Goal: Task Accomplishment & Management: Manage account settings

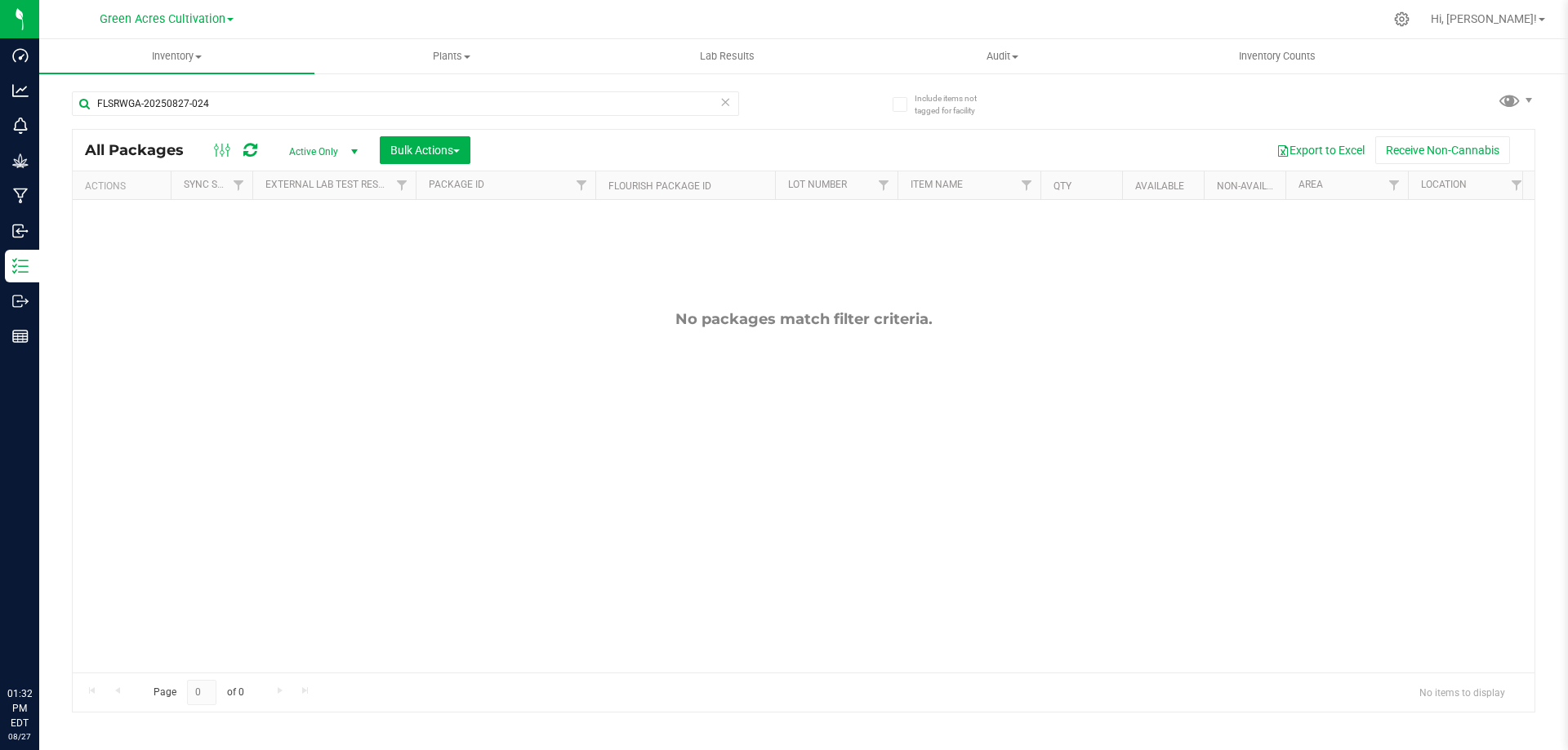
click at [408, 97] on input "FLSRWGA-20250827-024" at bounding box center [406, 104] width 668 height 25
type input "GA-250811-LMZ-29-FA"
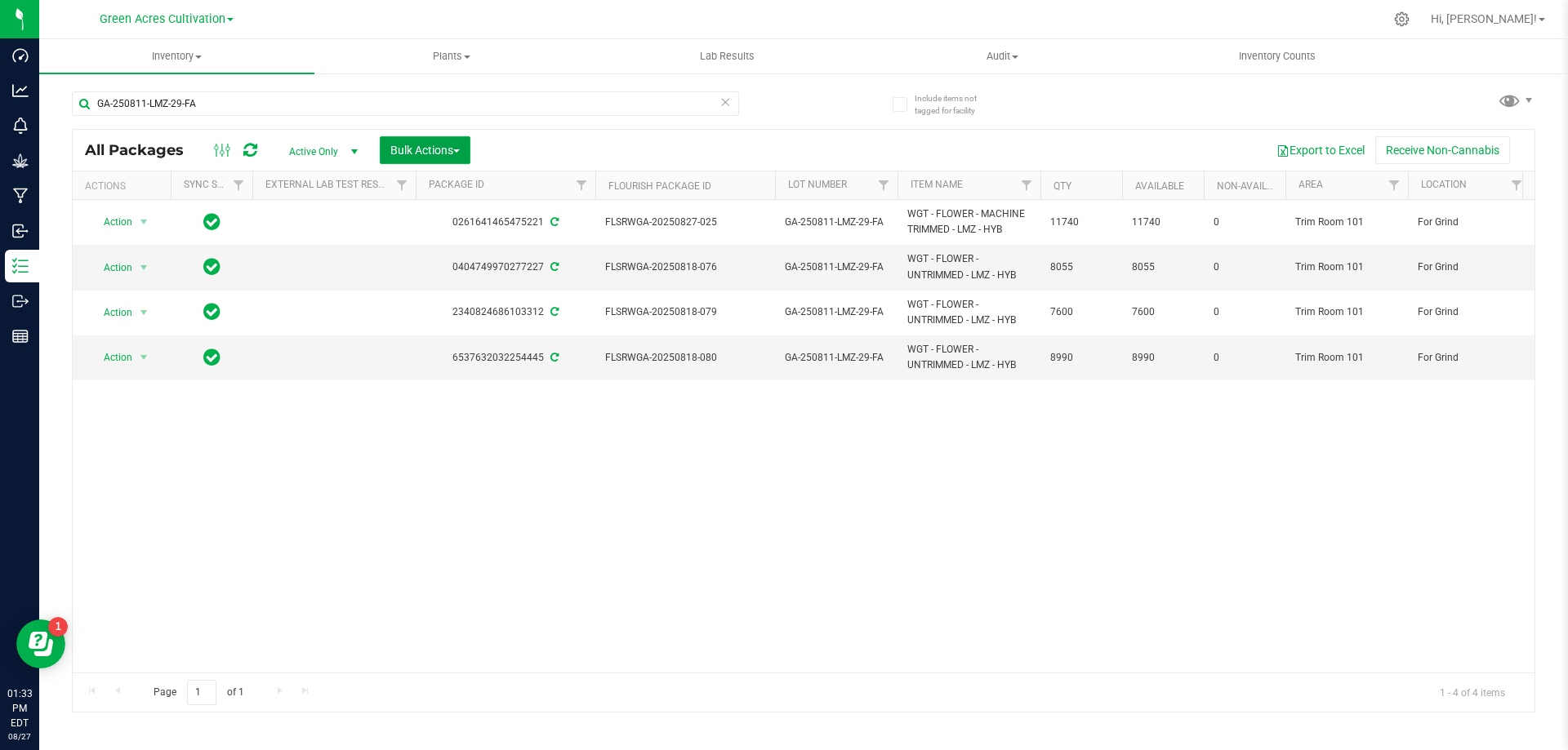
click at [457, 139] on button "Bulk Actions" at bounding box center [425, 150] width 91 height 28
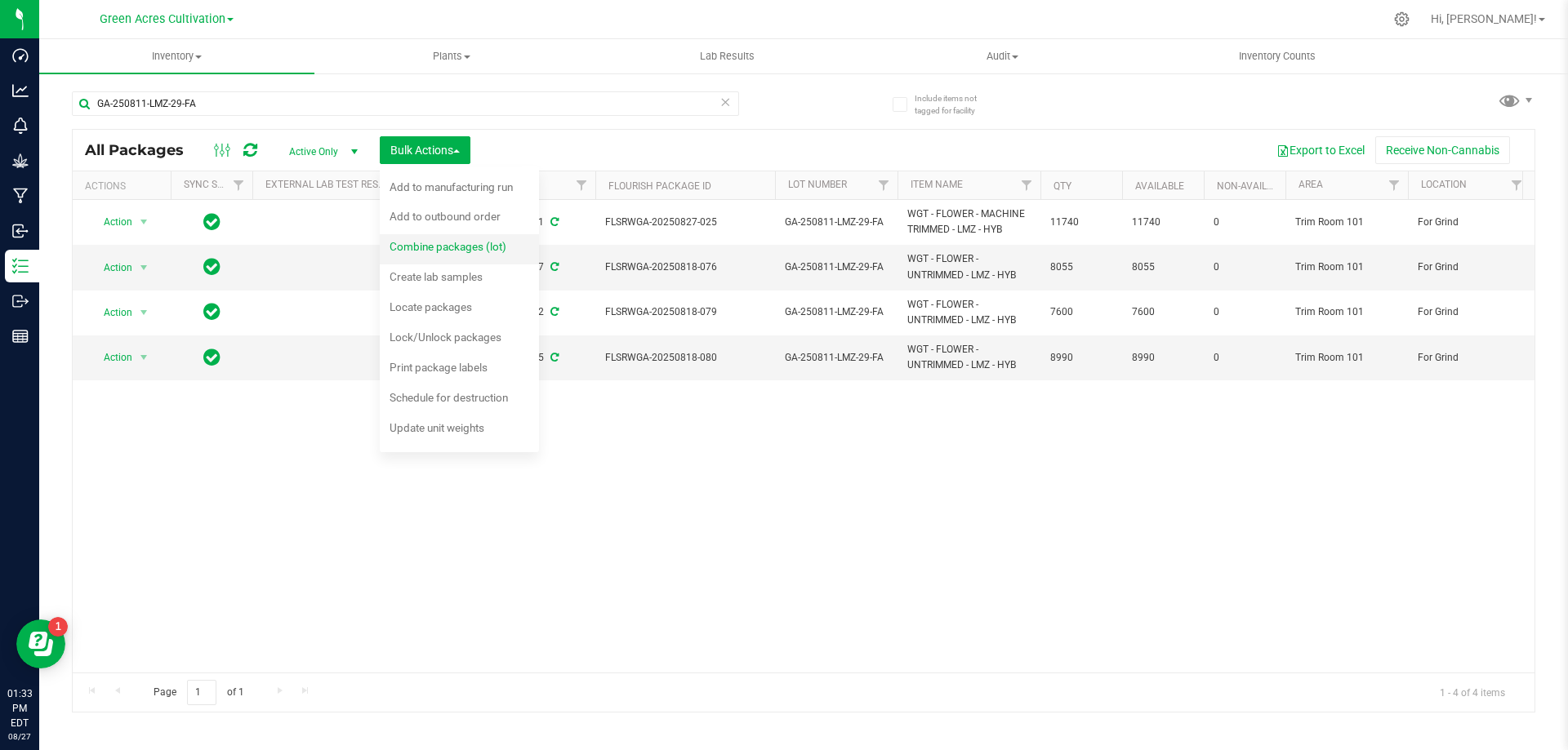
click at [472, 239] on div "Combine packages (lot)" at bounding box center [459, 249] width 139 height 26
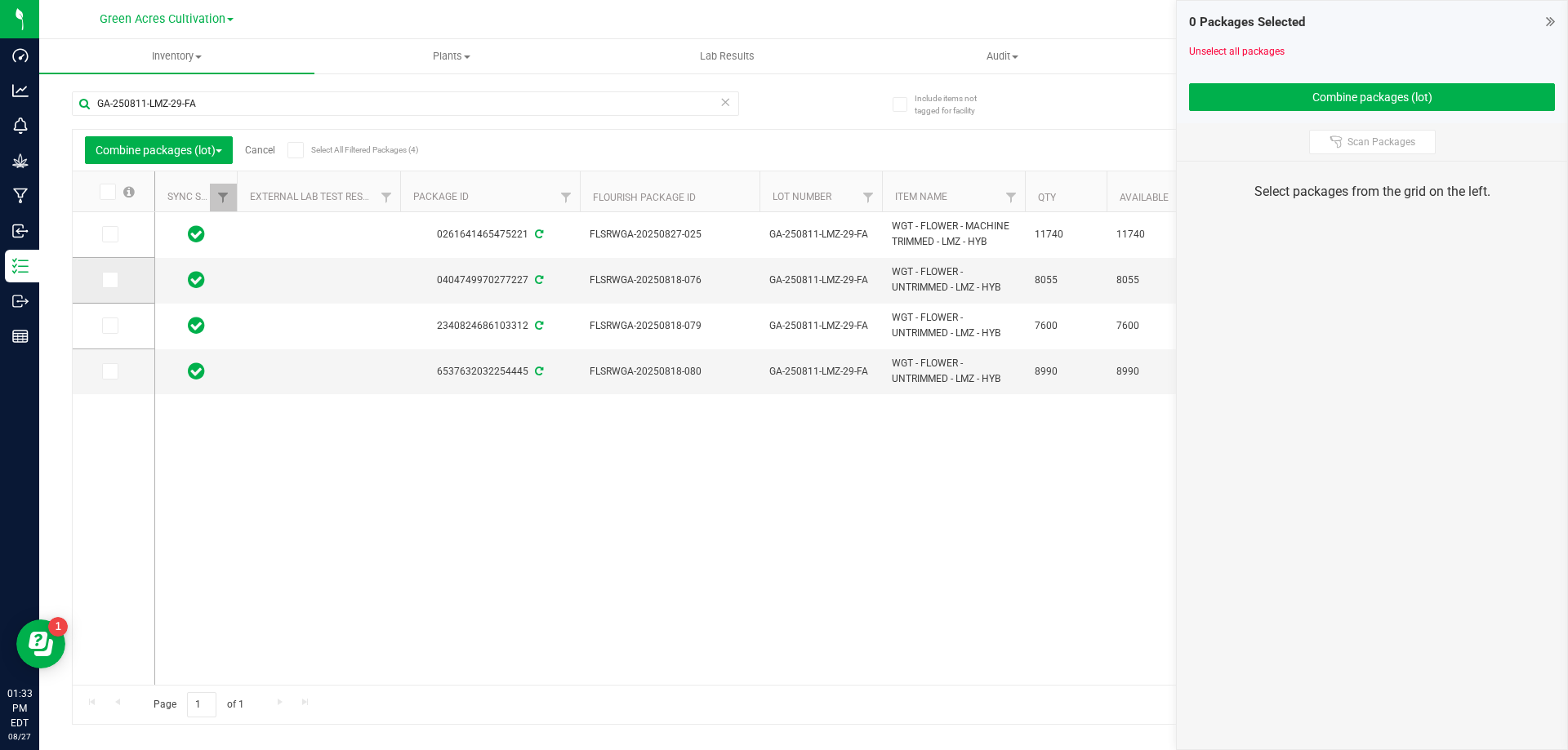
click at [119, 284] on label at bounding box center [114, 280] width 24 height 16
click at [0, 0] on input "checkbox" at bounding box center [0, 0] width 0 height 0
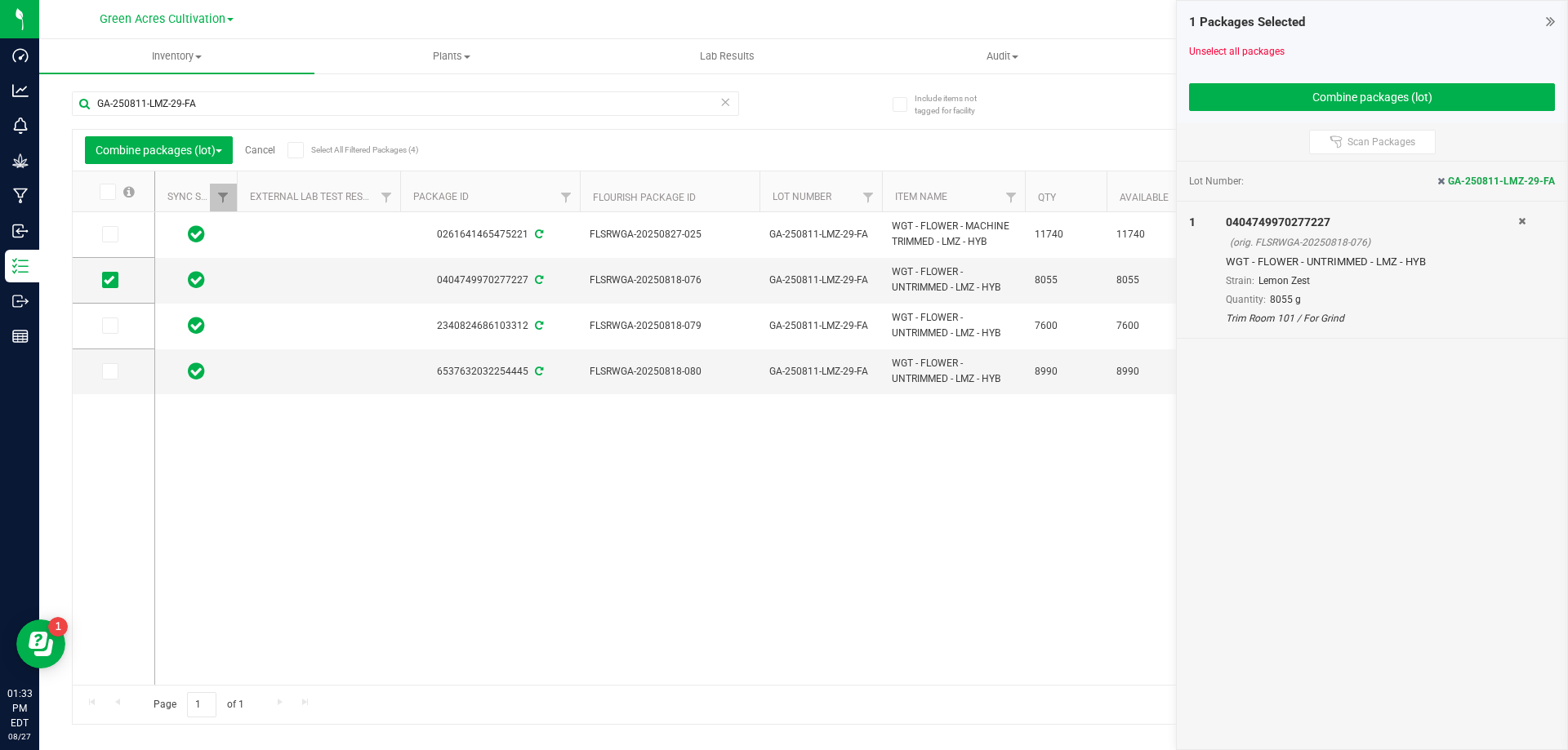
click at [115, 327] on span at bounding box center [110, 326] width 16 height 16
click at [0, 0] on input "checkbox" at bounding box center [0, 0] width 0 height 0
click at [112, 372] on icon at bounding box center [109, 372] width 11 height 0
click at [0, 0] on input "checkbox" at bounding box center [0, 0] width 0 height 0
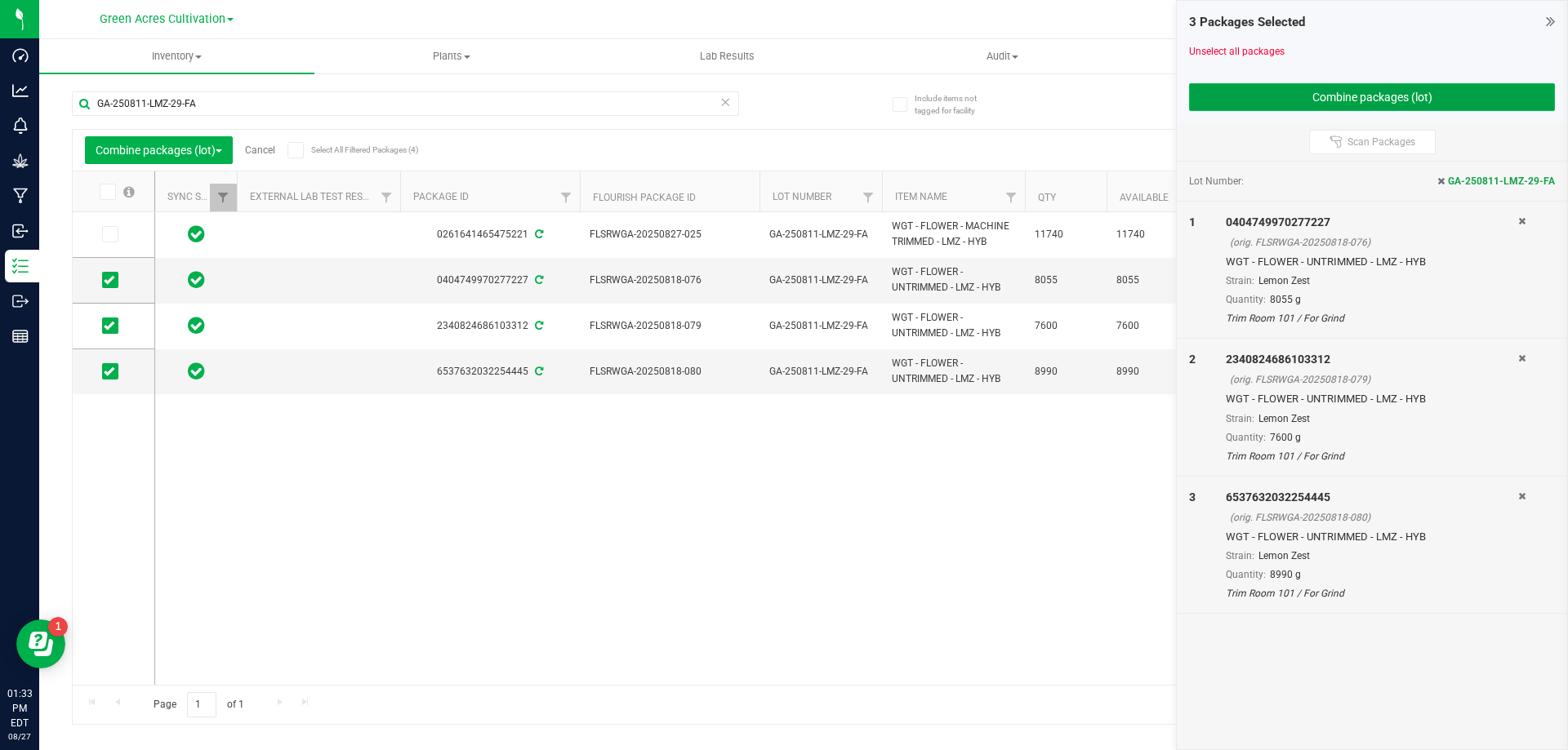
click at [1215, 86] on button "Combine packages (lot)" at bounding box center [1373, 97] width 366 height 28
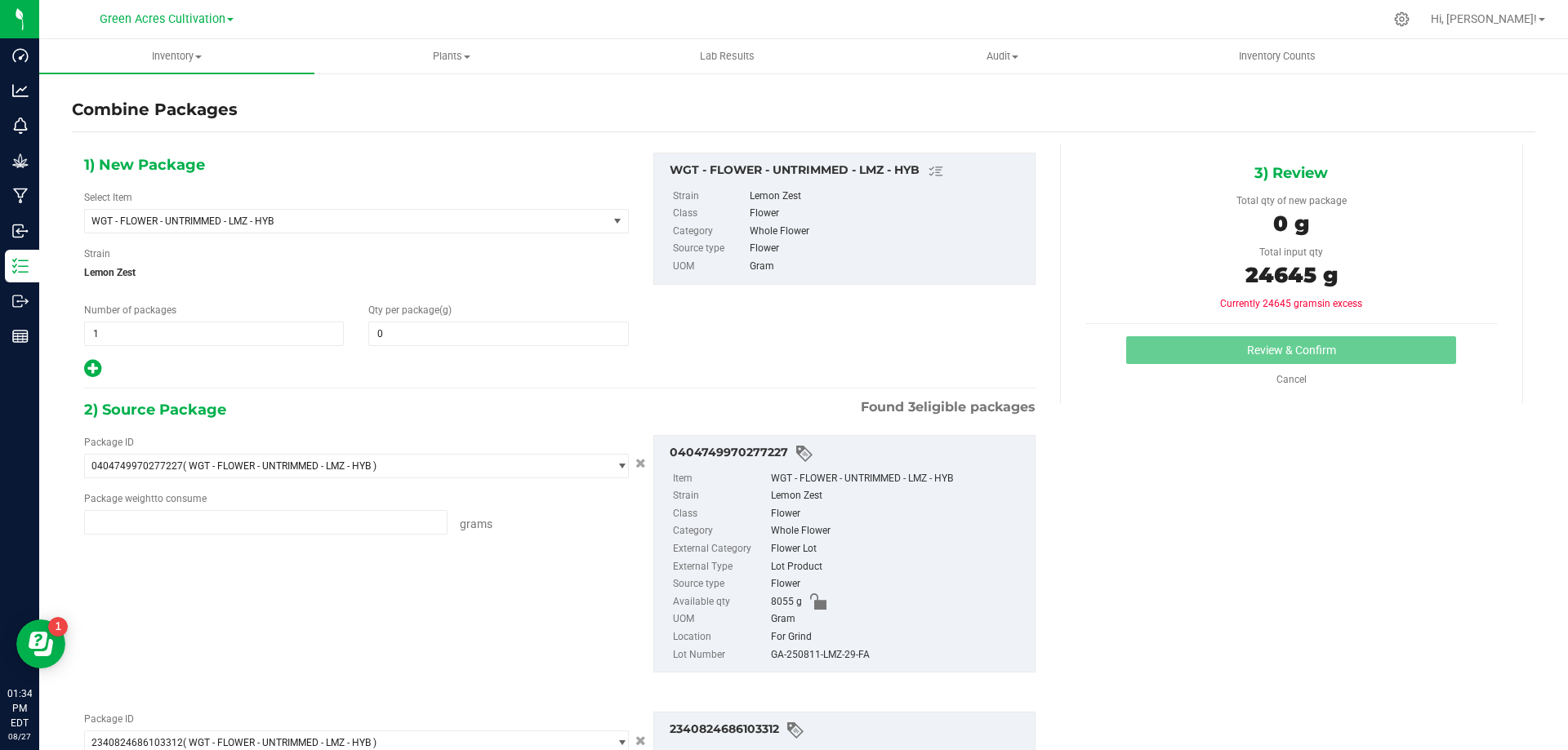
type input "8055.0000 g"
type input "7600.0000 g"
type input "8990.0000 g"
click at [444, 325] on span at bounding box center [498, 334] width 260 height 25
type input "24645"
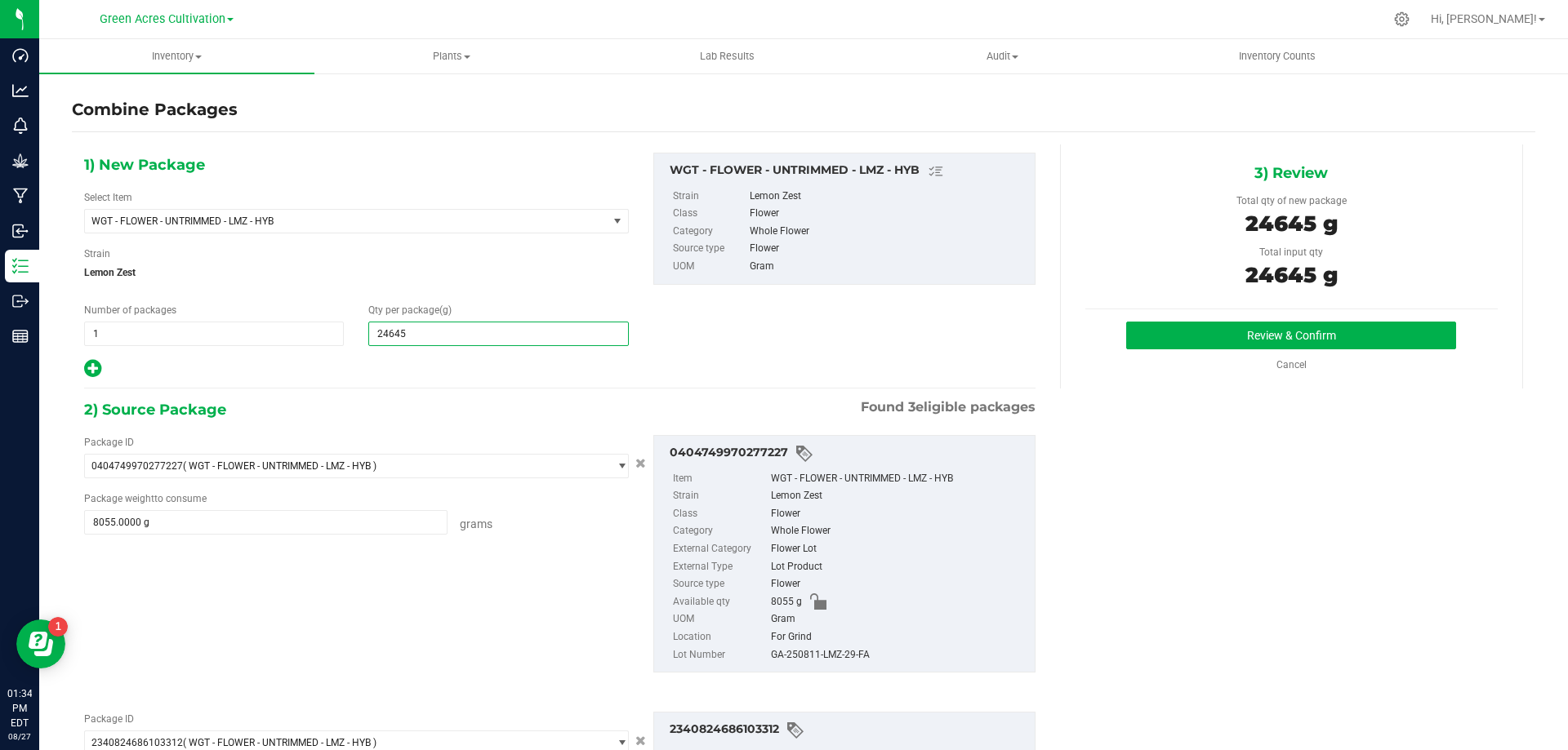
type input "24,645"
click at [823, 661] on div "GA-250811-LMZ-29-FA" at bounding box center [899, 656] width 256 height 18
copy div "GA-250811-LMZ-29-FA"
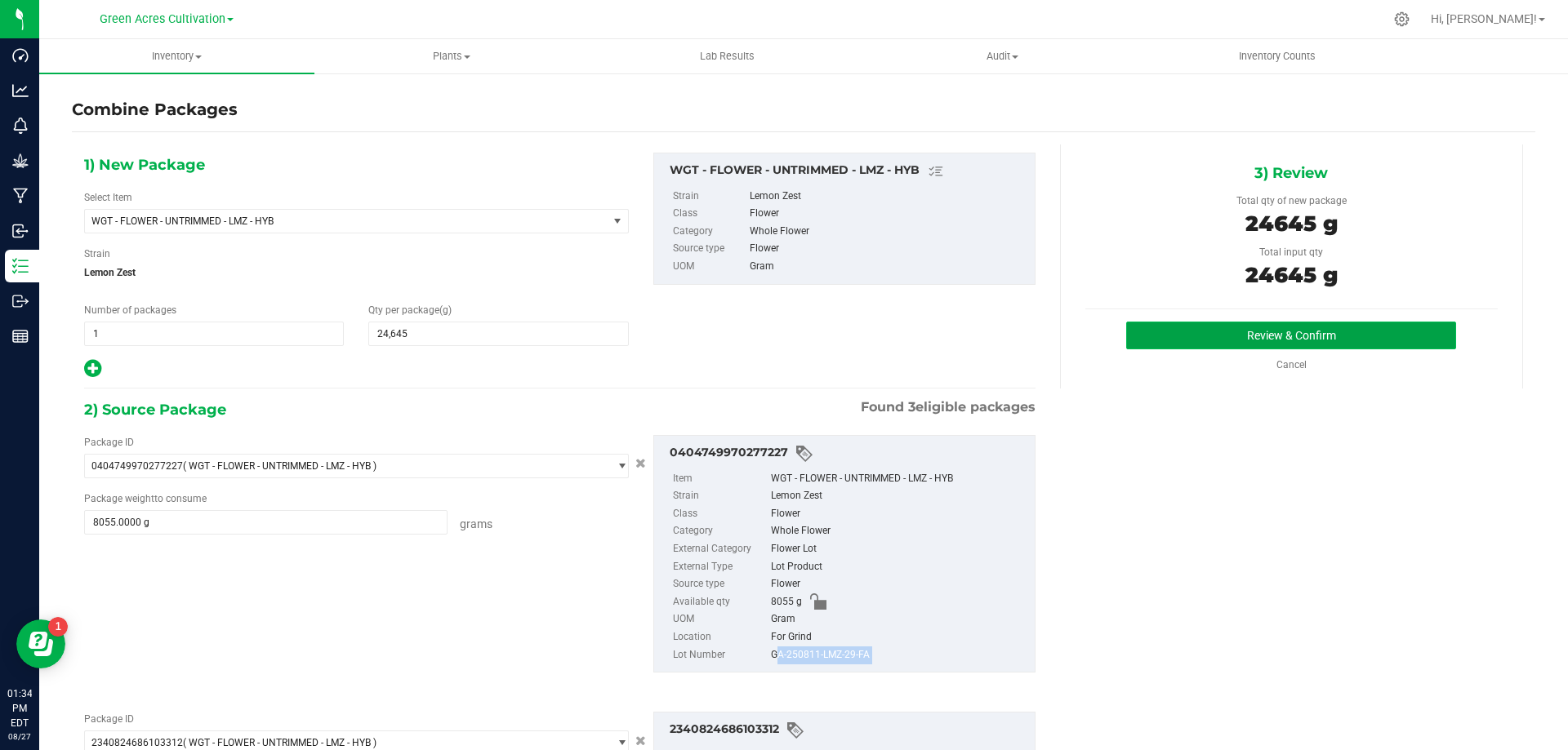
click at [1227, 339] on button "Review & Confirm" at bounding box center [1292, 335] width 330 height 28
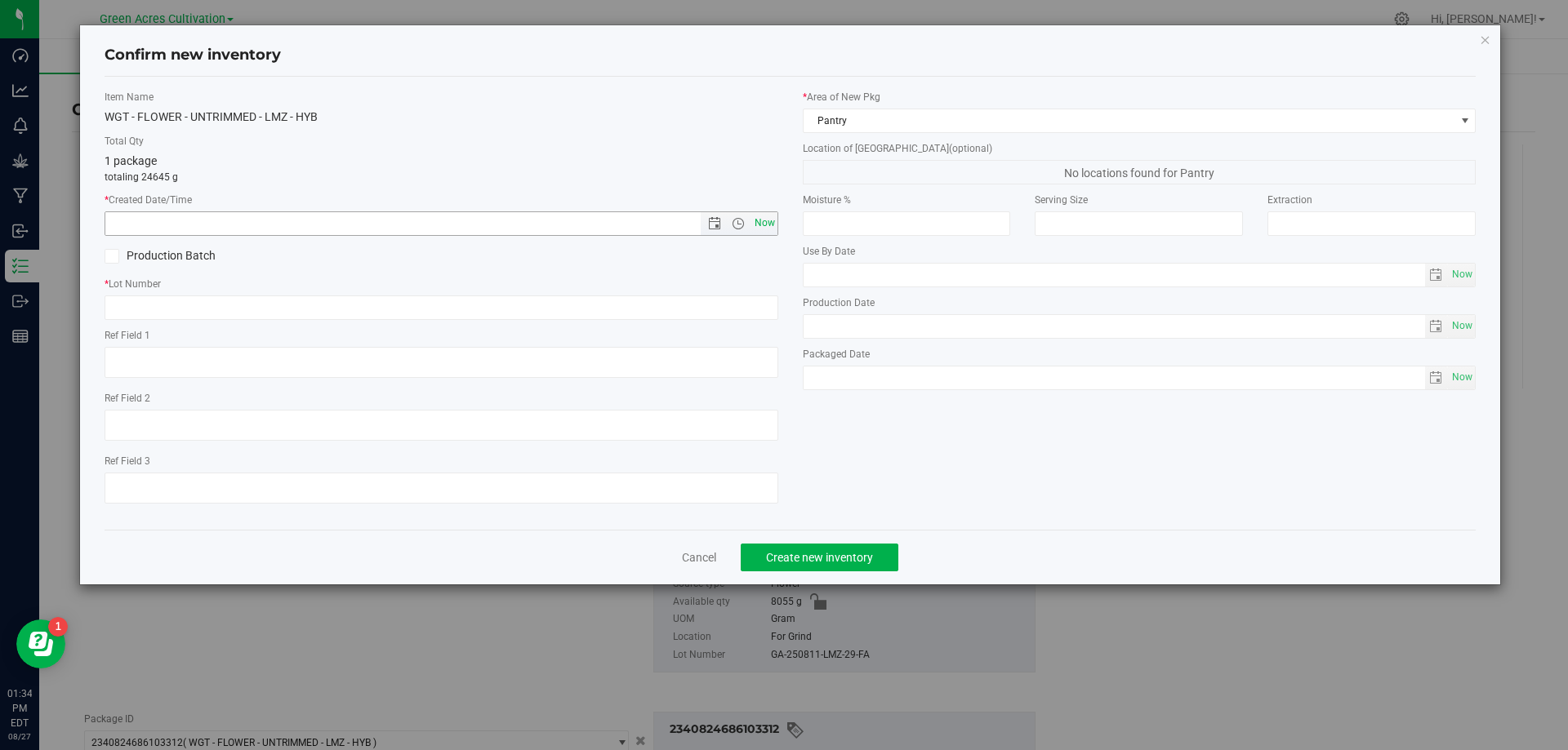
click at [767, 224] on span "Now" at bounding box center [764, 223] width 28 height 24
type input "8/27/2025 1:34 PM"
click at [762, 307] on input "text" at bounding box center [441, 308] width 674 height 25
paste input "GA-250811-LMZ-29-FA"
type input "GA-250811-LMZ-29-FA"
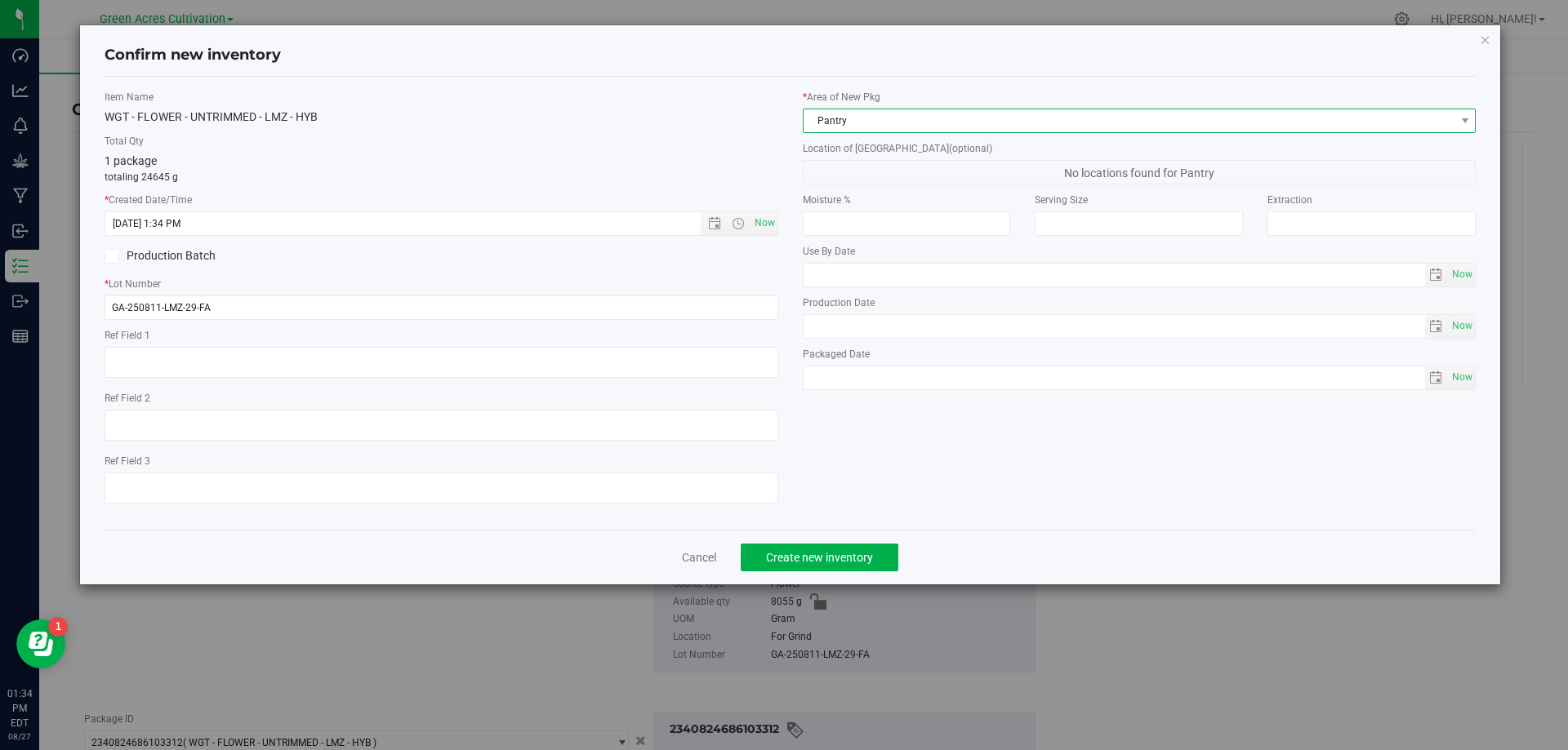
click at [859, 122] on span "Pantry" at bounding box center [1129, 121] width 652 height 23
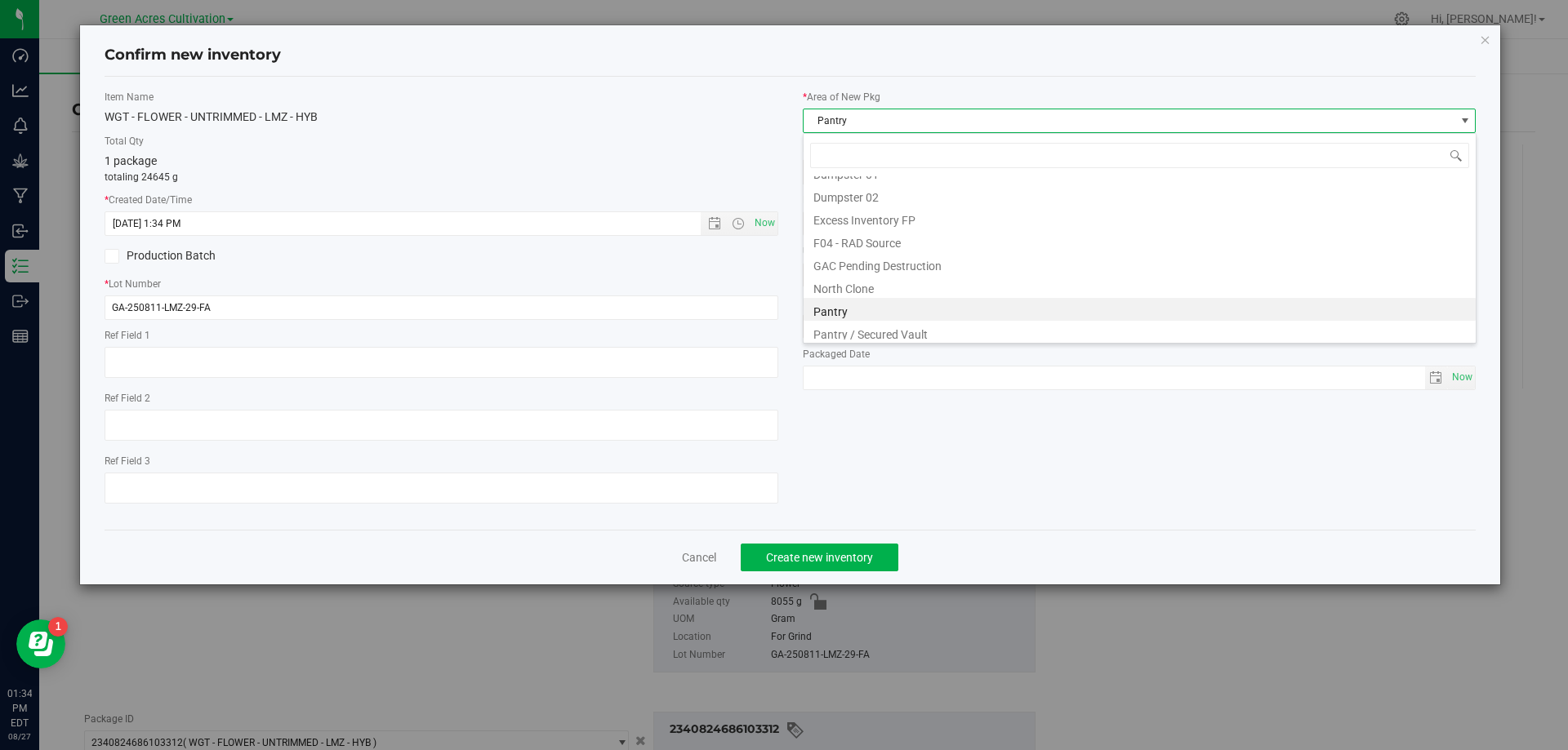
scroll to position [225, 0]
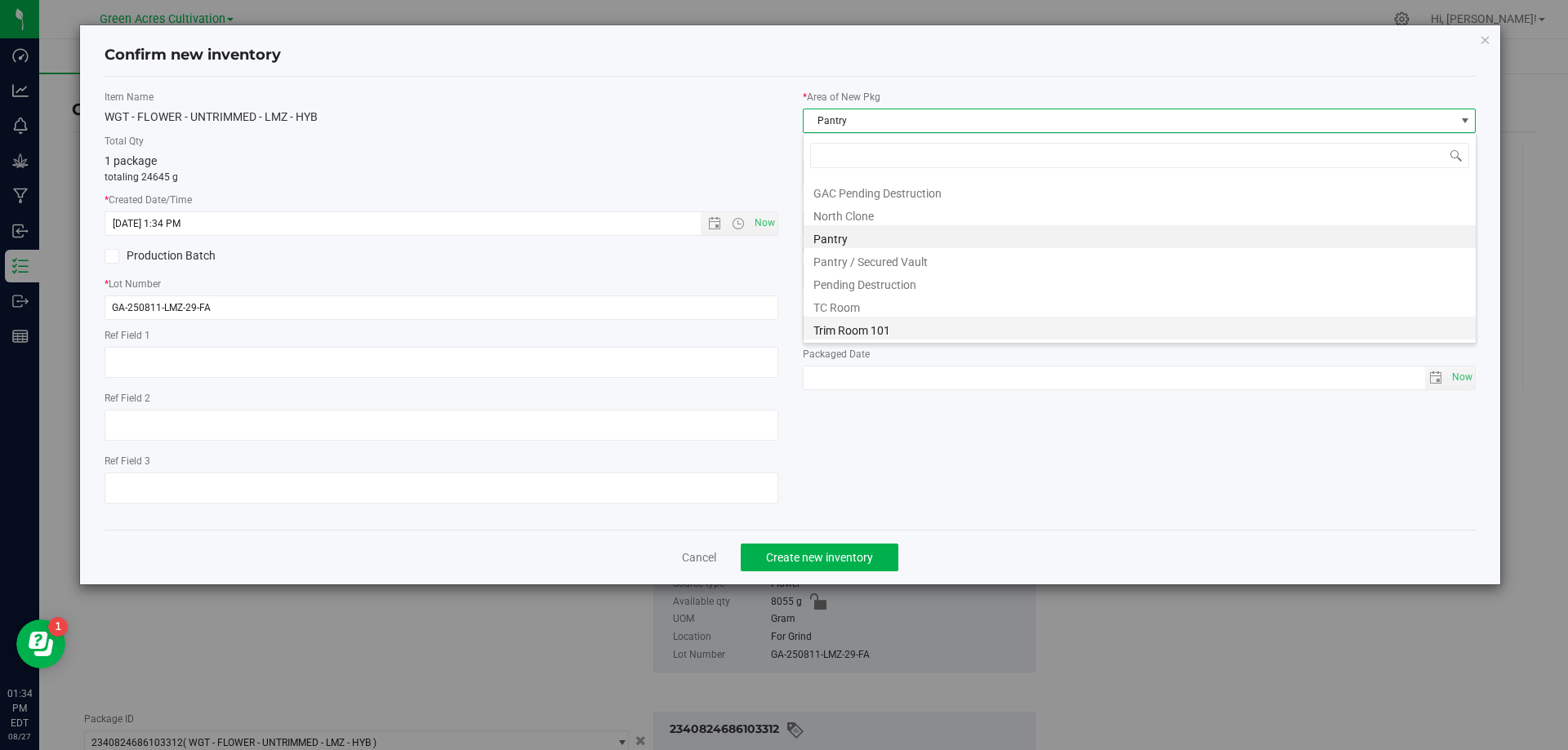
click at [923, 336] on li "Trim Room 101" at bounding box center [1139, 328] width 672 height 23
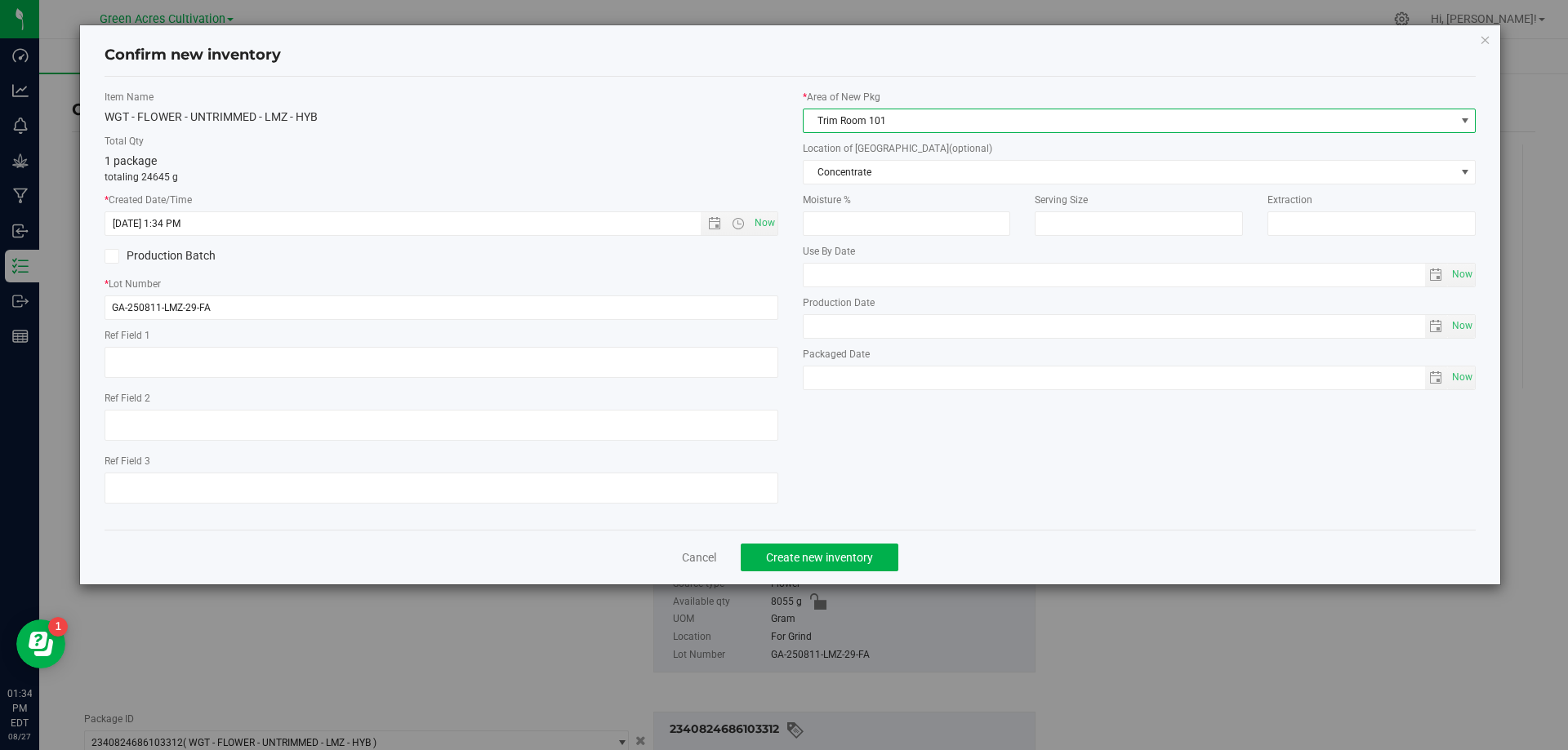
click at [949, 144] on span "(optional)" at bounding box center [970, 148] width 44 height 12
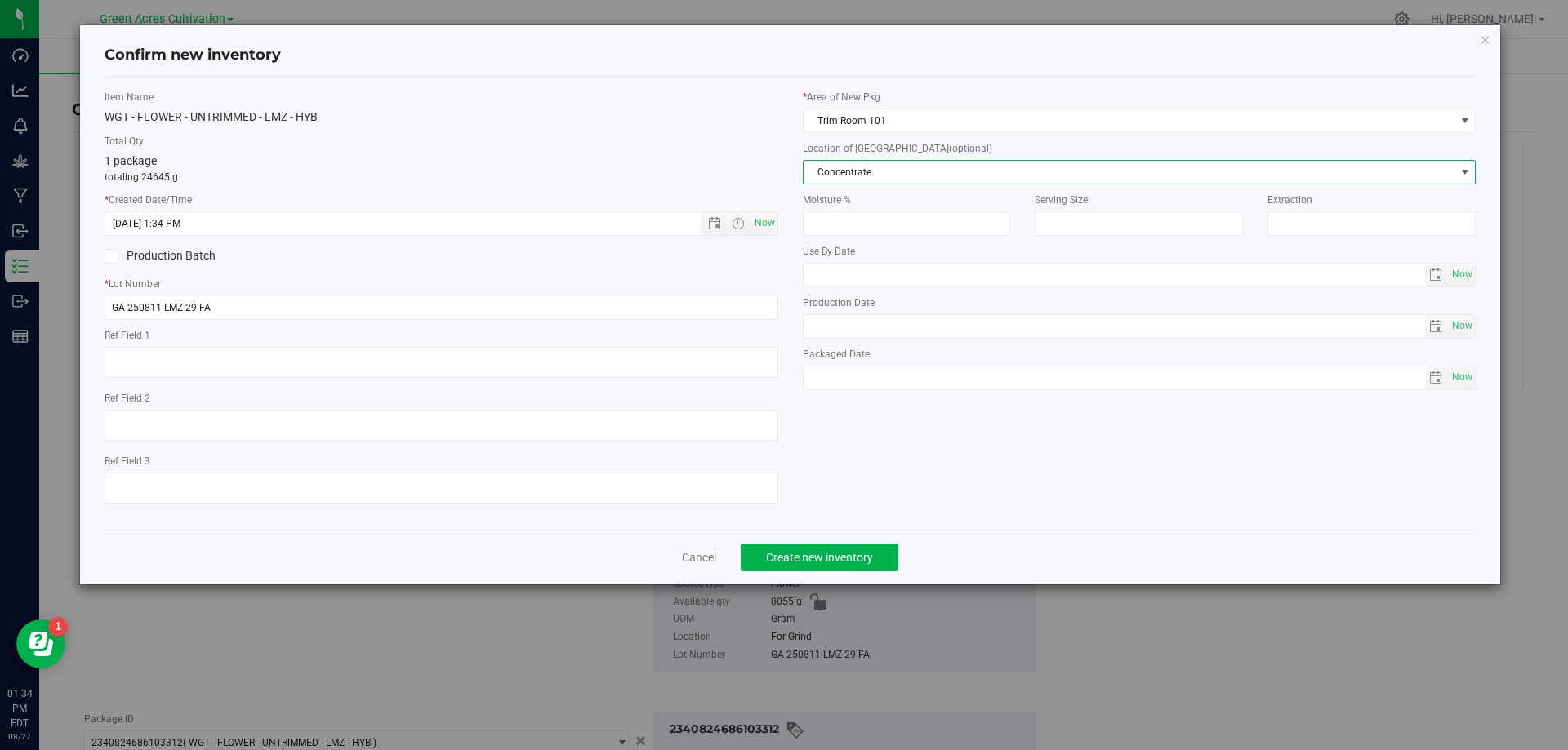
click at [924, 178] on span "Concentrate" at bounding box center [1129, 172] width 652 height 23
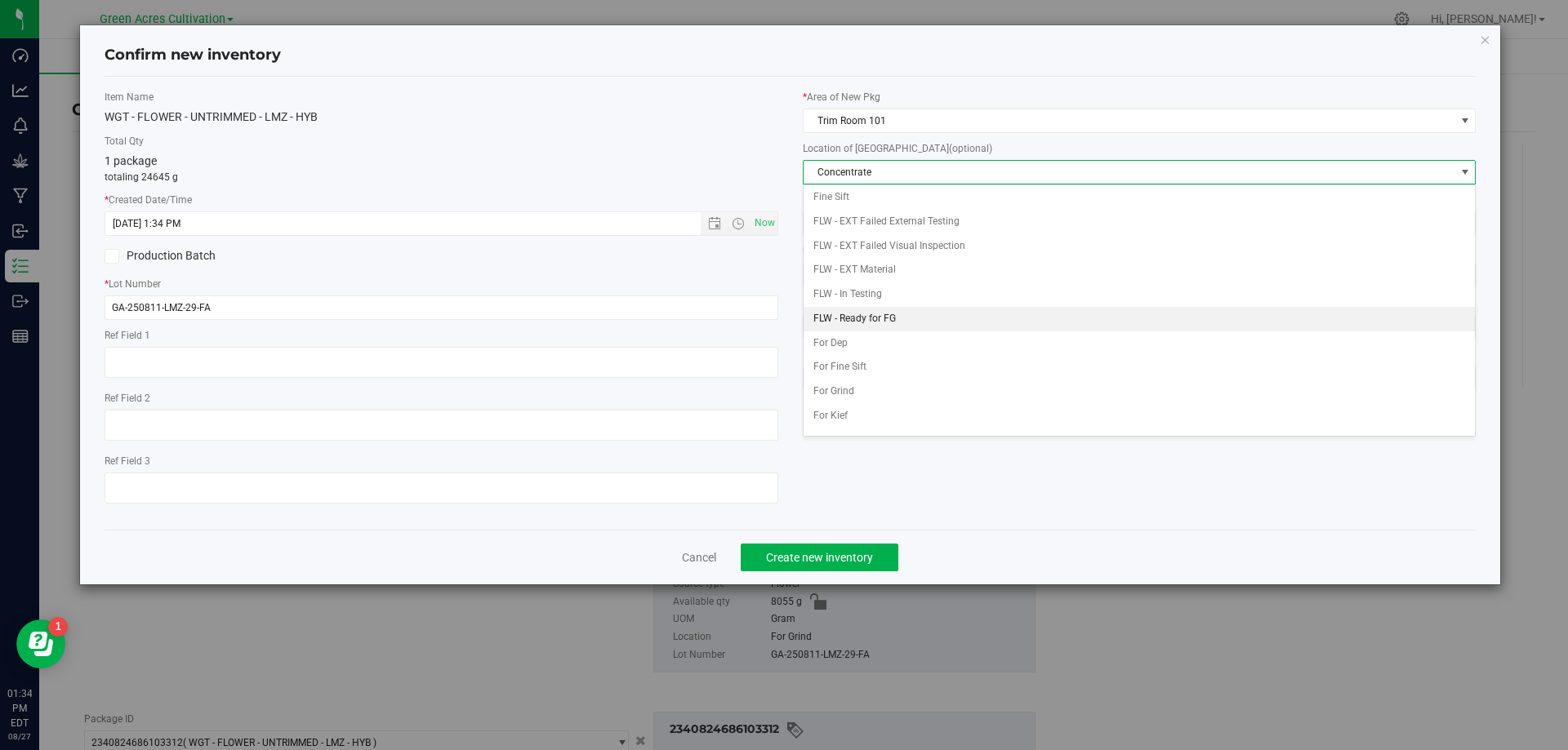
scroll to position [82, 0]
click at [881, 383] on li "For Grind" at bounding box center [1139, 385] width 672 height 25
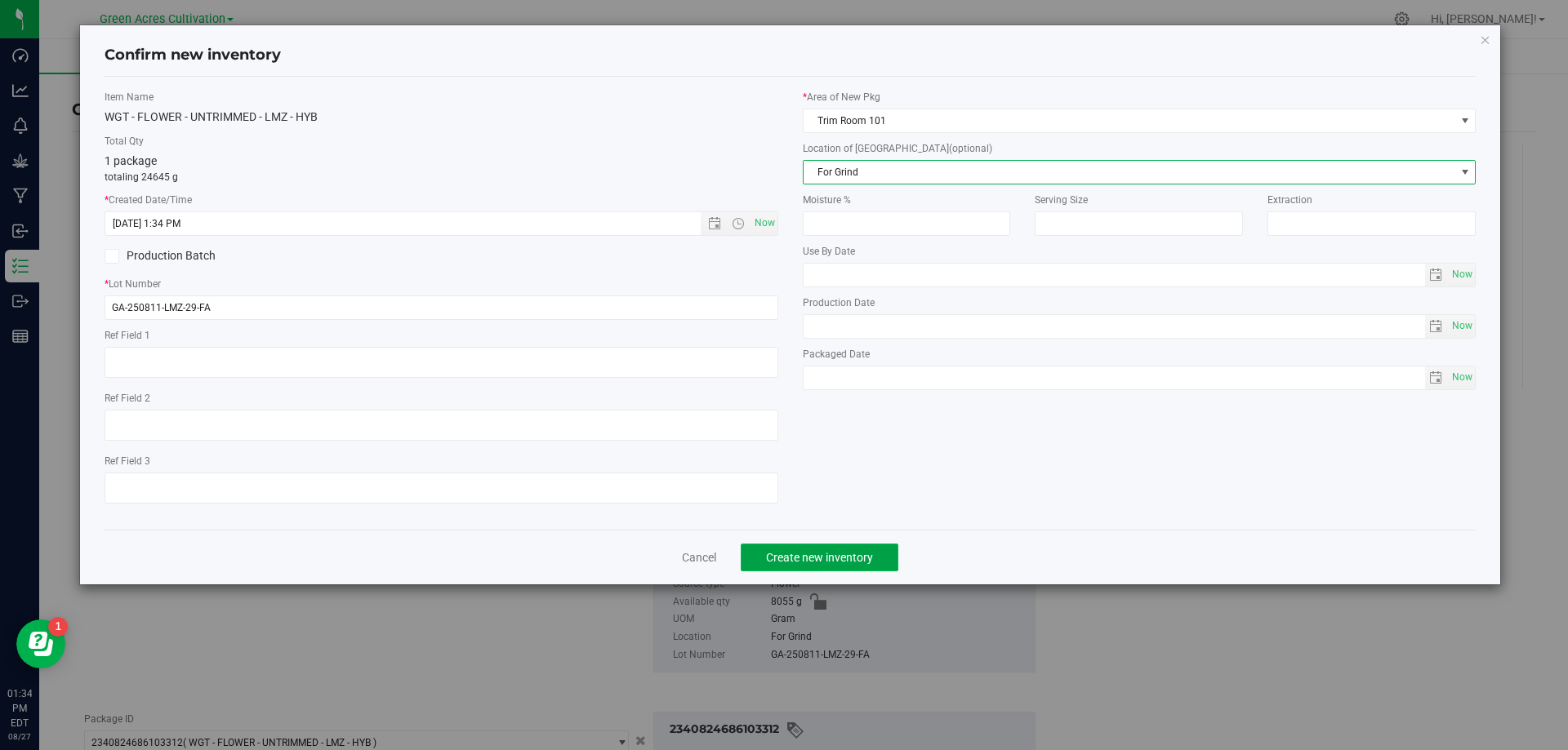
click at [868, 551] on span "Create new inventory" at bounding box center [820, 557] width 107 height 13
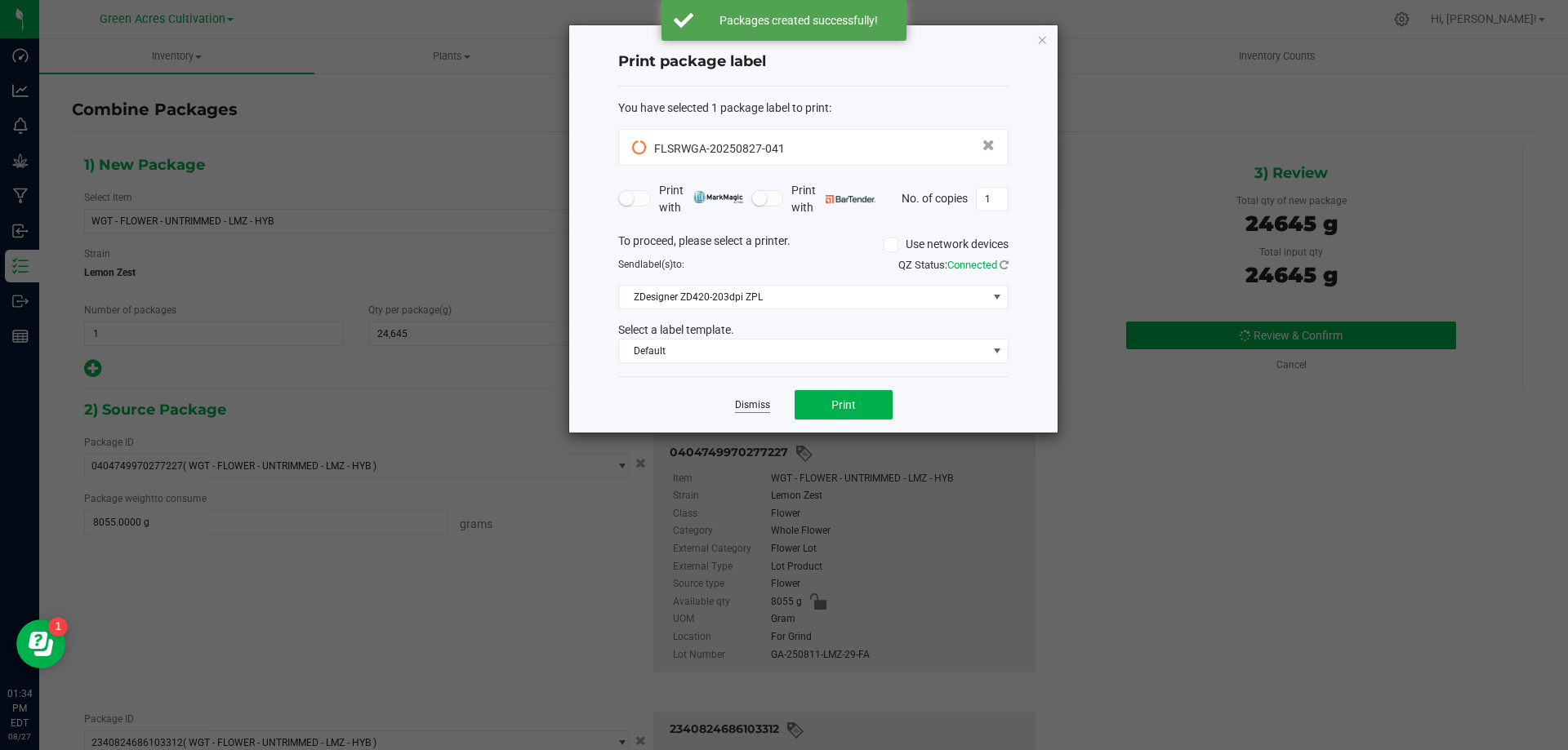
click at [752, 409] on link "Dismiss" at bounding box center [753, 406] width 36 height 14
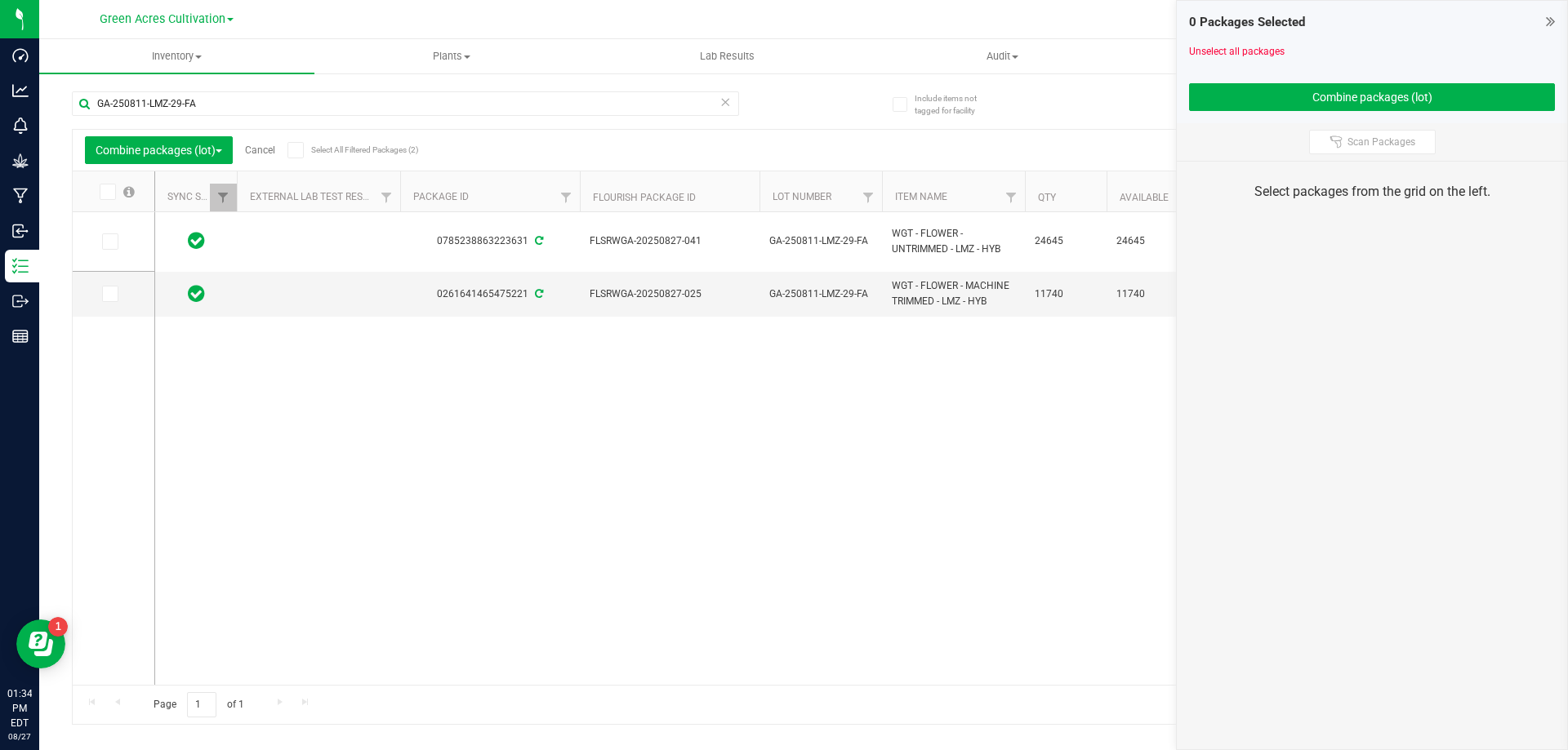
click at [273, 155] on link "Cancel" at bounding box center [260, 150] width 30 height 12
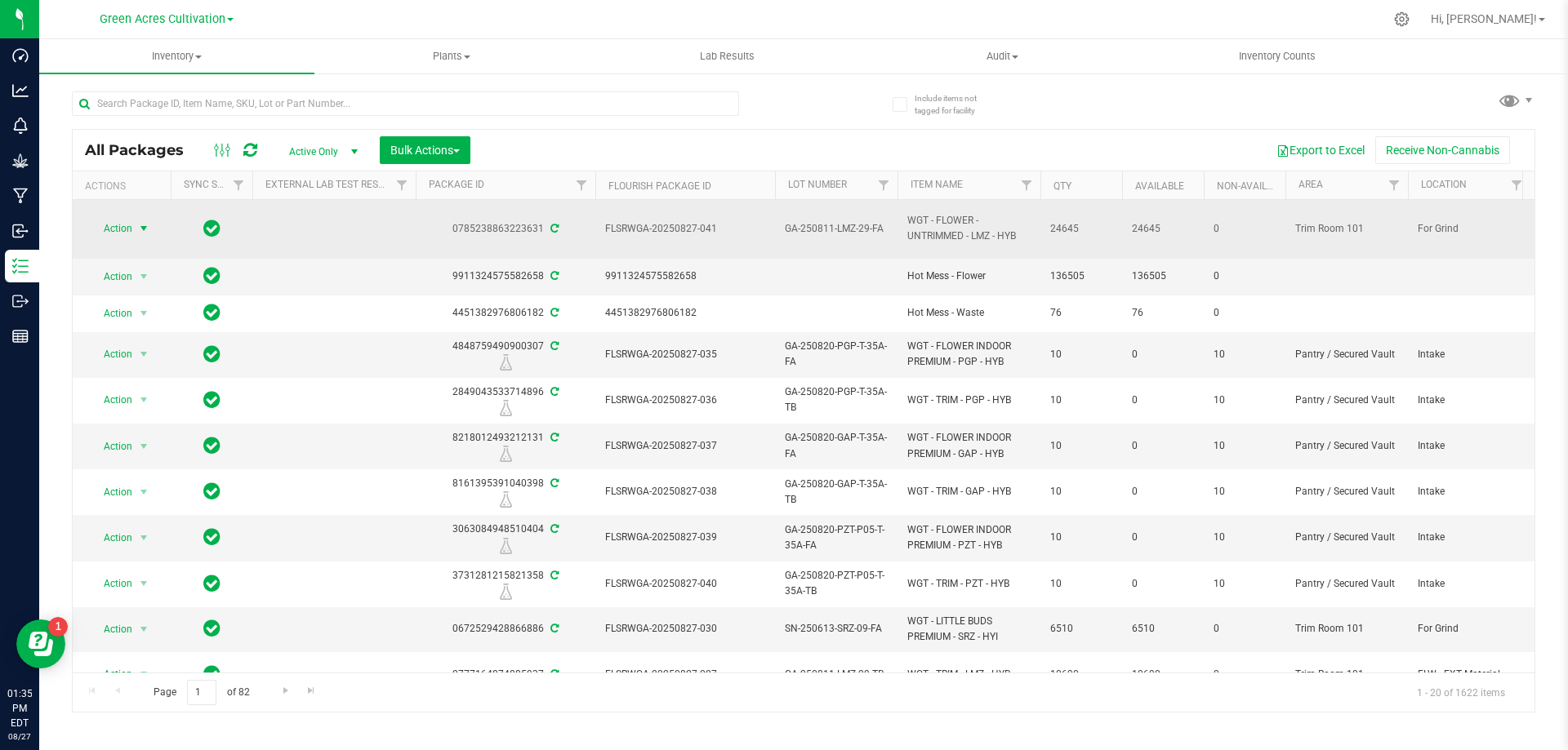
click at [148, 227] on span "select" at bounding box center [144, 228] width 13 height 13
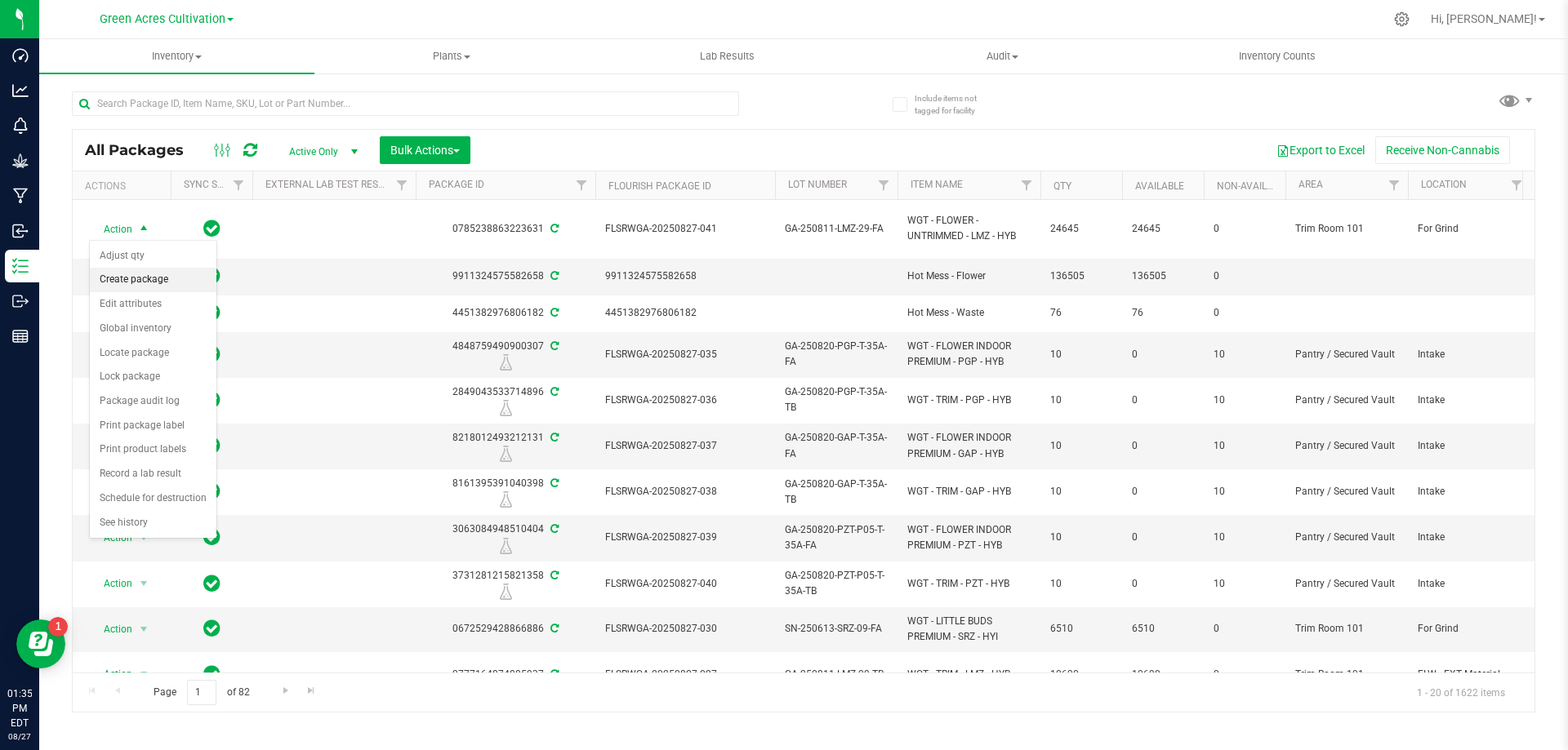
click at [147, 270] on li "Create package" at bounding box center [153, 280] width 127 height 25
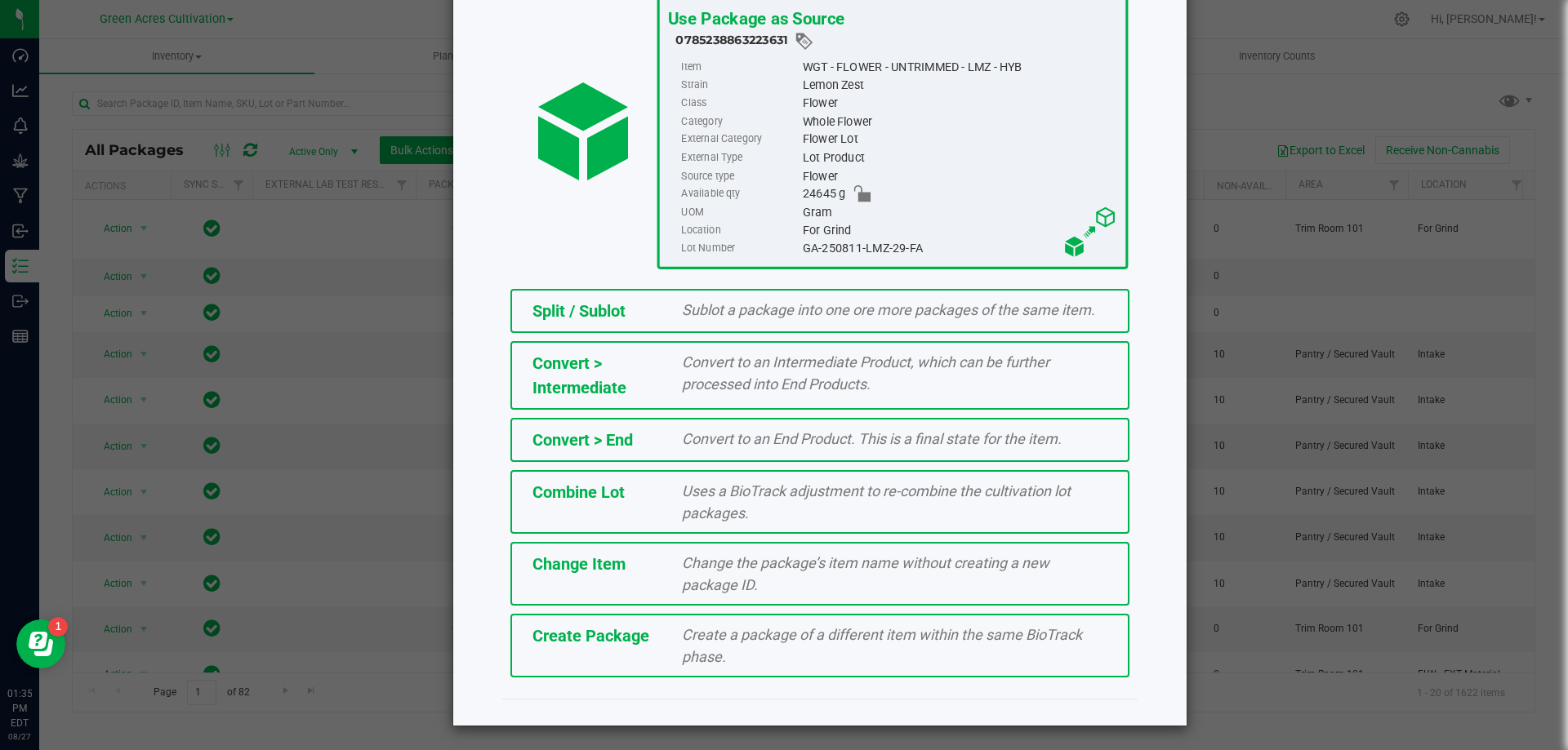
scroll to position [117, 0]
click at [750, 657] on div "Create a package of a different item within the same BioTrack phase." at bounding box center [894, 645] width 450 height 44
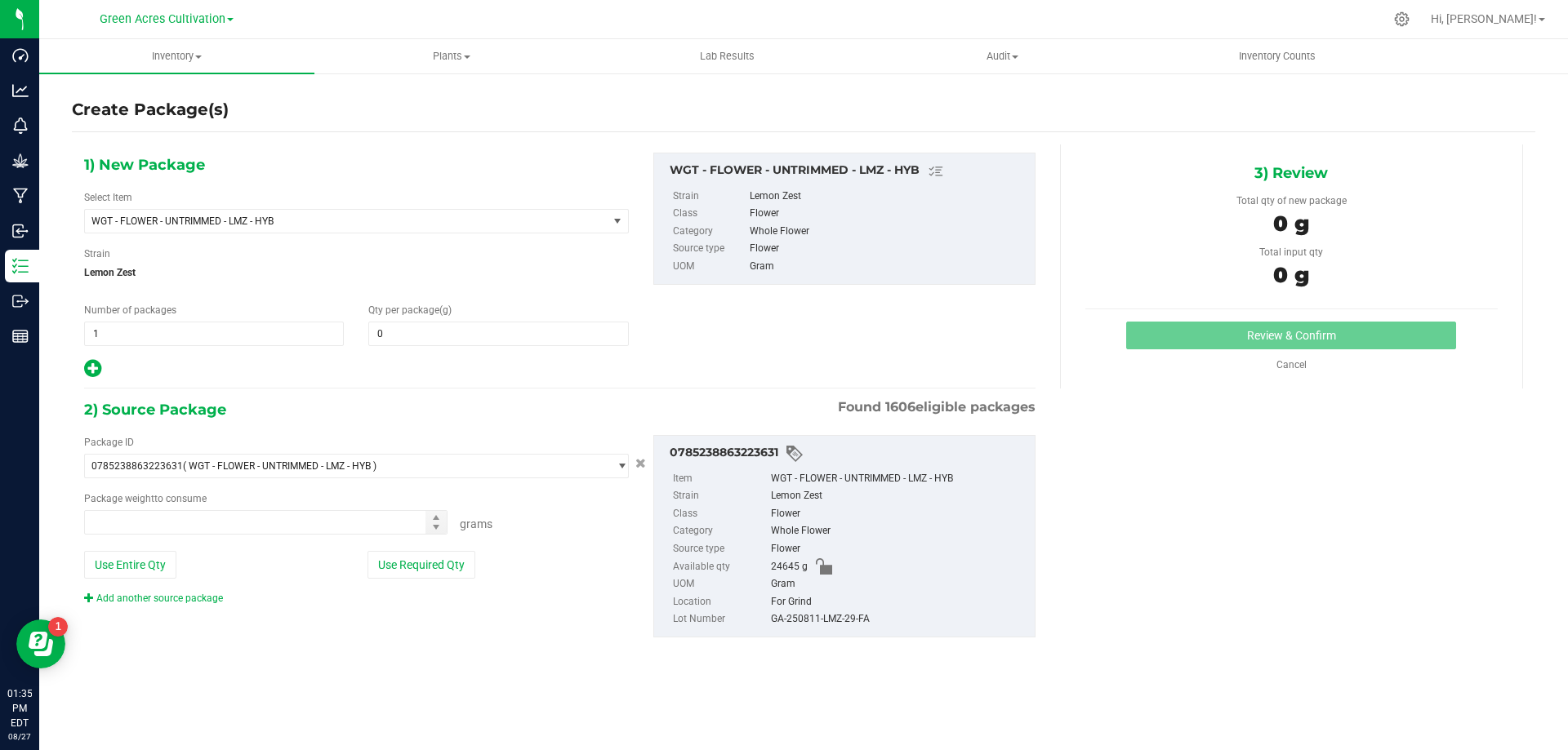
type input "0.0000"
type input "0.0000 g"
click at [530, 214] on span "WGT - FLOWER - UNTRIMMED - LMZ - HYB" at bounding box center [346, 221] width 523 height 23
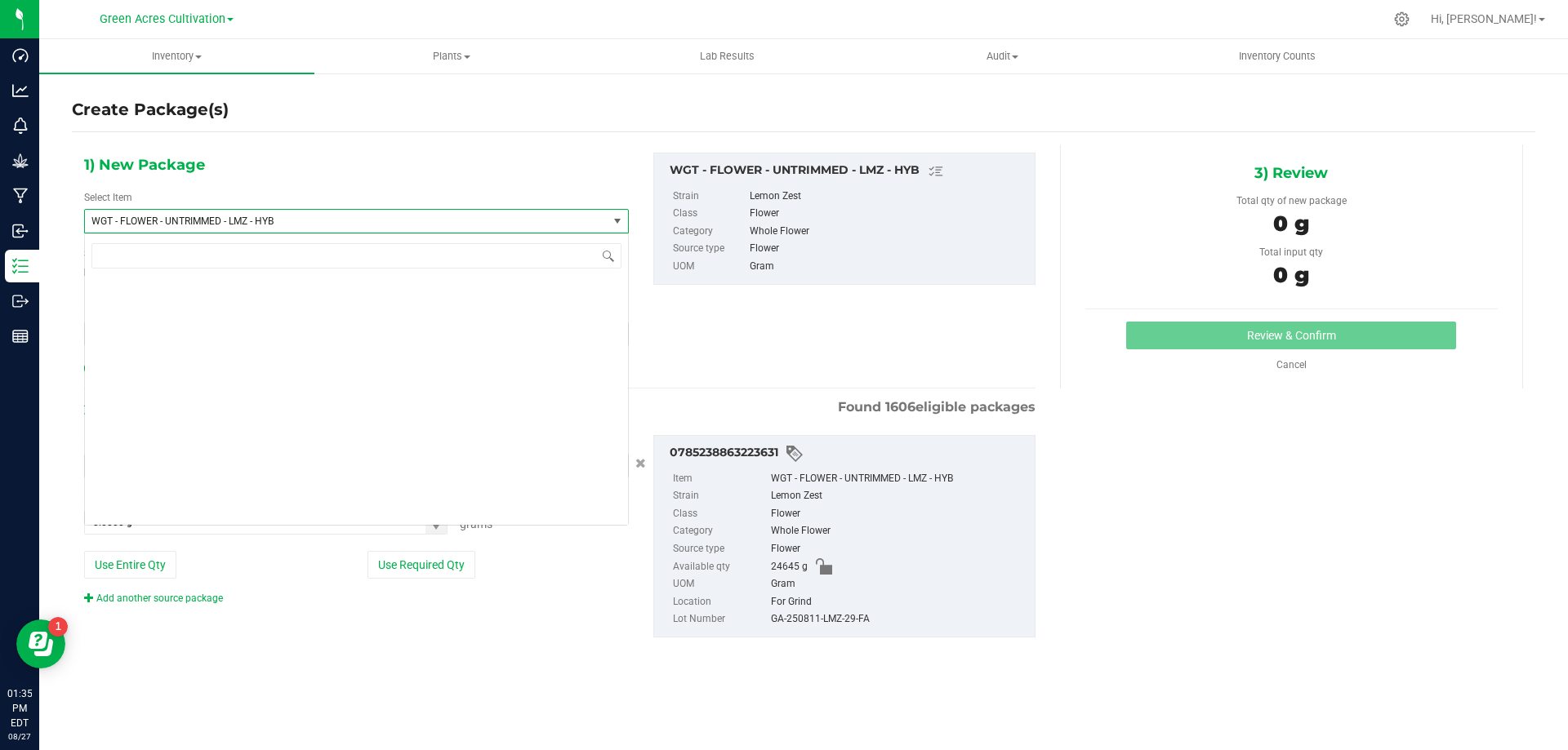
scroll to position [346094, 0]
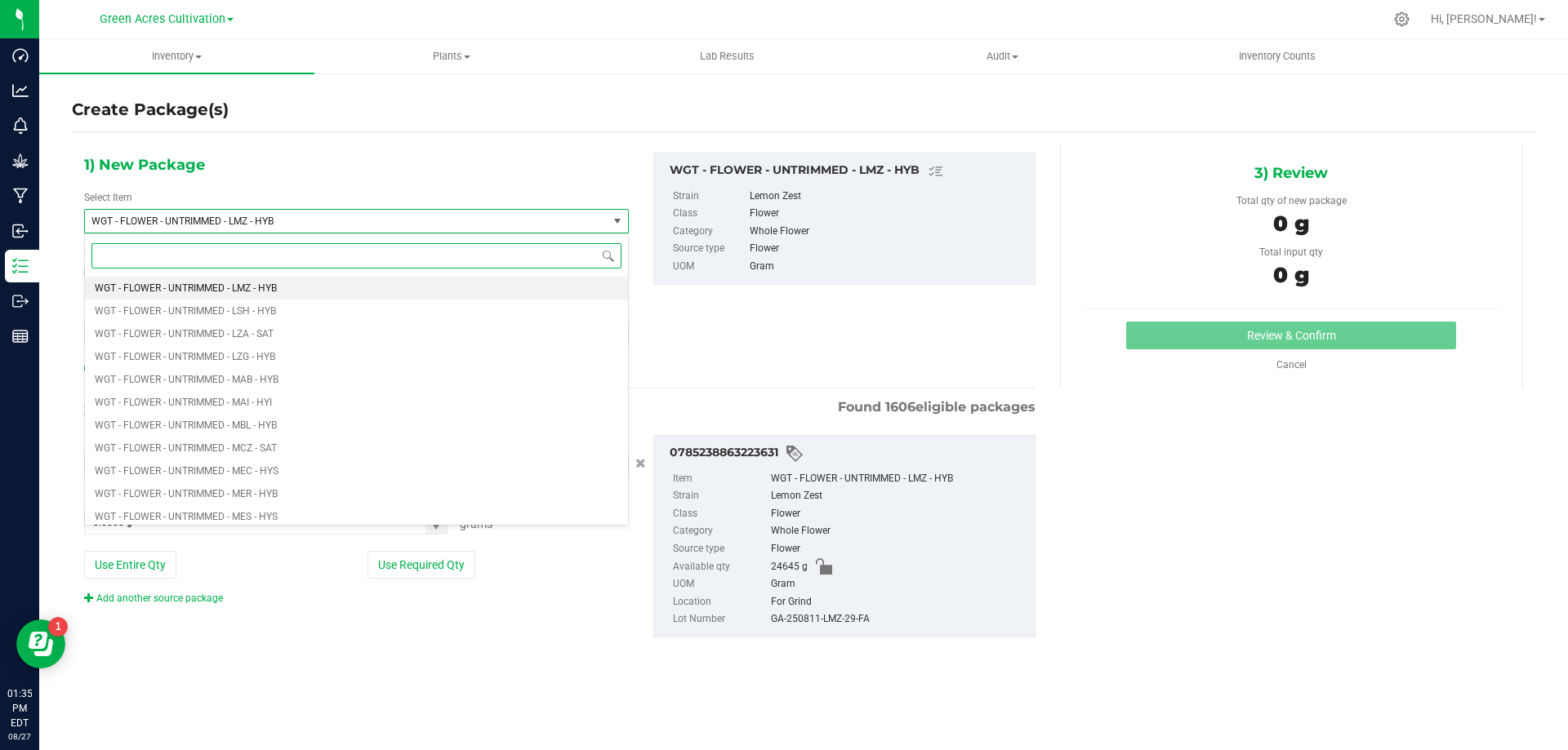
type input ","
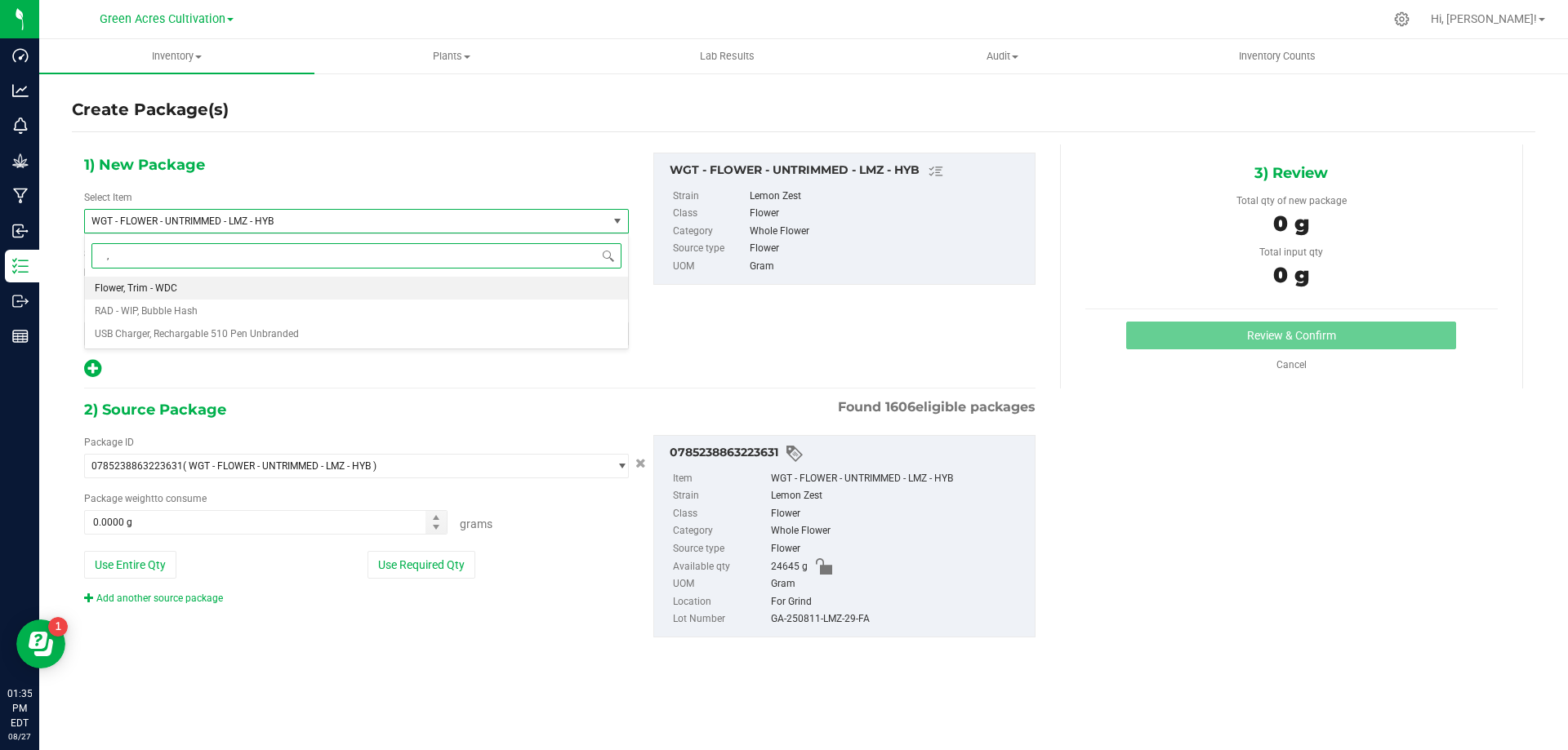
scroll to position [0, 0]
type input "machine trimmed - lmz"
click at [465, 294] on li "WGT - FLOWER - MACHINE TRIMMED - LMZ - HYB" at bounding box center [357, 288] width 543 height 23
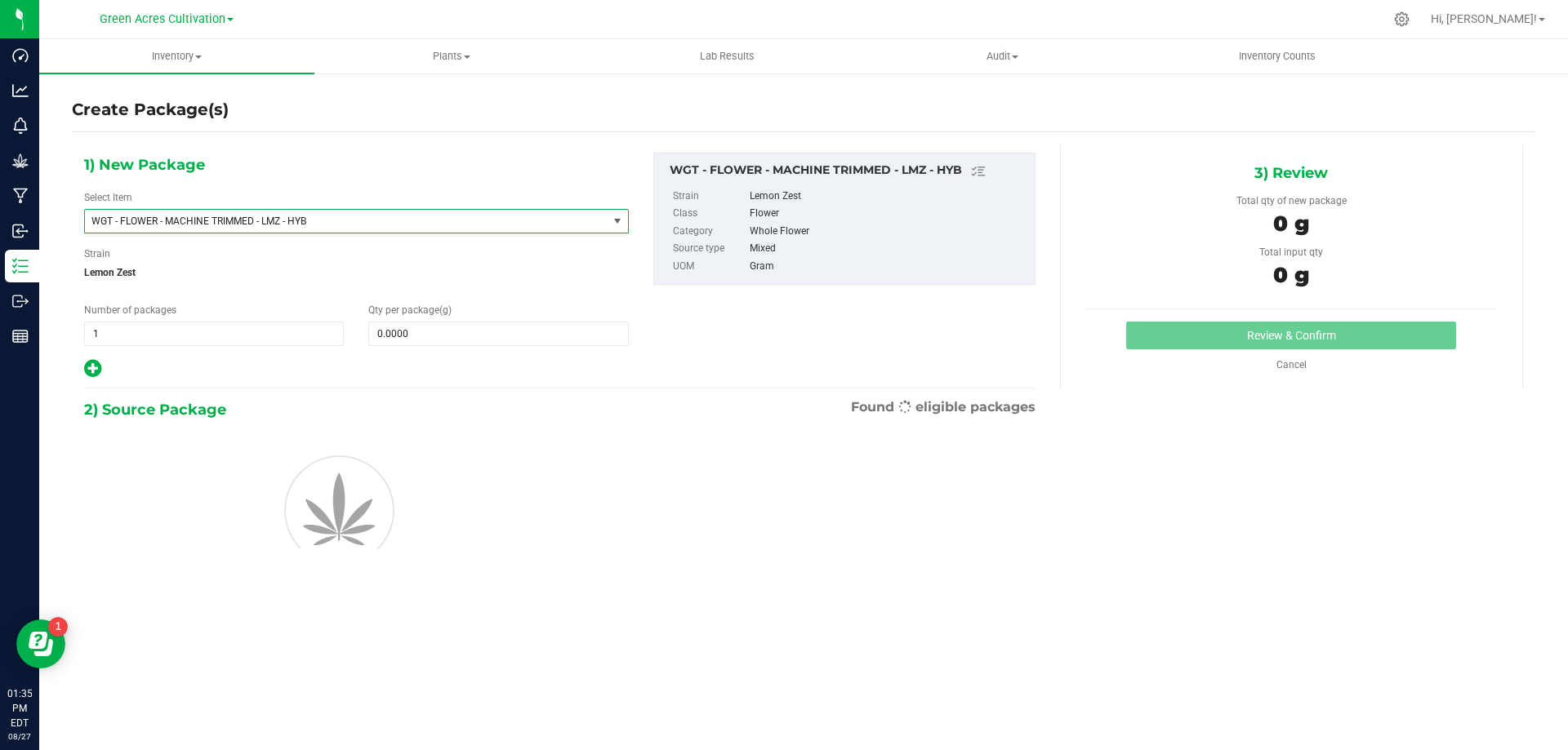
type input "0.0000"
click at [495, 330] on span at bounding box center [498, 334] width 260 height 25
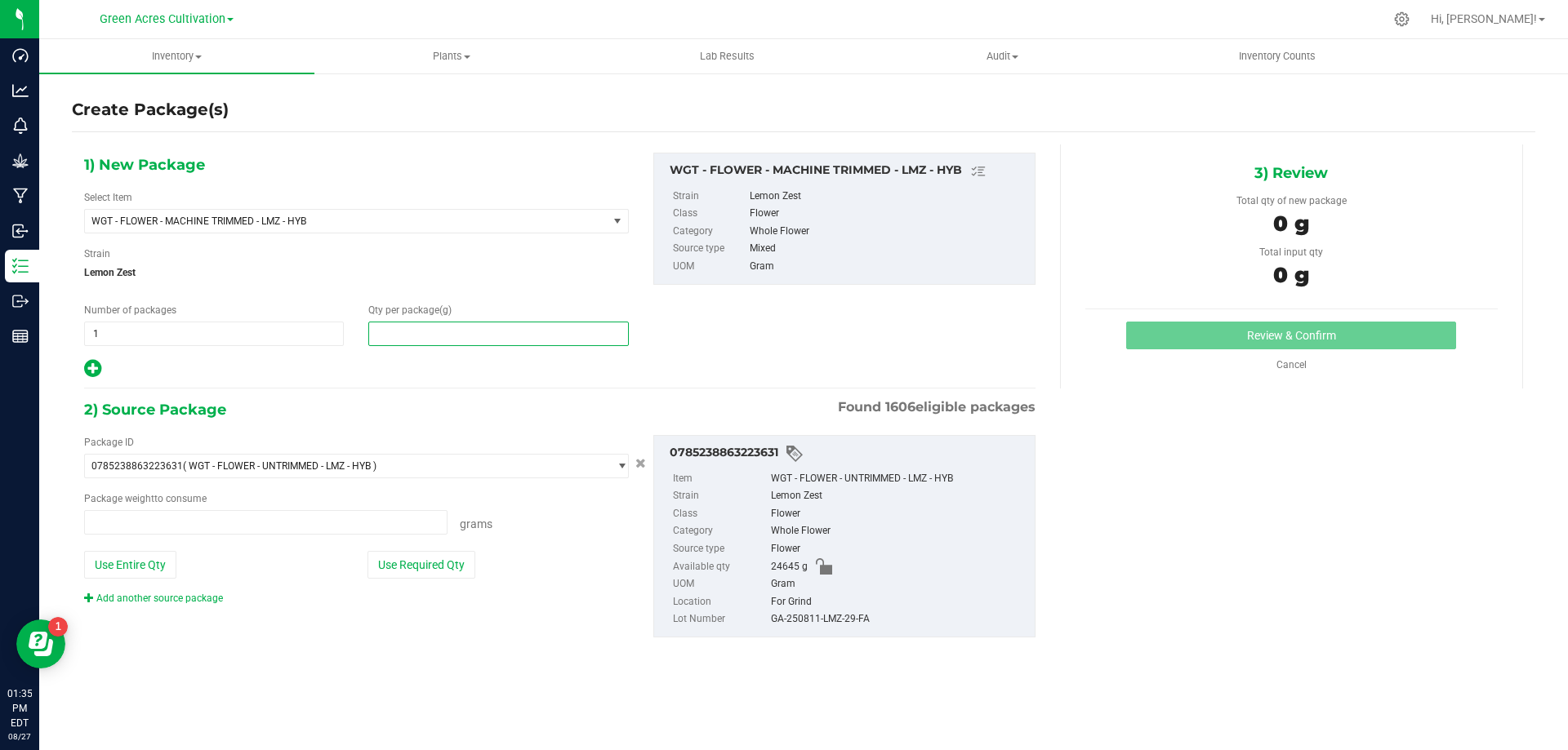
type input "0.0000 g"
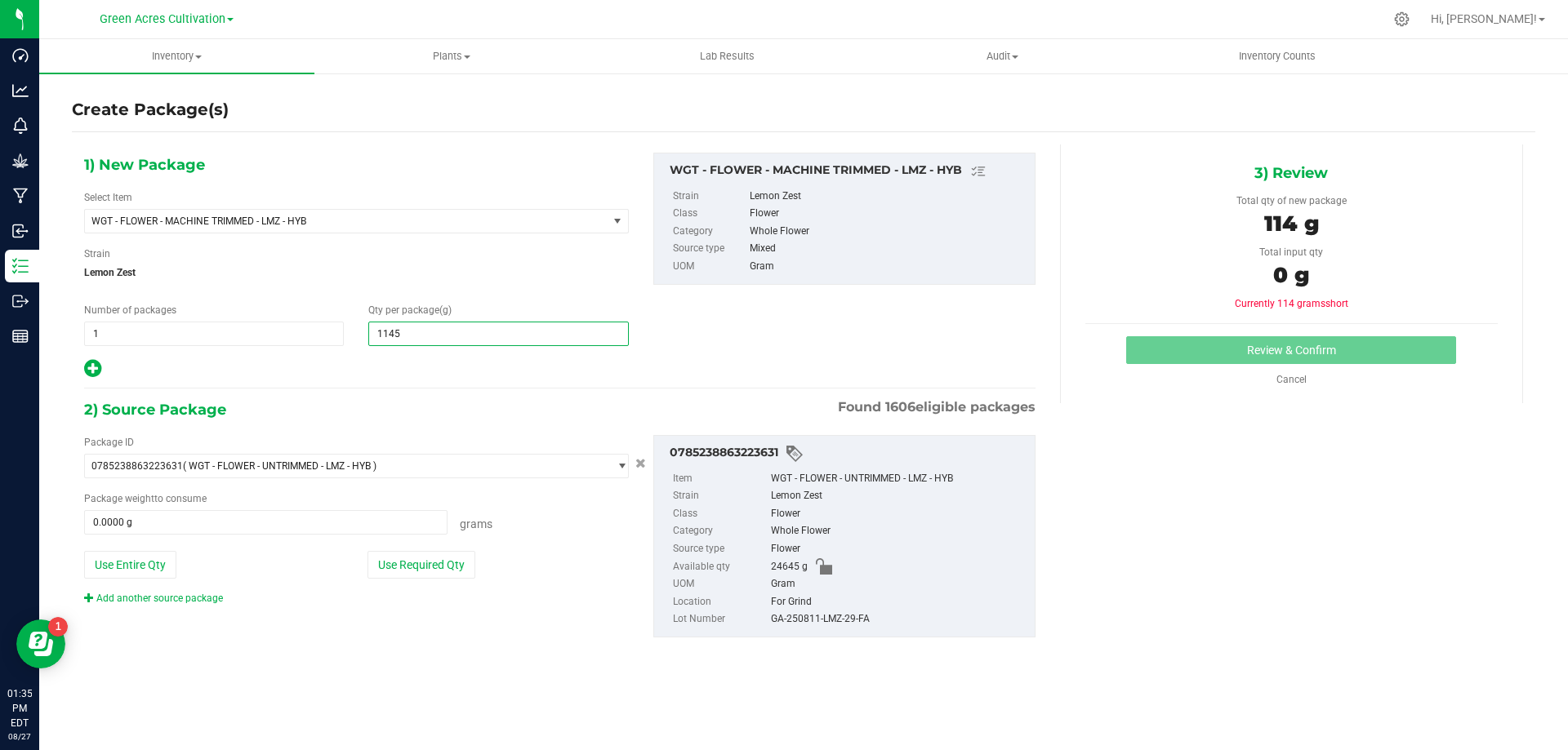
type input "11455"
type input "11,455.0000"
click at [455, 567] on button "Use Required Qty" at bounding box center [421, 564] width 107 height 28
type input "11455.0000 g"
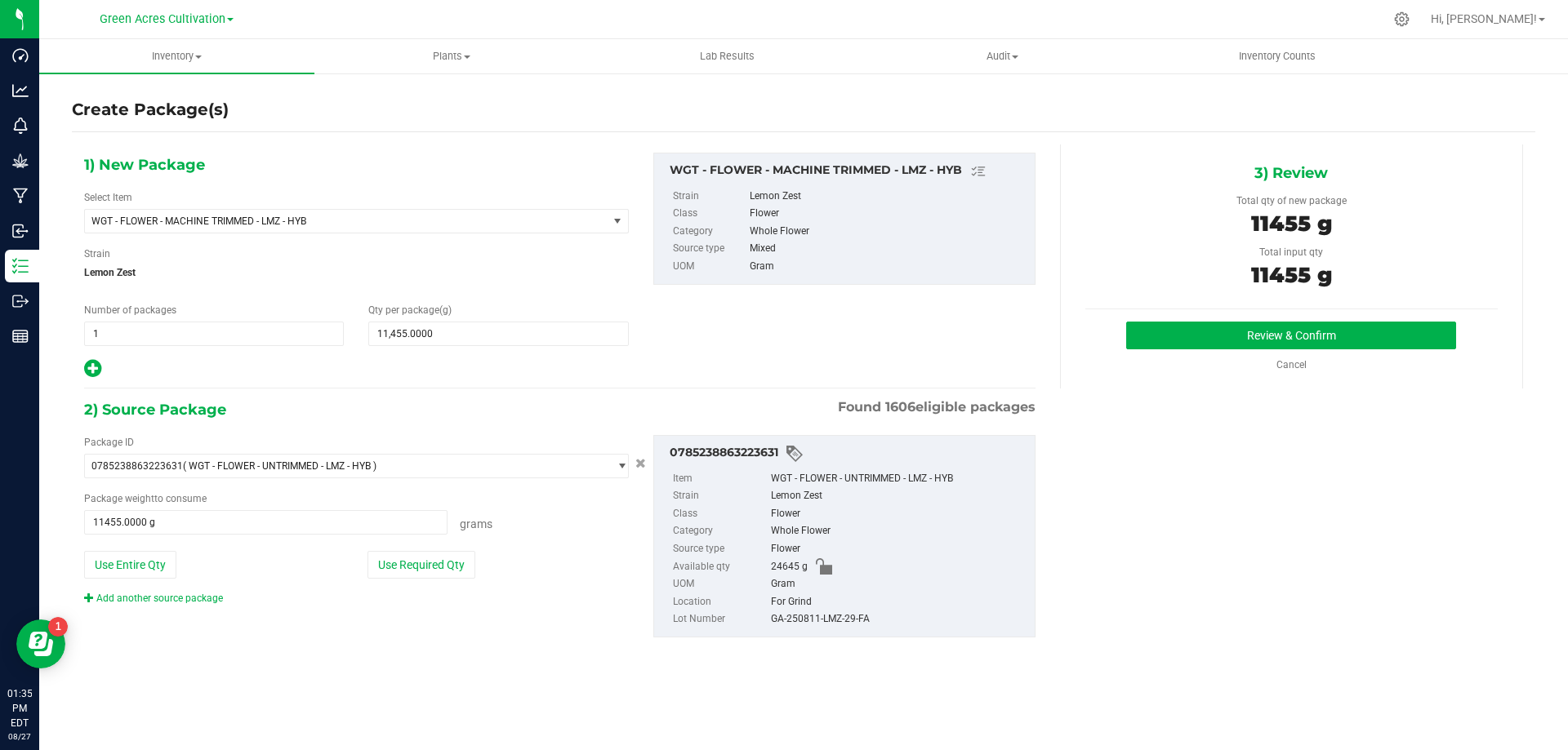
click at [846, 626] on div "GA-250811-LMZ-29-FA" at bounding box center [899, 620] width 256 height 18
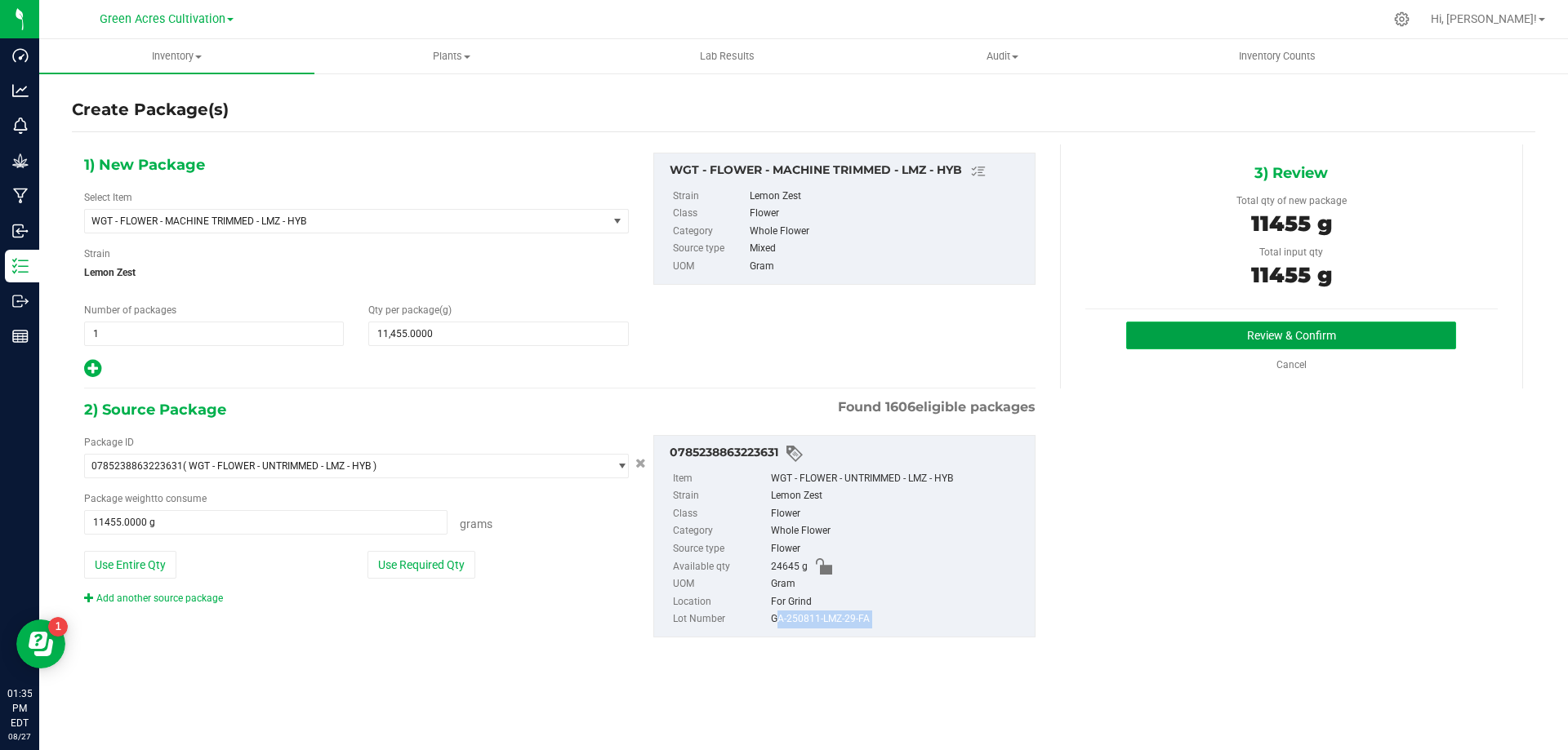
click at [1190, 338] on button "Review & Confirm" at bounding box center [1292, 335] width 330 height 28
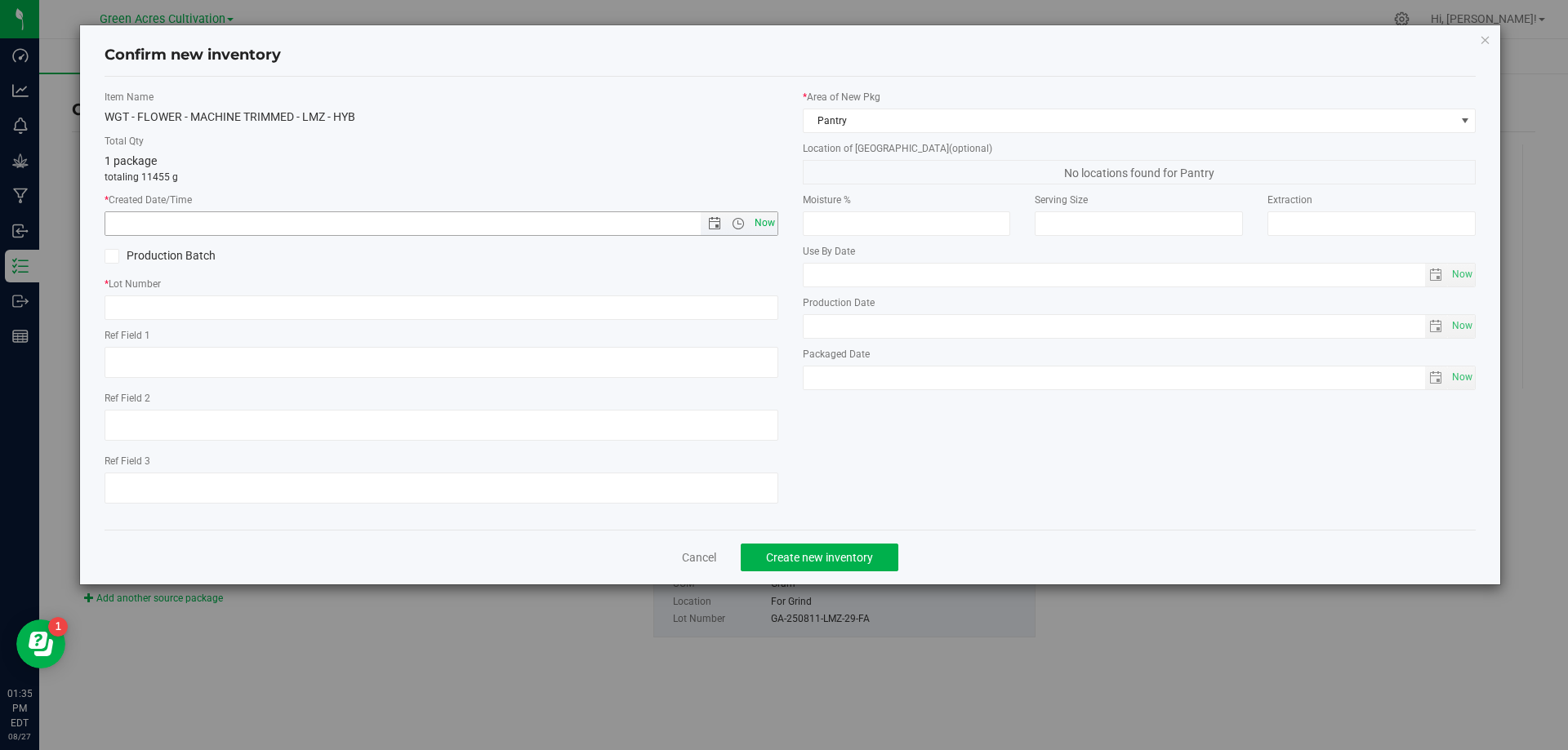
click at [768, 222] on span "Now" at bounding box center [764, 223] width 28 height 24
type input "8/27/2025 1:35 PM"
click at [761, 298] on input "text" at bounding box center [441, 308] width 674 height 25
paste input "GA-250811-LMZ-29-FA"
type input "GA-250811-LMZ-29-FA"
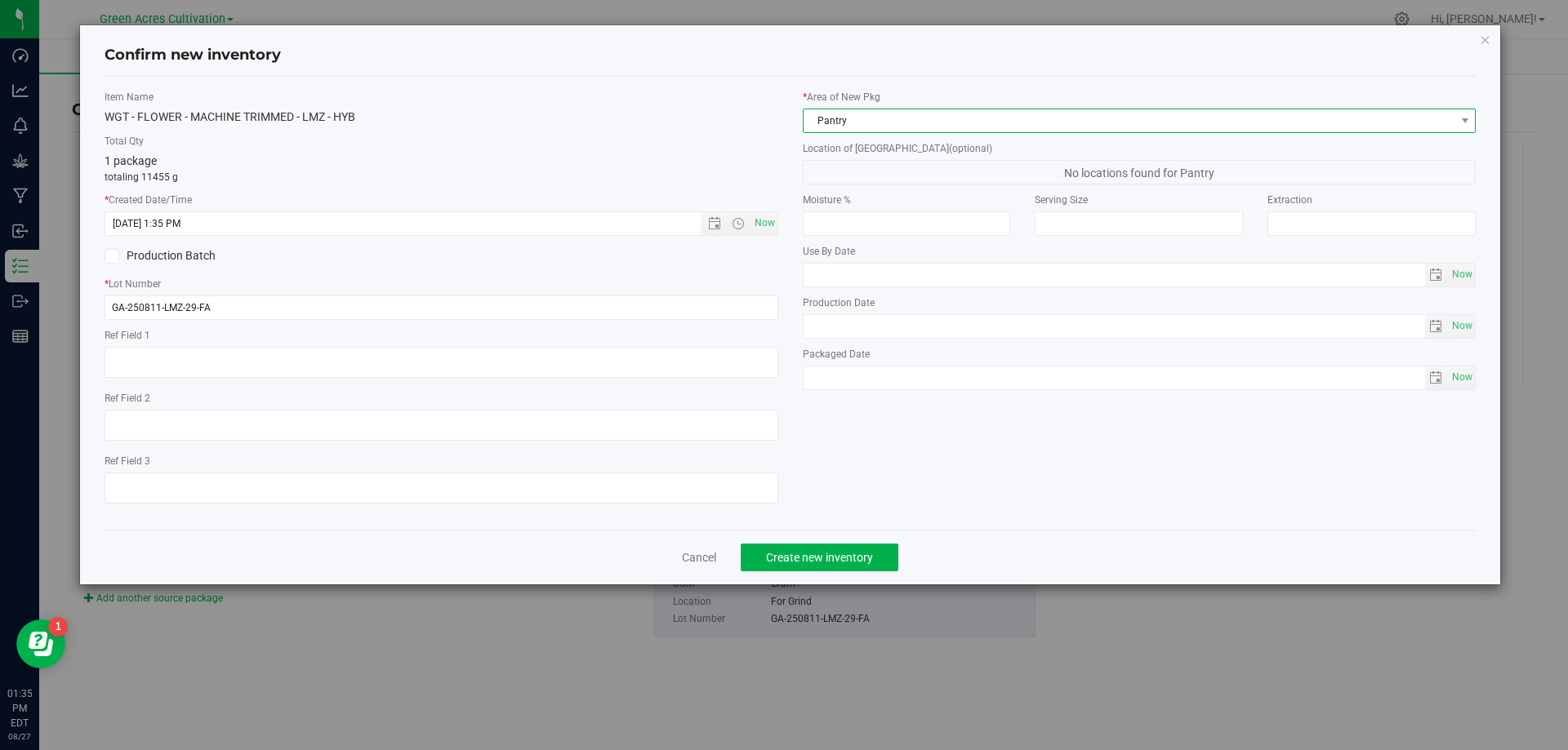
click at [852, 125] on span "Pantry" at bounding box center [1129, 121] width 652 height 23
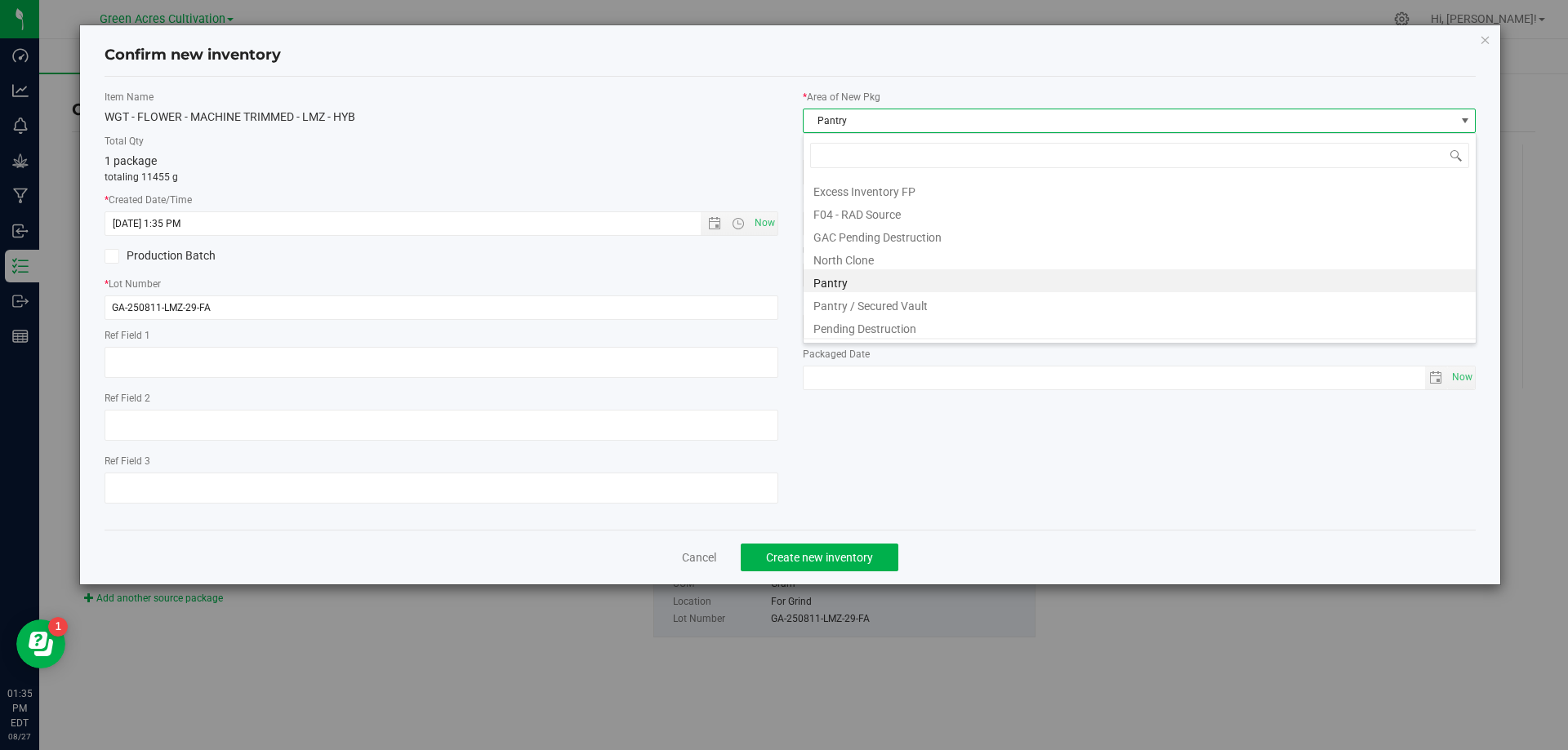
scroll to position [225, 0]
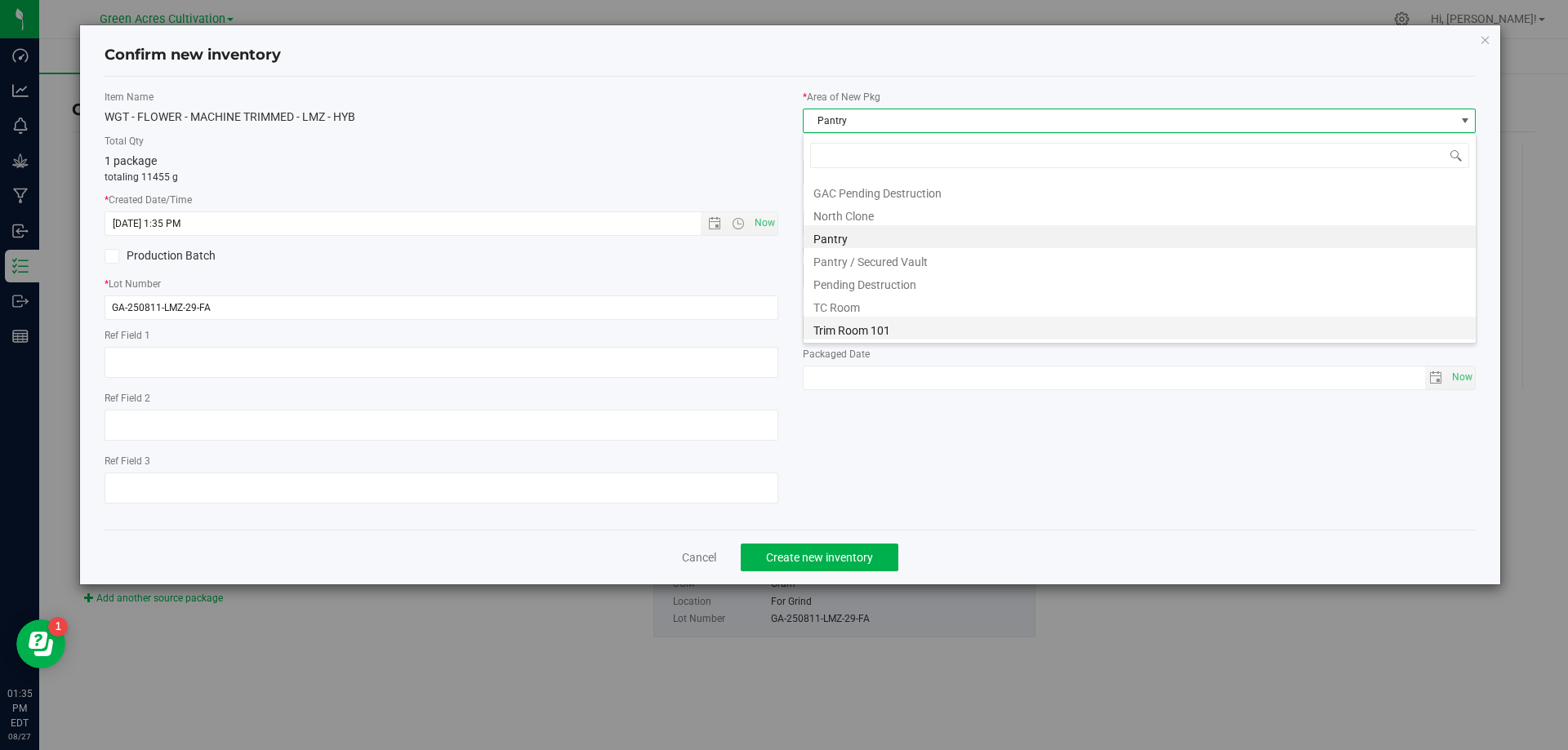
click at [863, 336] on li "Trim Room 101" at bounding box center [1139, 328] width 672 height 23
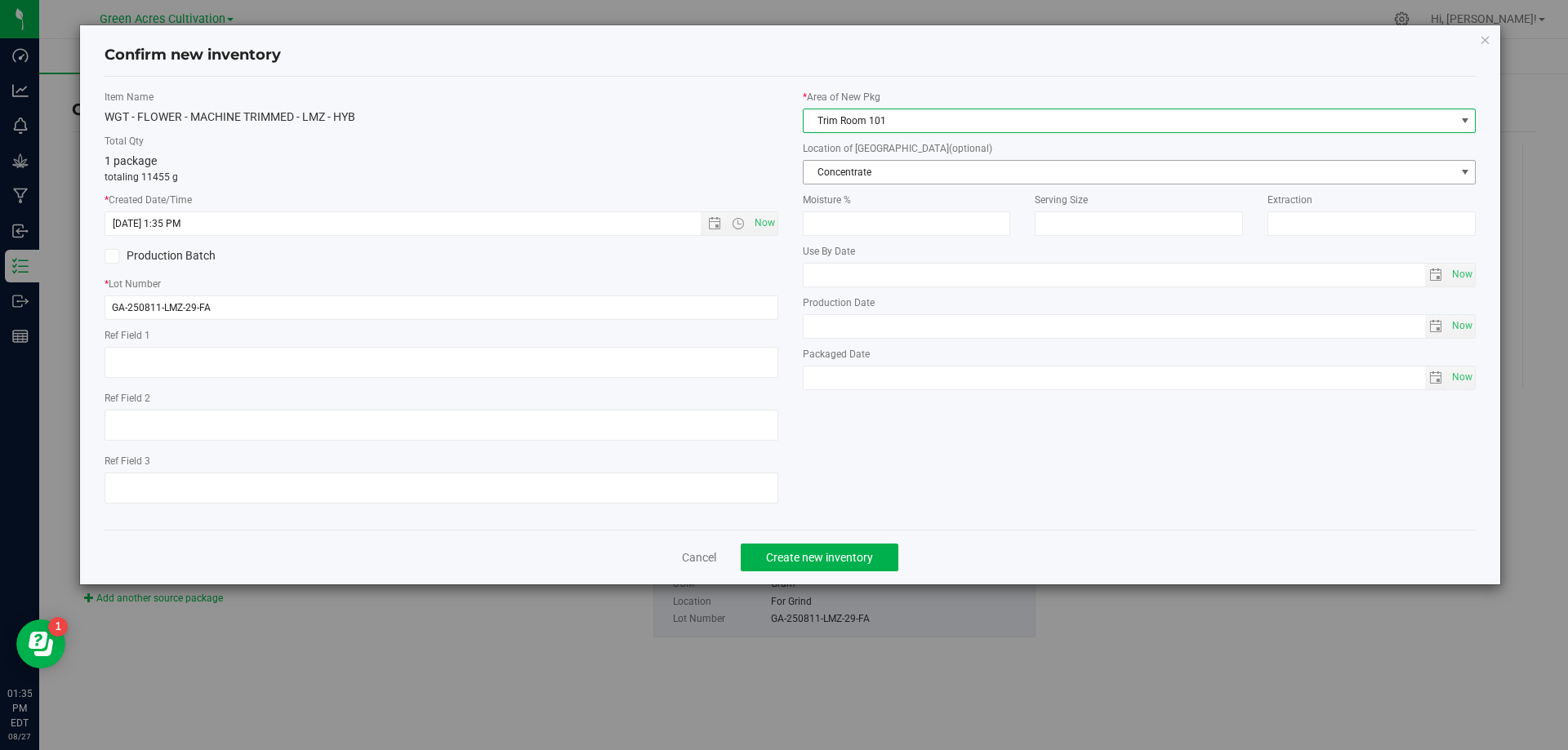
click at [877, 180] on span "Concentrate" at bounding box center [1129, 172] width 652 height 23
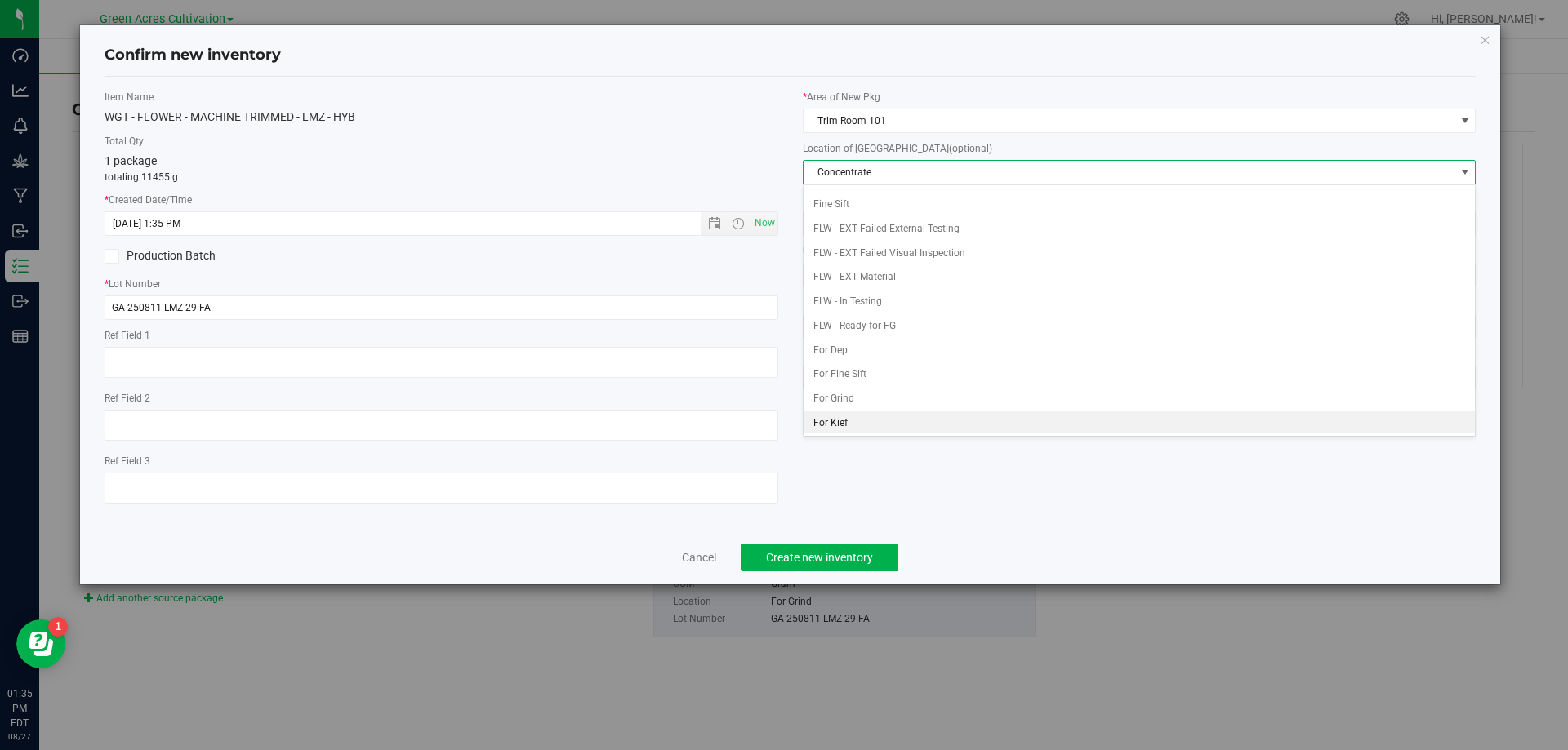
scroll to position [82, 0]
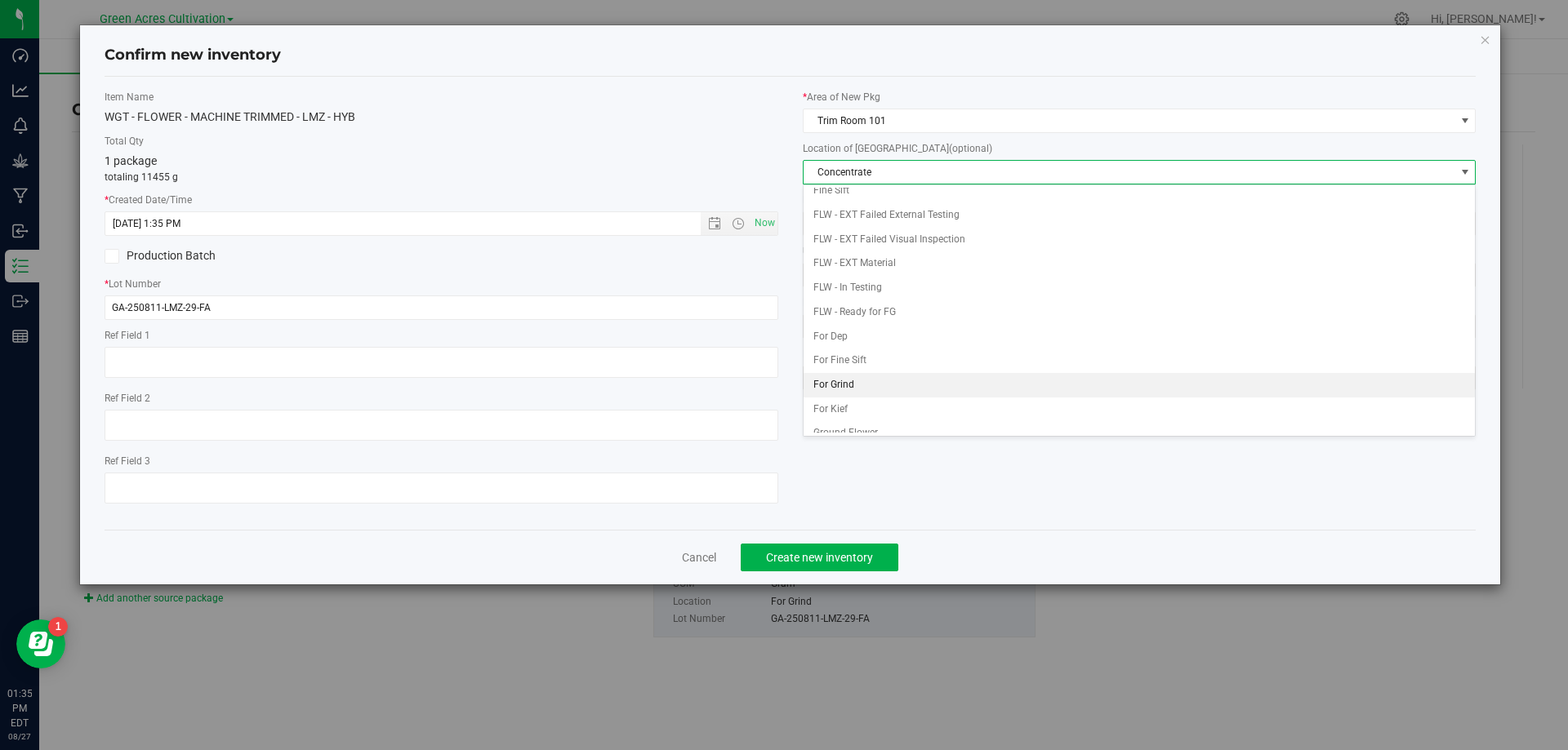
click at [849, 384] on li "For Grind" at bounding box center [1139, 385] width 672 height 25
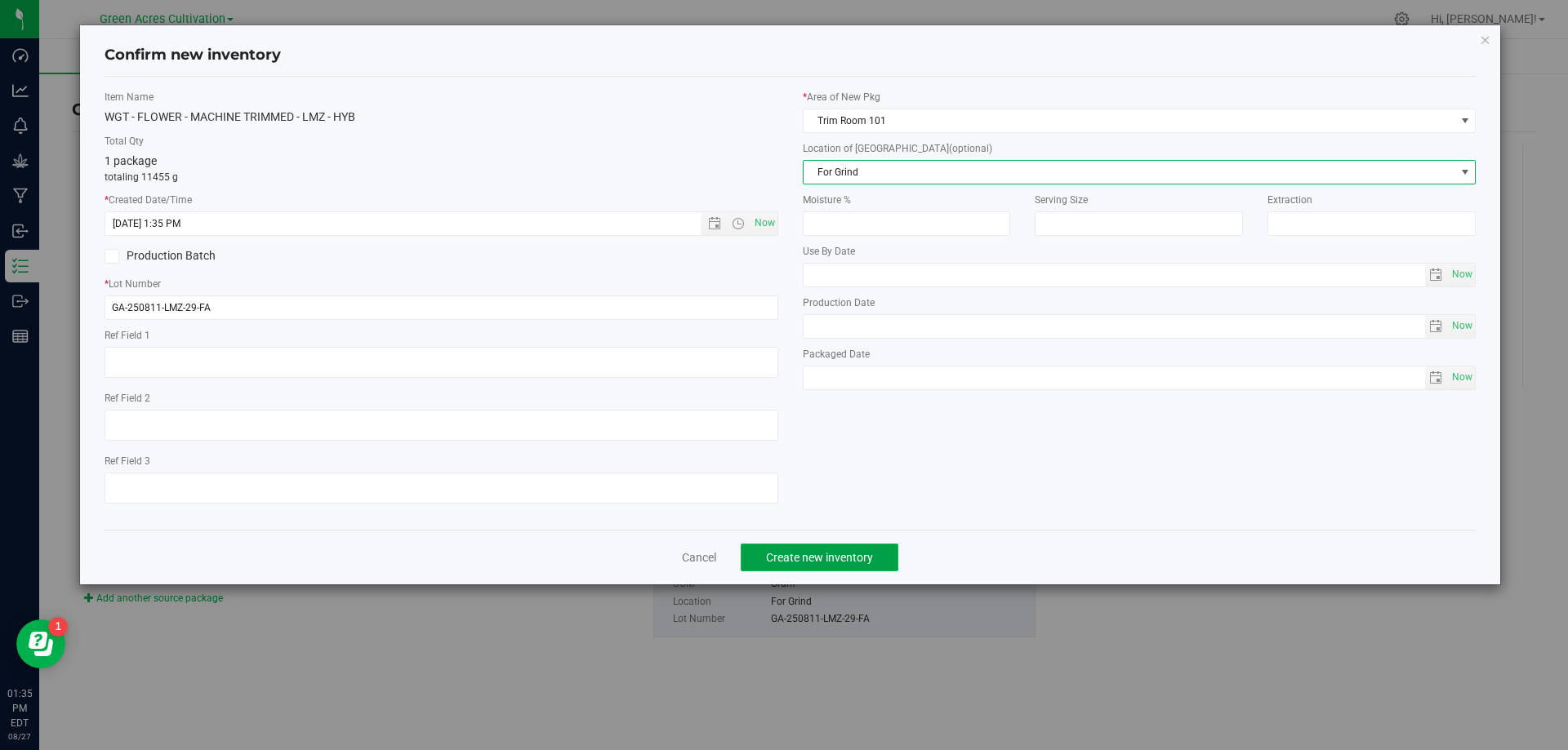
click at [864, 546] on button "Create new inventory" at bounding box center [820, 557] width 158 height 28
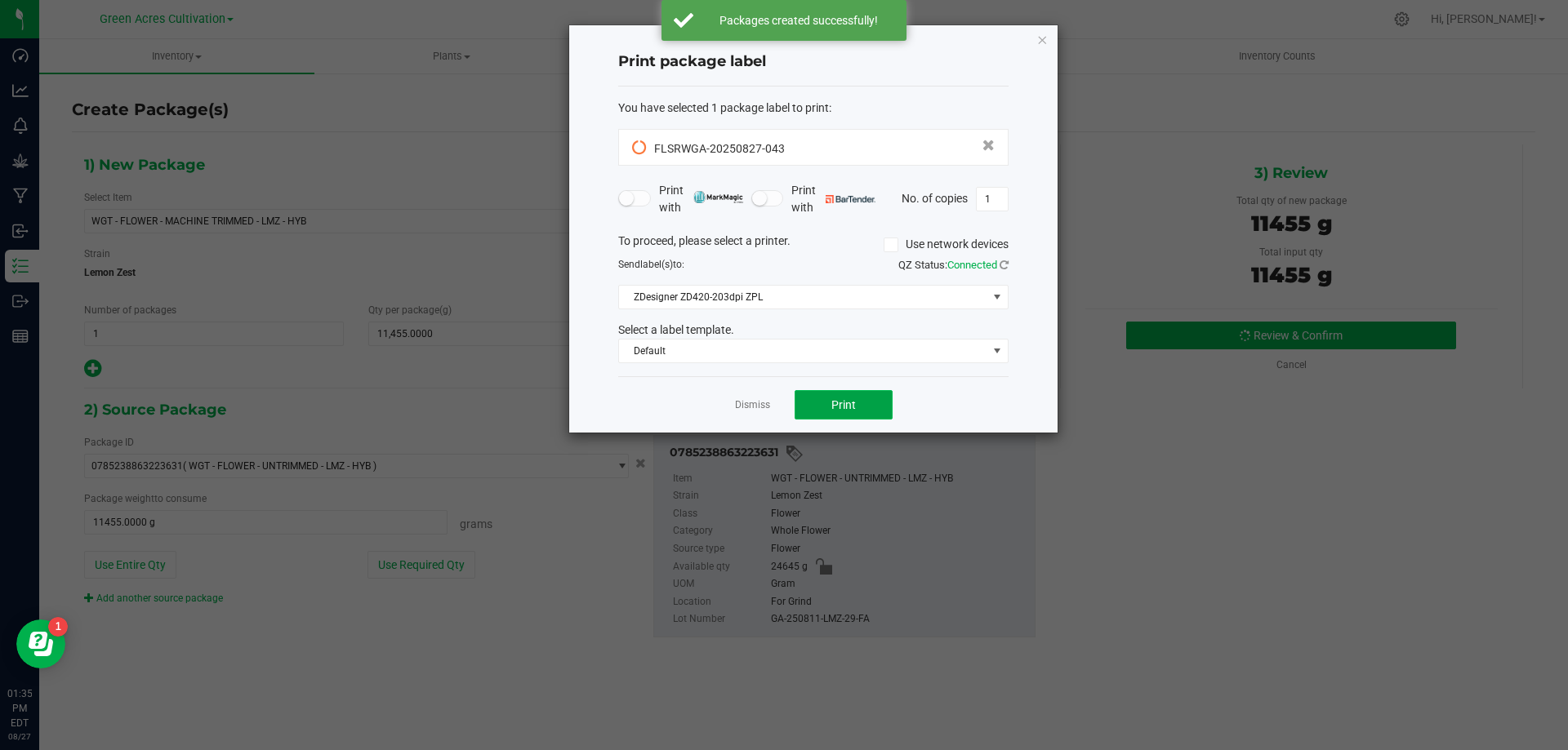
click at [828, 401] on button "Print" at bounding box center [843, 405] width 98 height 29
click at [836, 417] on button "Print" at bounding box center [843, 405] width 98 height 29
click at [743, 405] on link "Dismiss" at bounding box center [753, 406] width 36 height 14
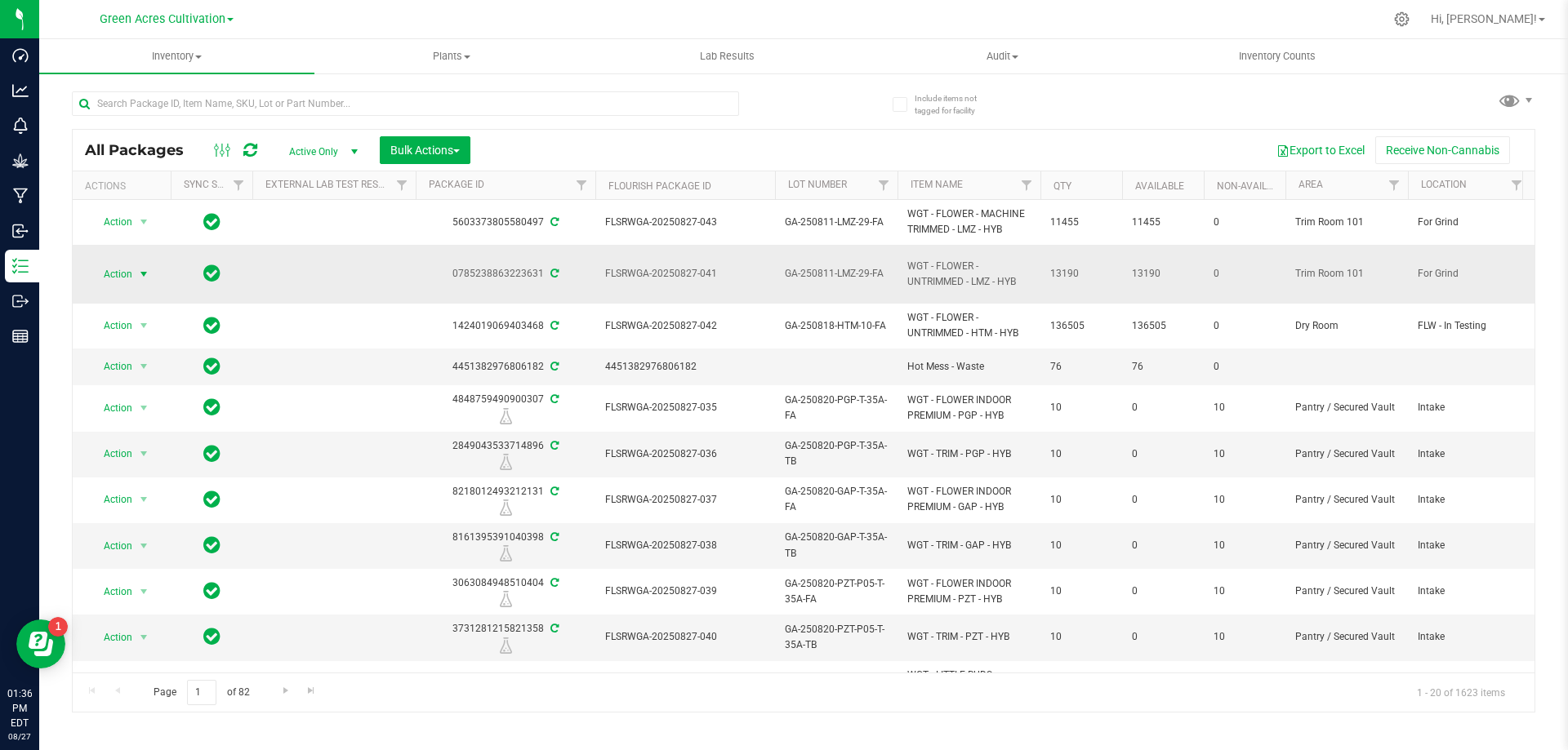
click at [128, 265] on span "Action" at bounding box center [111, 274] width 44 height 23
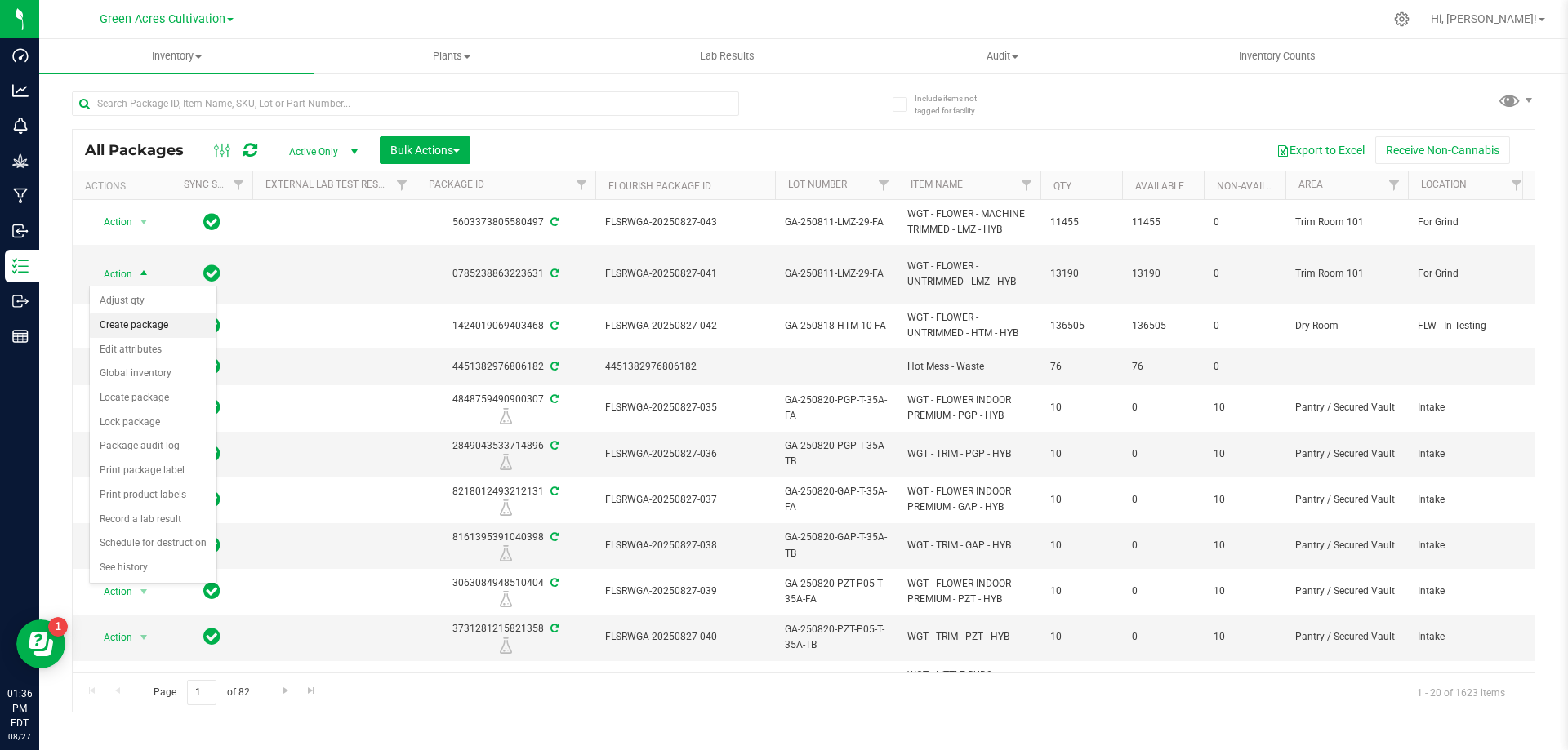
click at [154, 321] on li "Create package" at bounding box center [153, 326] width 127 height 25
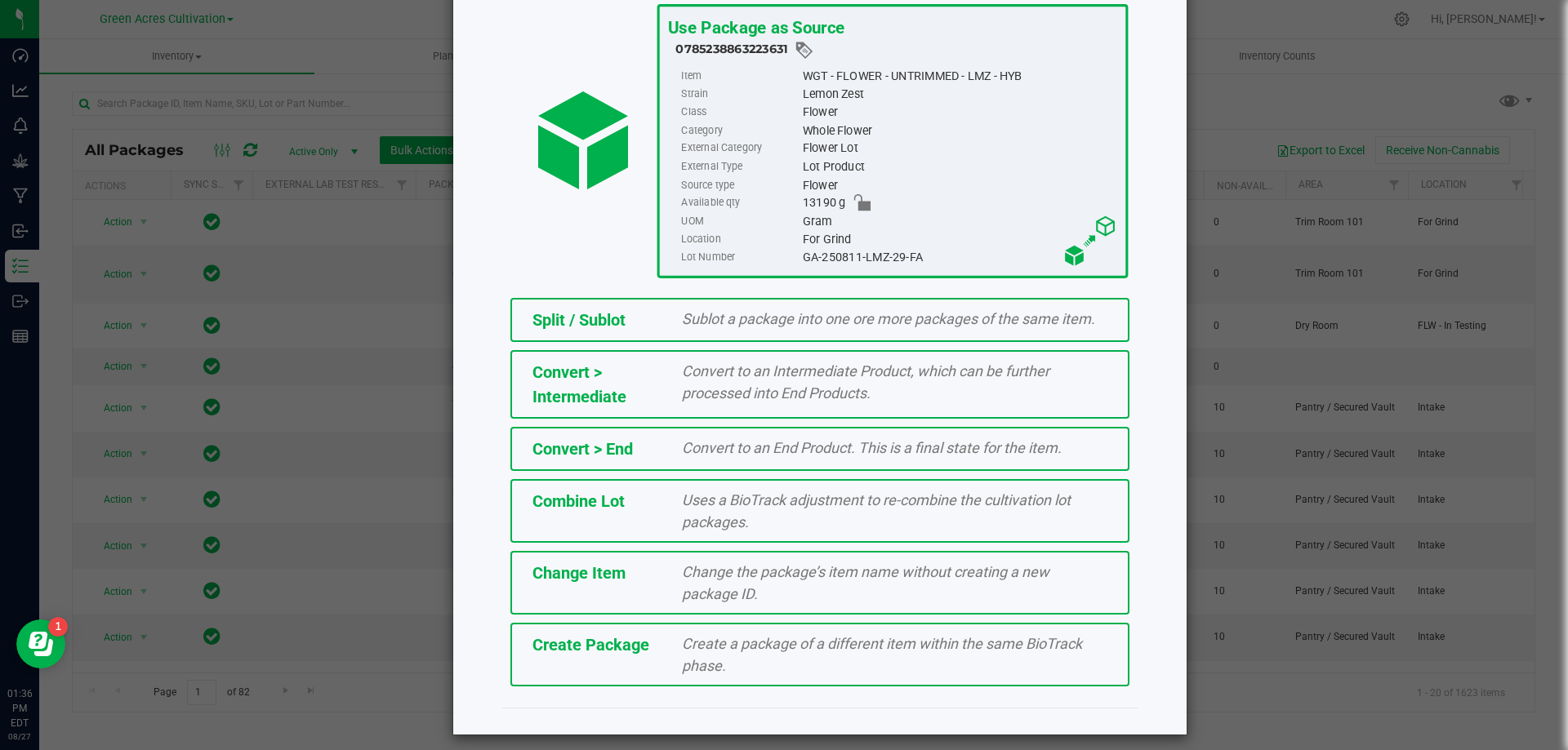
scroll to position [117, 0]
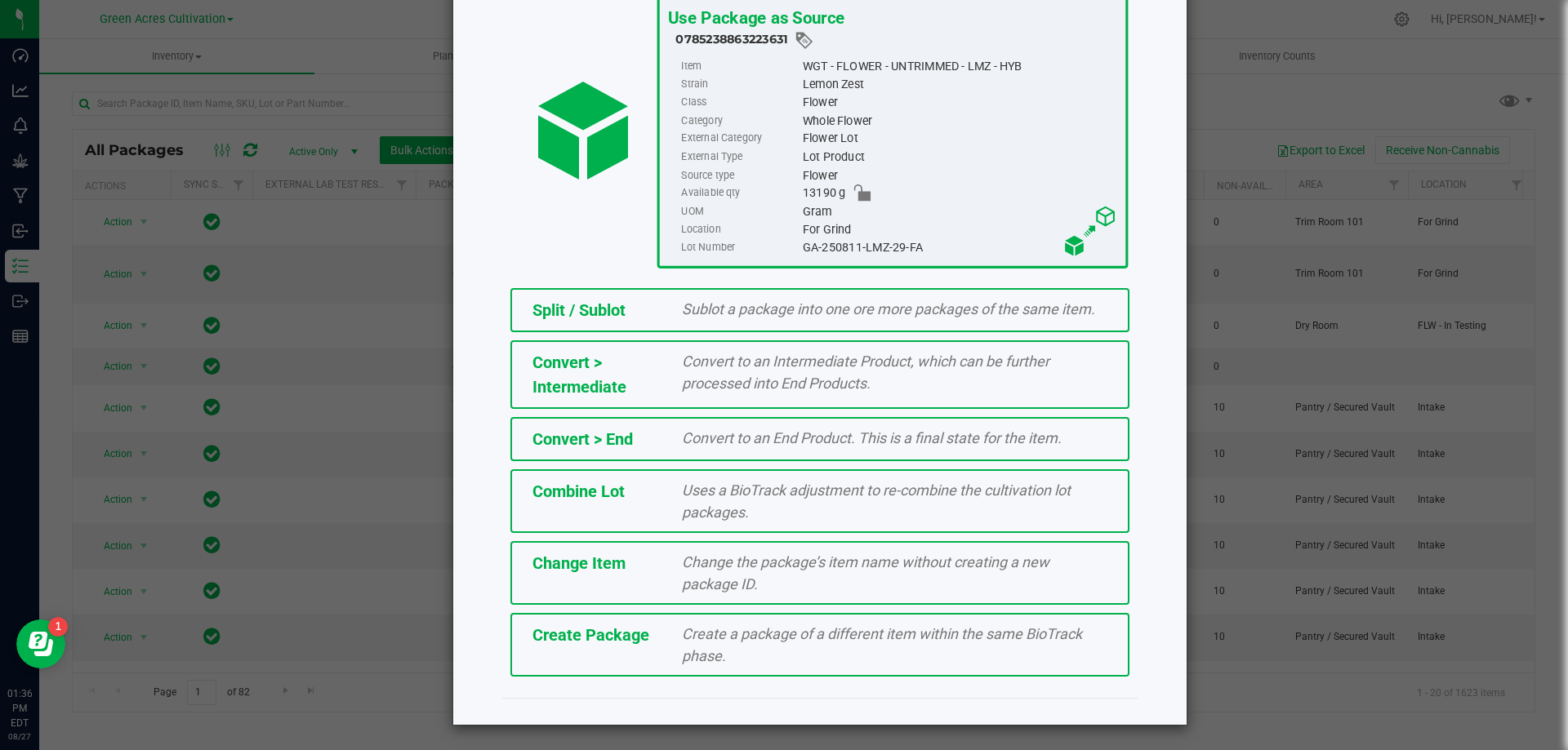
click at [778, 644] on div "Create a package of a different item within the same BioTrack phase." at bounding box center [894, 645] width 450 height 44
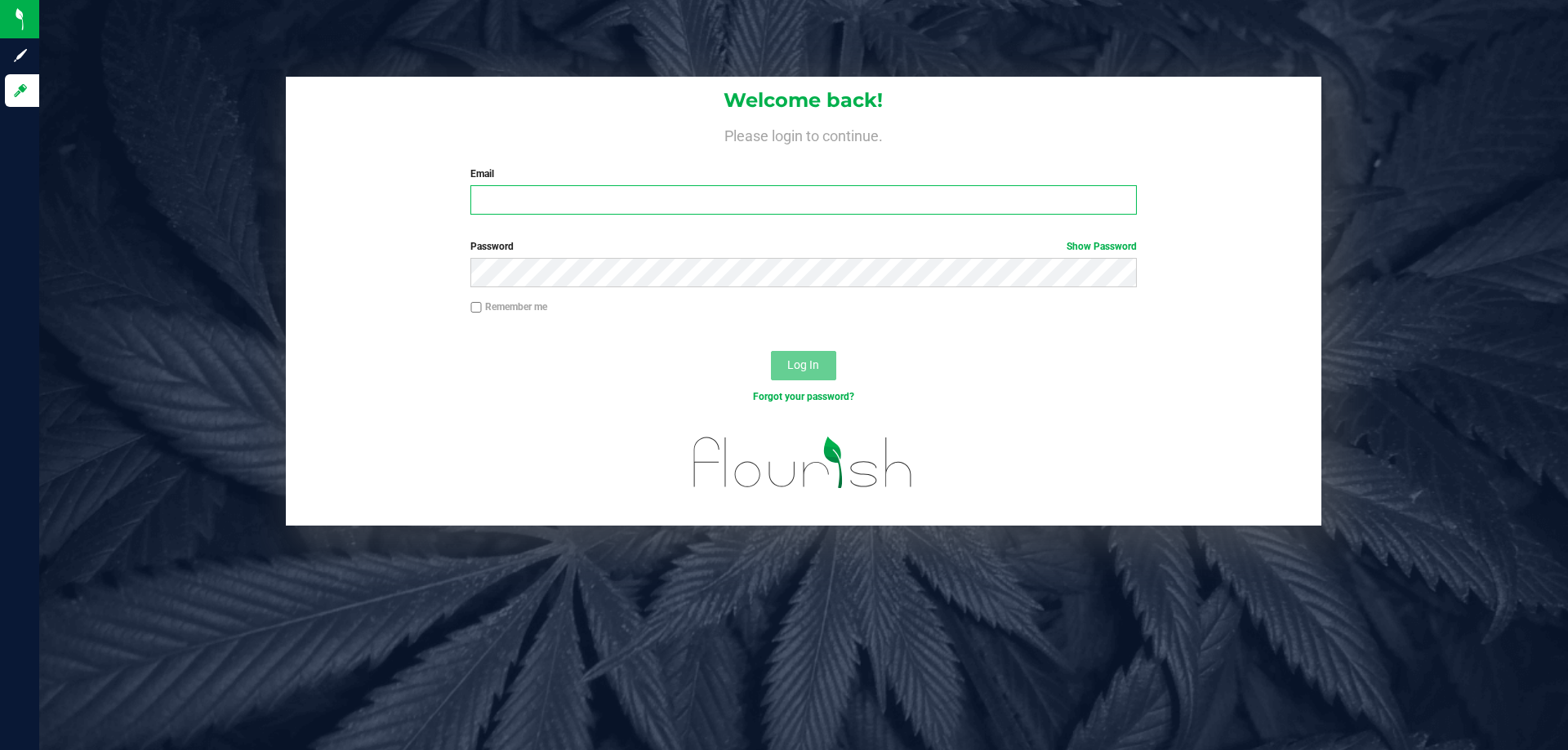
click at [645, 196] on input "Email" at bounding box center [804, 200] width 666 height 29
type input "[EMAIL_ADDRESS][DOMAIN_NAME]"
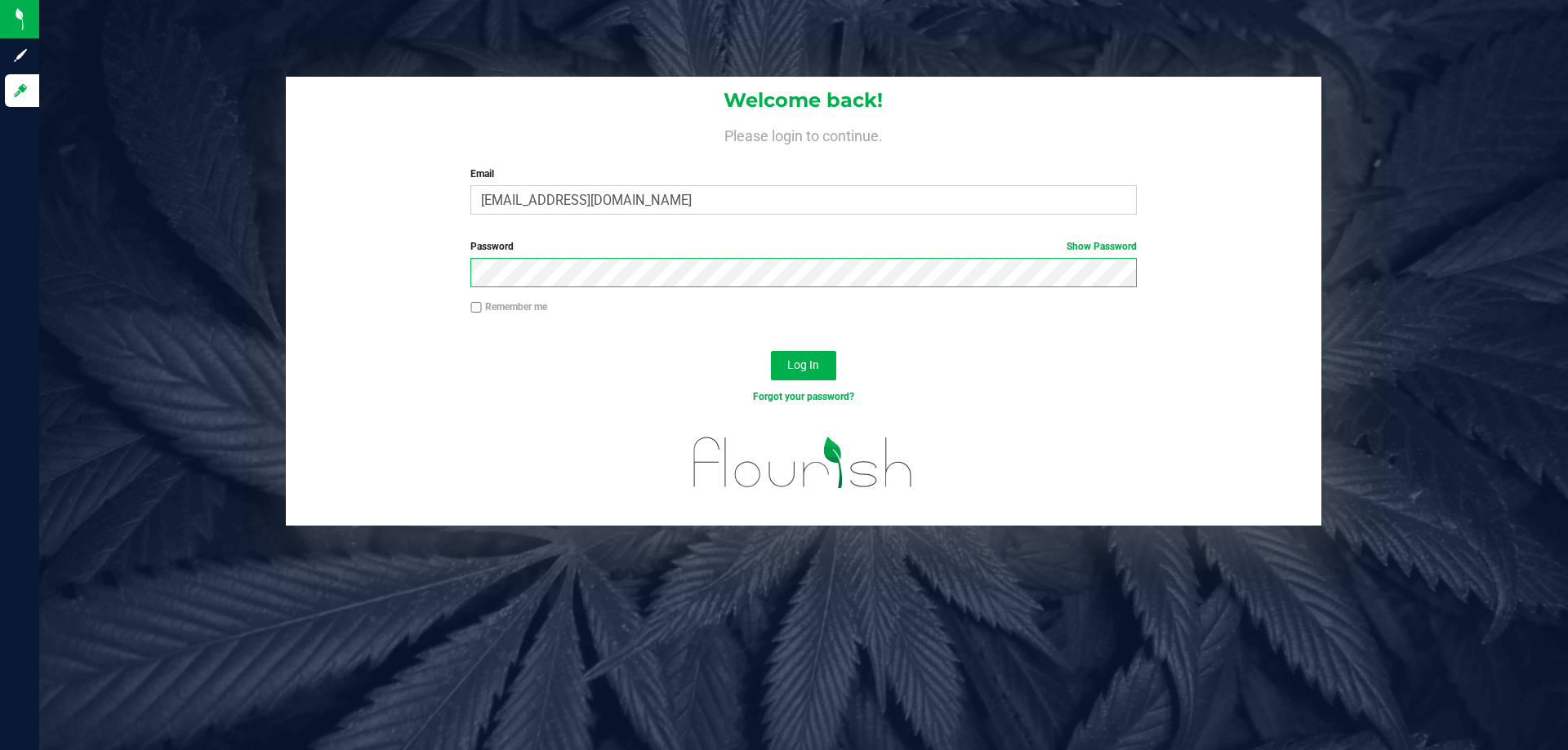
click at [771, 351] on button "Log In" at bounding box center [804, 366] width 66 height 29
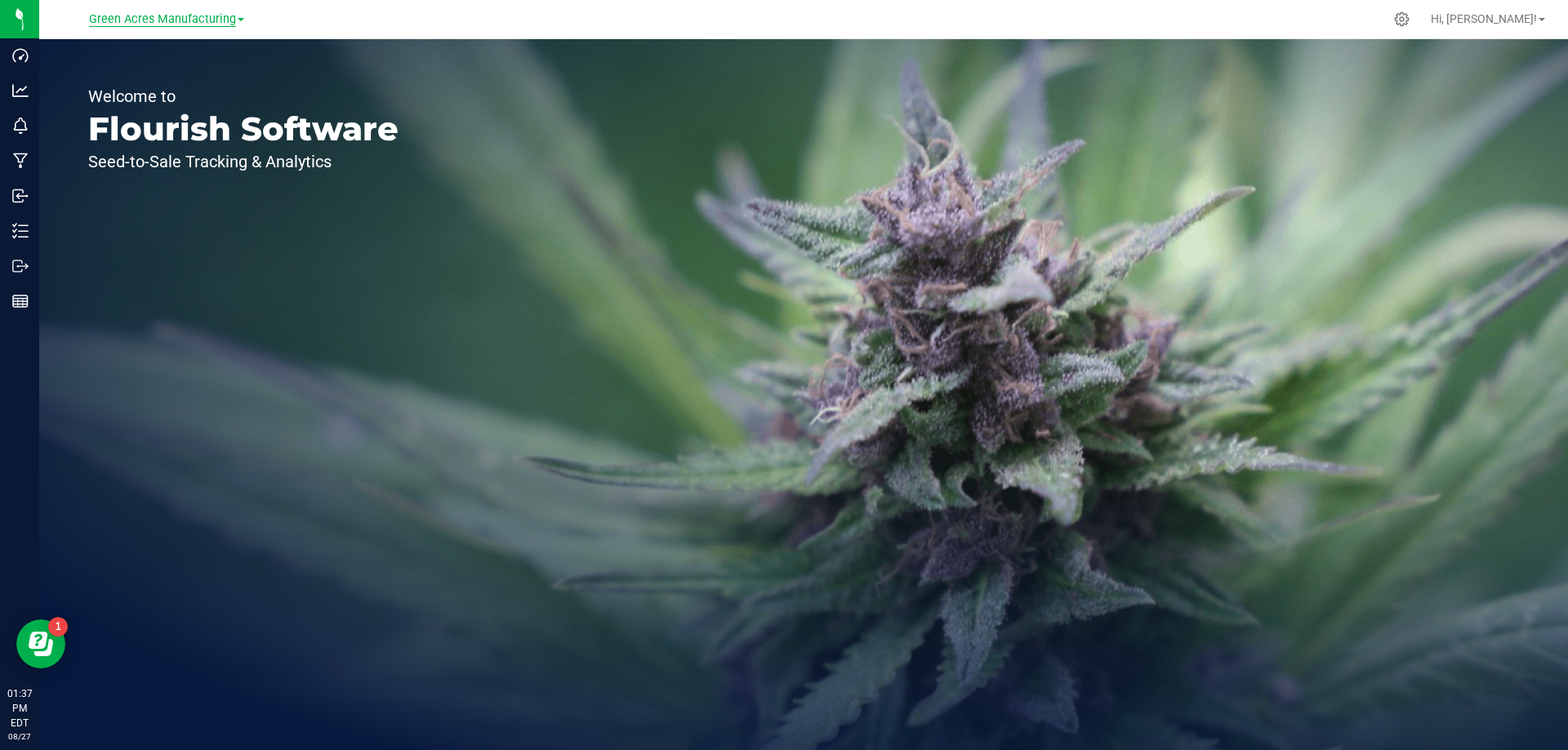
click at [210, 24] on span "Green Acres Manufacturing" at bounding box center [162, 20] width 147 height 15
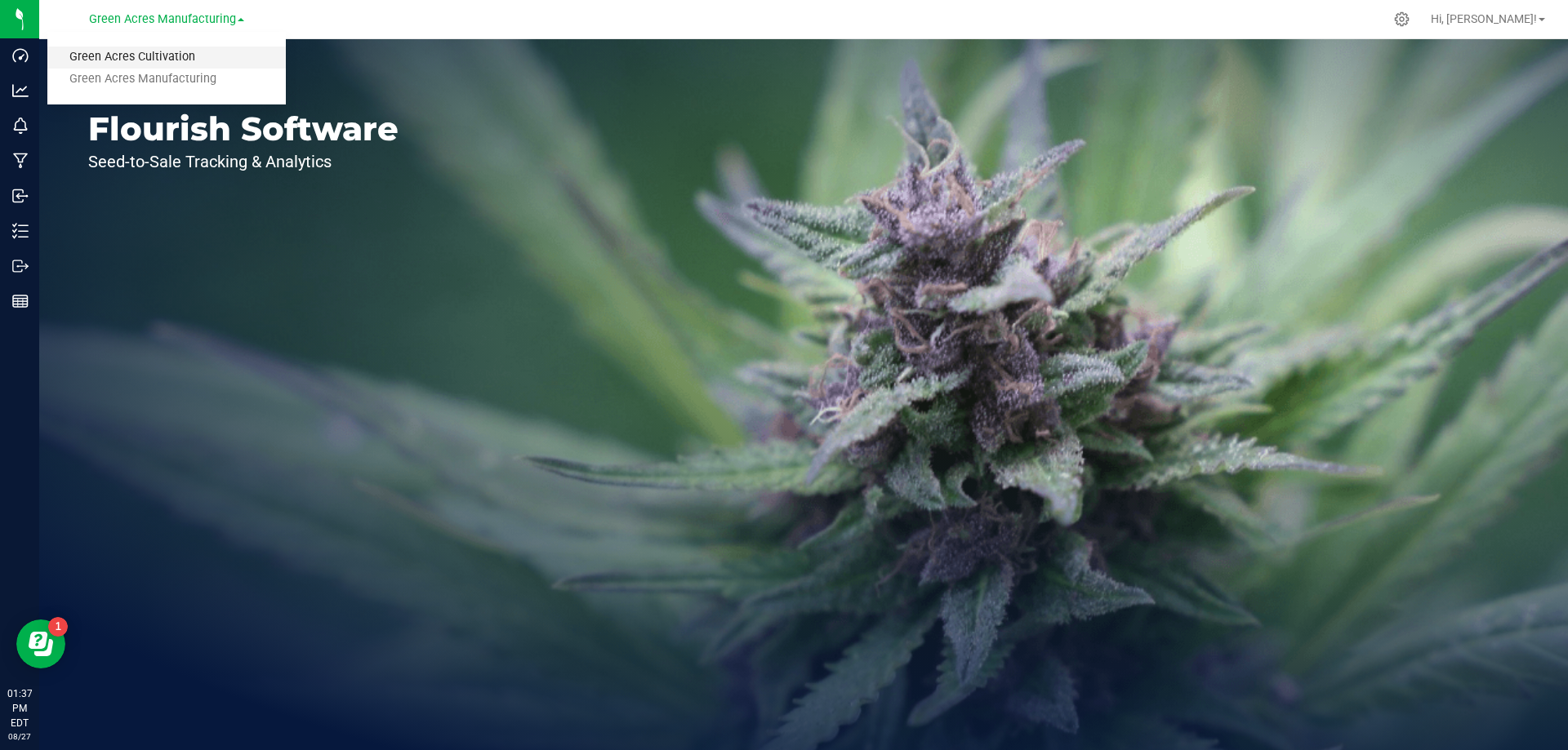
click at [208, 54] on link "Green Acres Cultivation" at bounding box center [166, 57] width 239 height 22
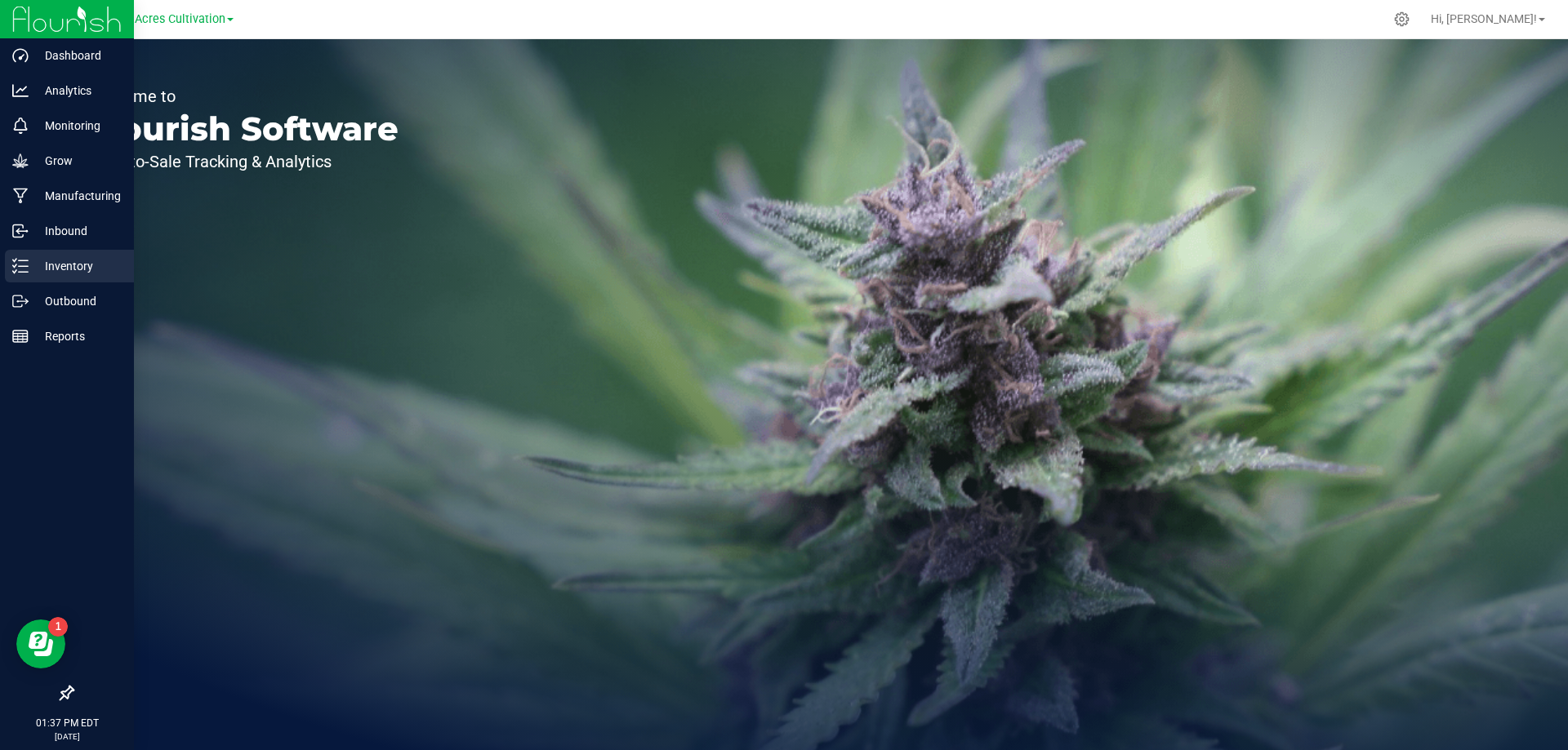
click at [36, 267] on p "Inventory" at bounding box center [77, 266] width 98 height 20
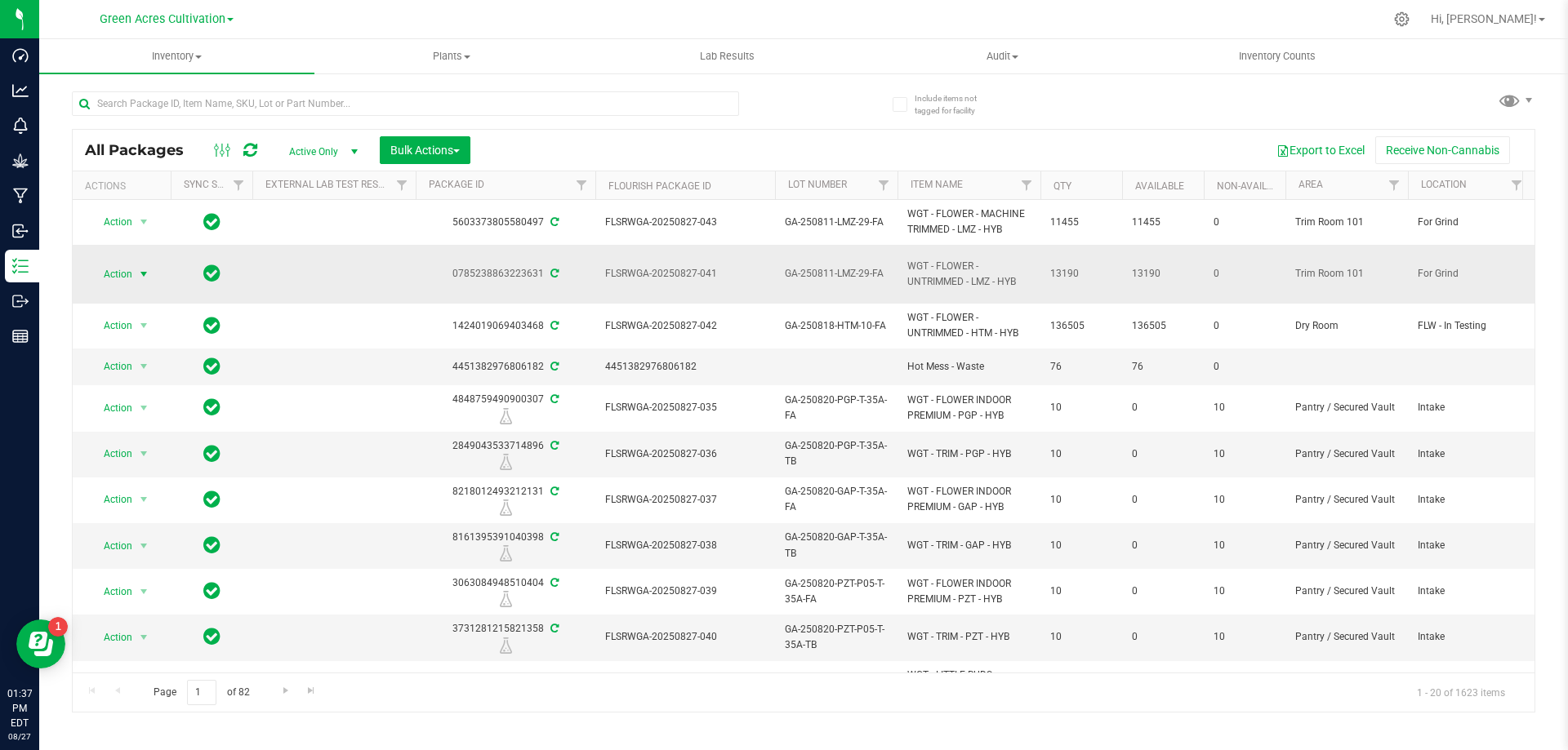
click at [116, 280] on span "Action" at bounding box center [111, 274] width 44 height 23
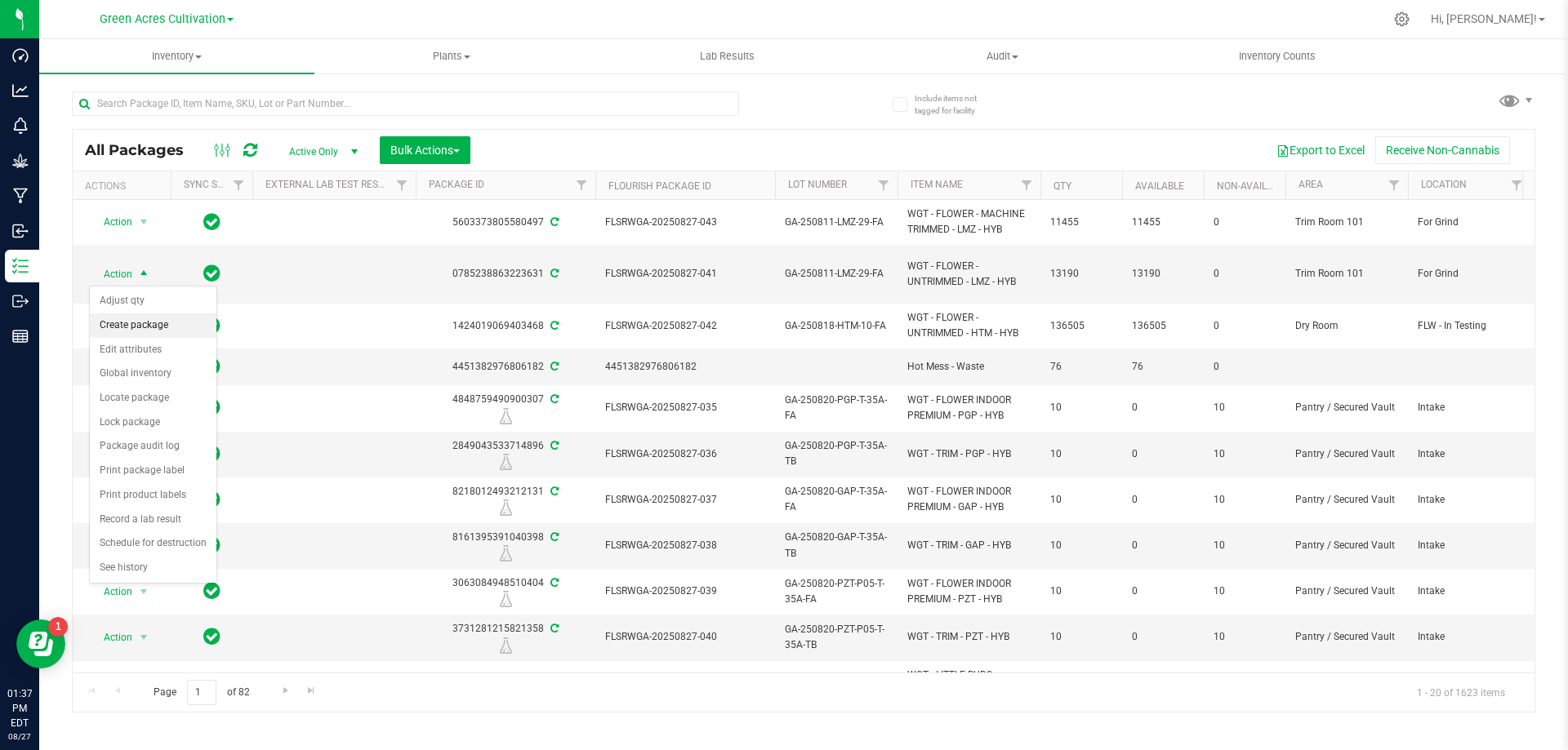
click at [128, 320] on li "Create package" at bounding box center [153, 326] width 127 height 25
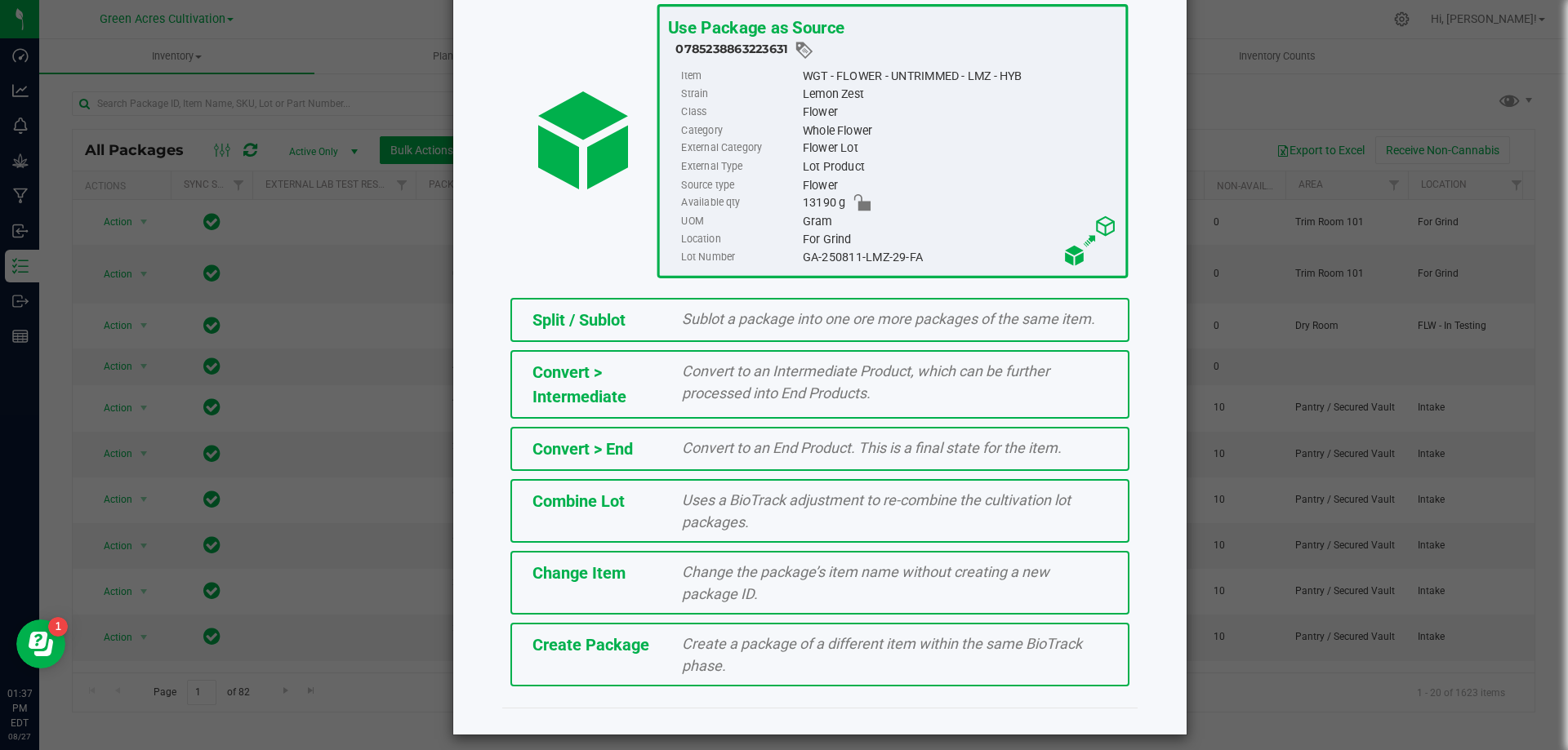
scroll to position [117, 0]
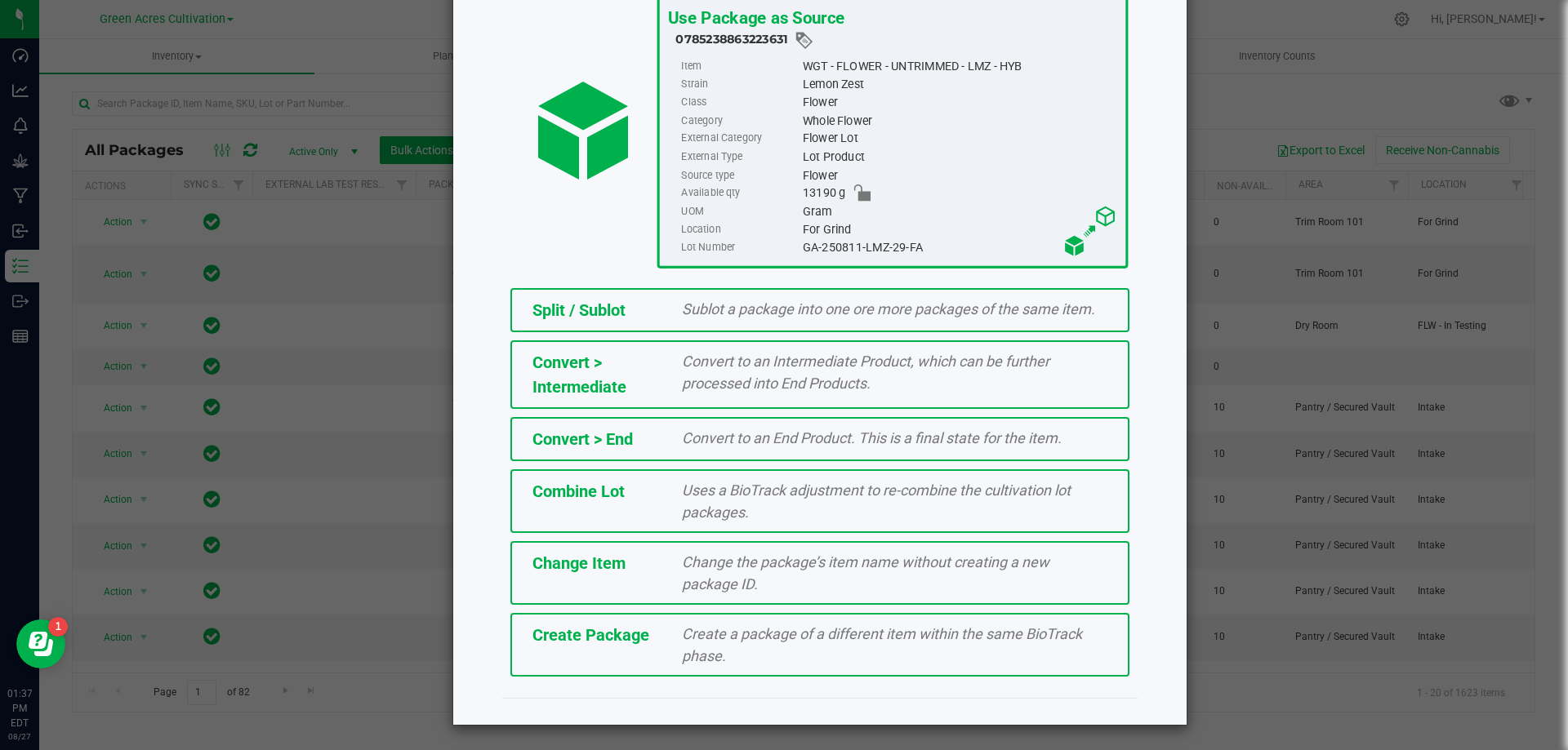
drag, startPoint x: 733, startPoint y: 683, endPoint x: 753, endPoint y: 659, distance: 31.2
click at [735, 683] on div "Split / Sublot Sublot a package into one ore more packages of the same item. Co…" at bounding box center [820, 483] width 660 height 405
click at [756, 659] on div "Create a package of a different item within the same BioTrack phase." at bounding box center [894, 645] width 450 height 44
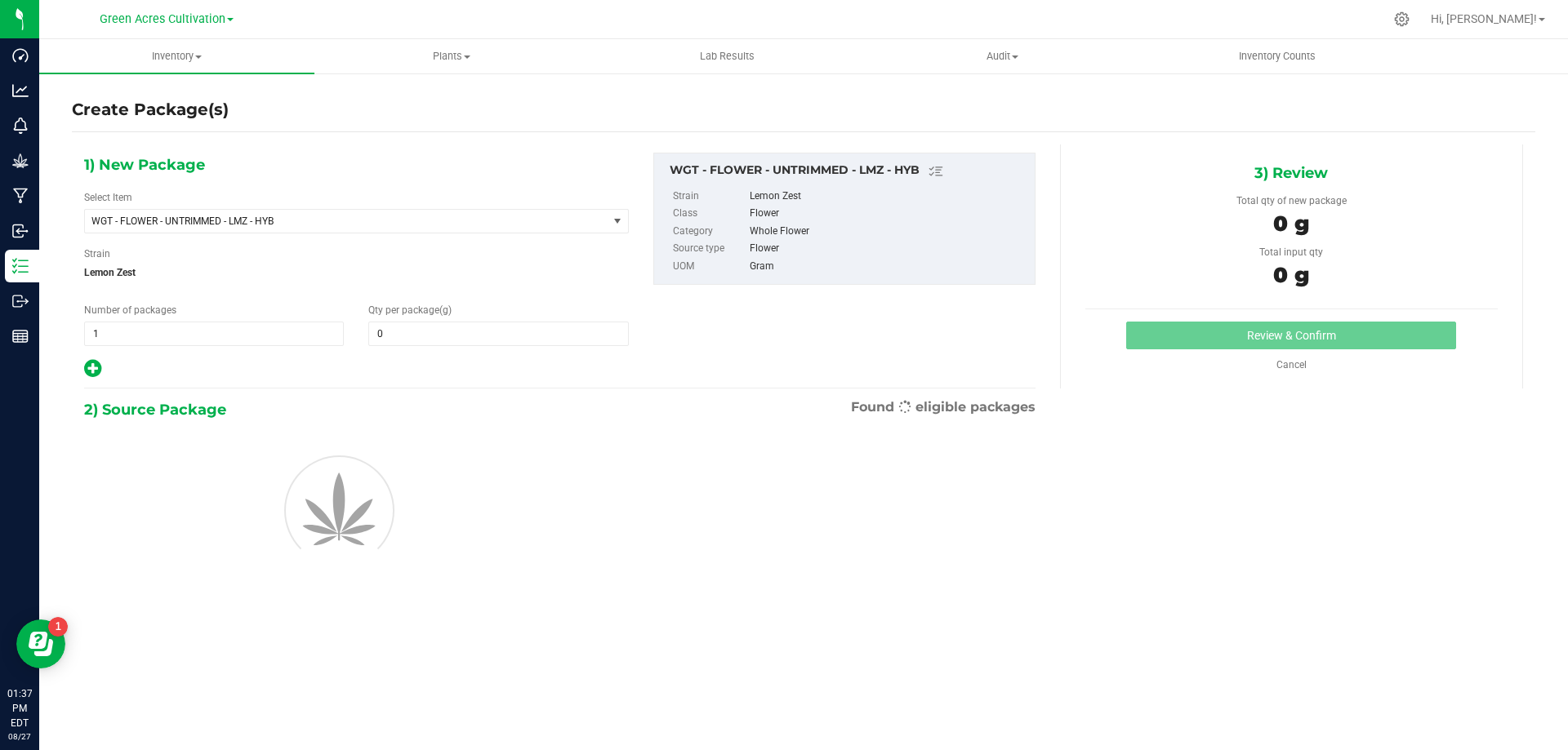
type input "0.0000"
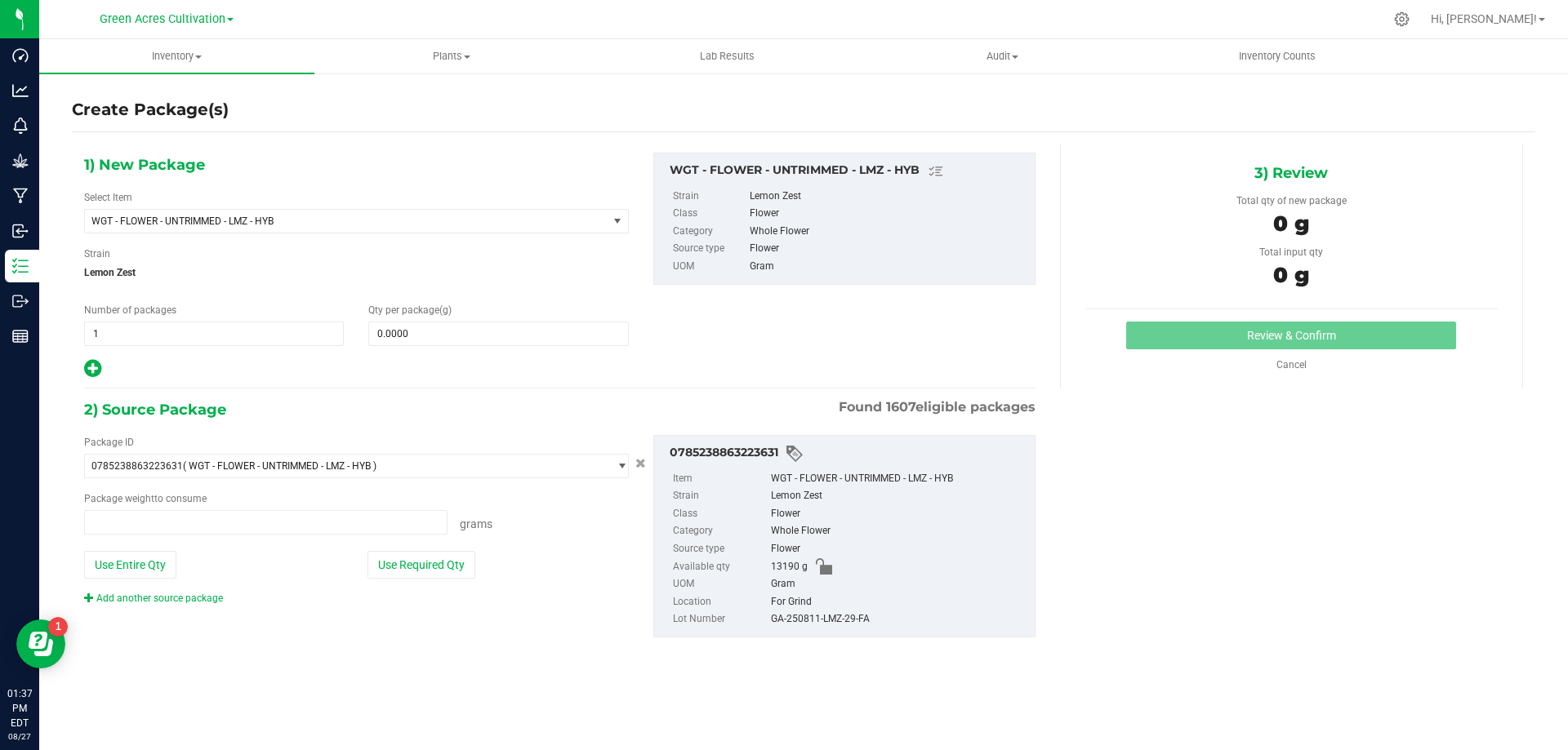
type input "0.0000 g"
click at [602, 226] on span "WGT - FLOWER - UNTRIMMED - LMZ - HYB" at bounding box center [346, 221] width 523 height 23
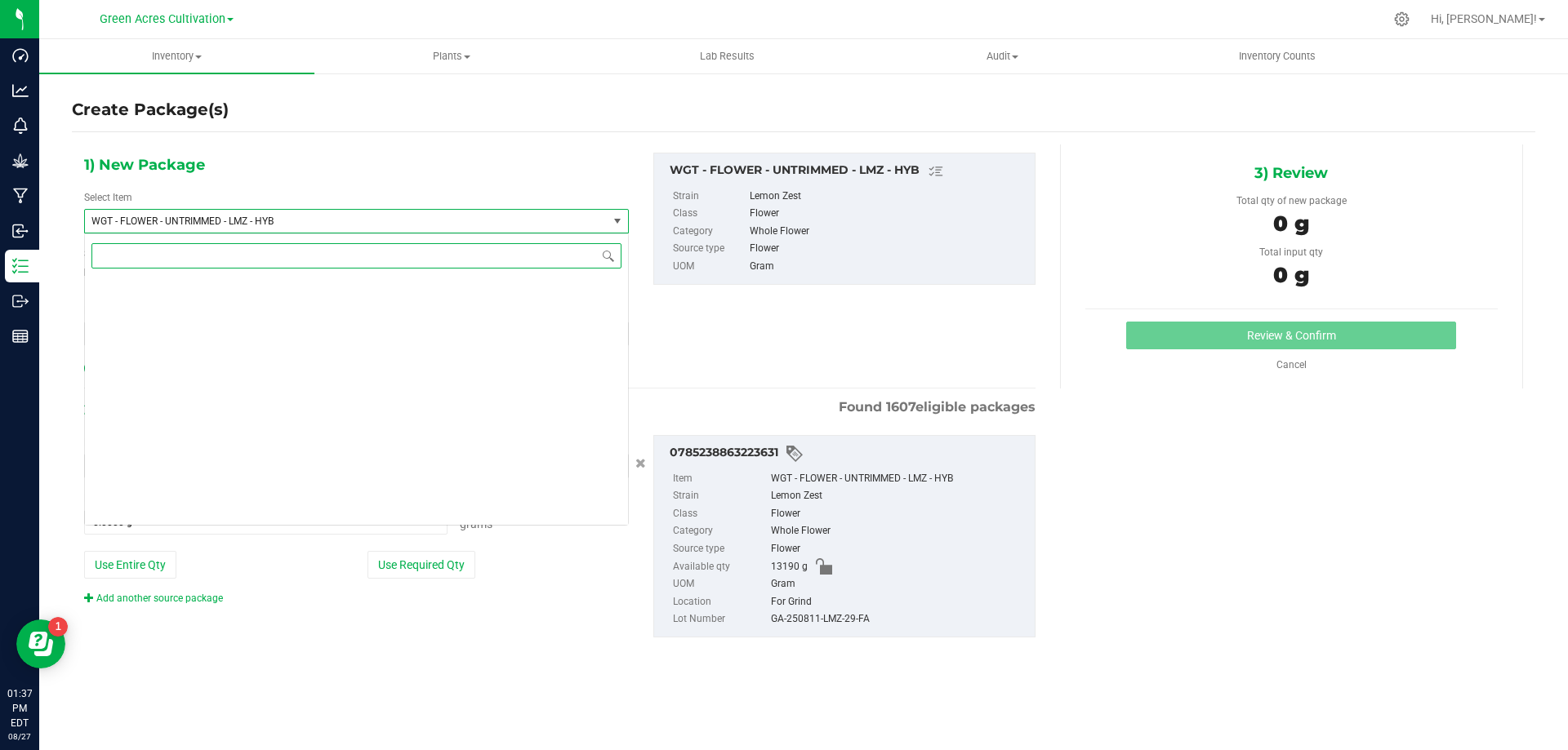
scroll to position [346094, 0]
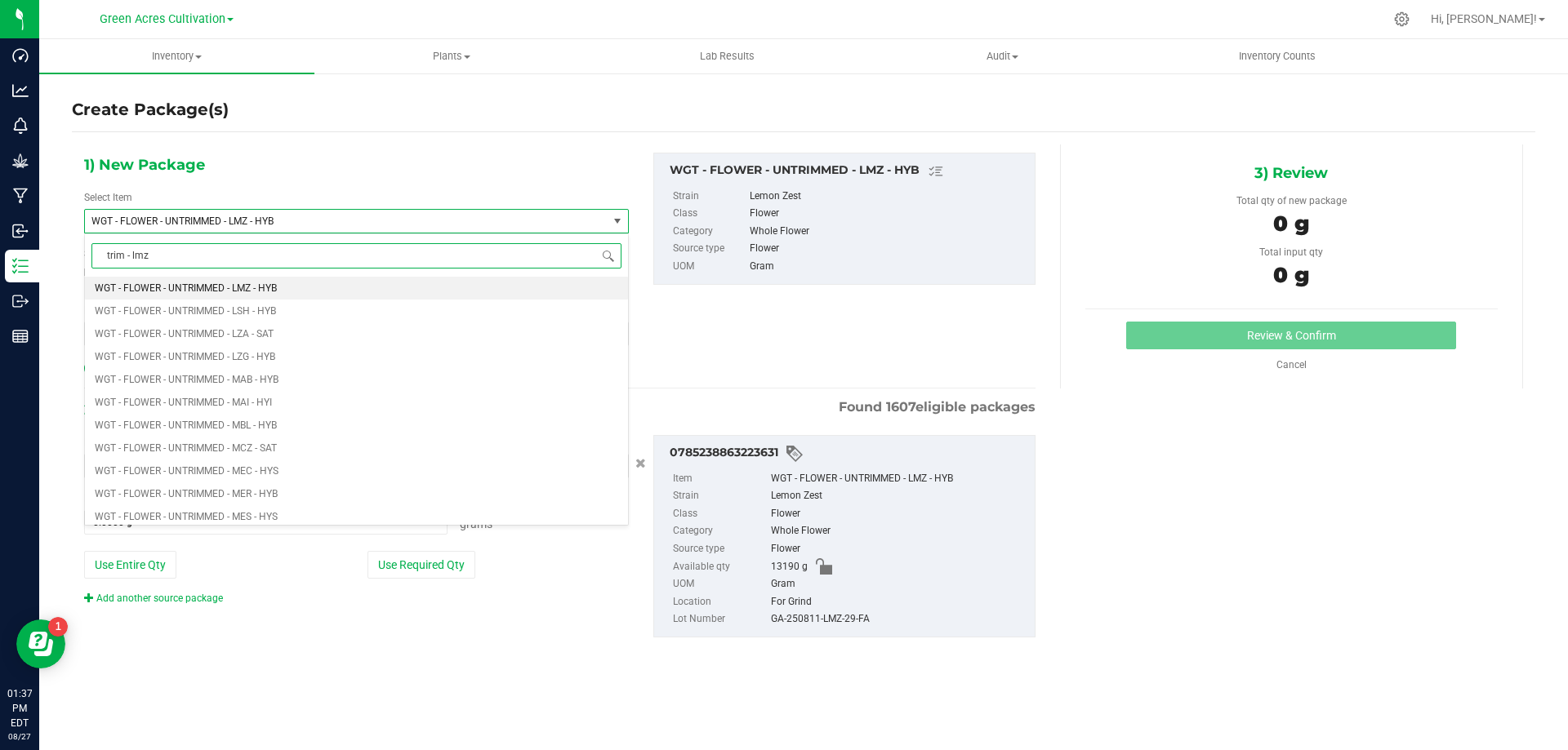
type input "trim - lmz"
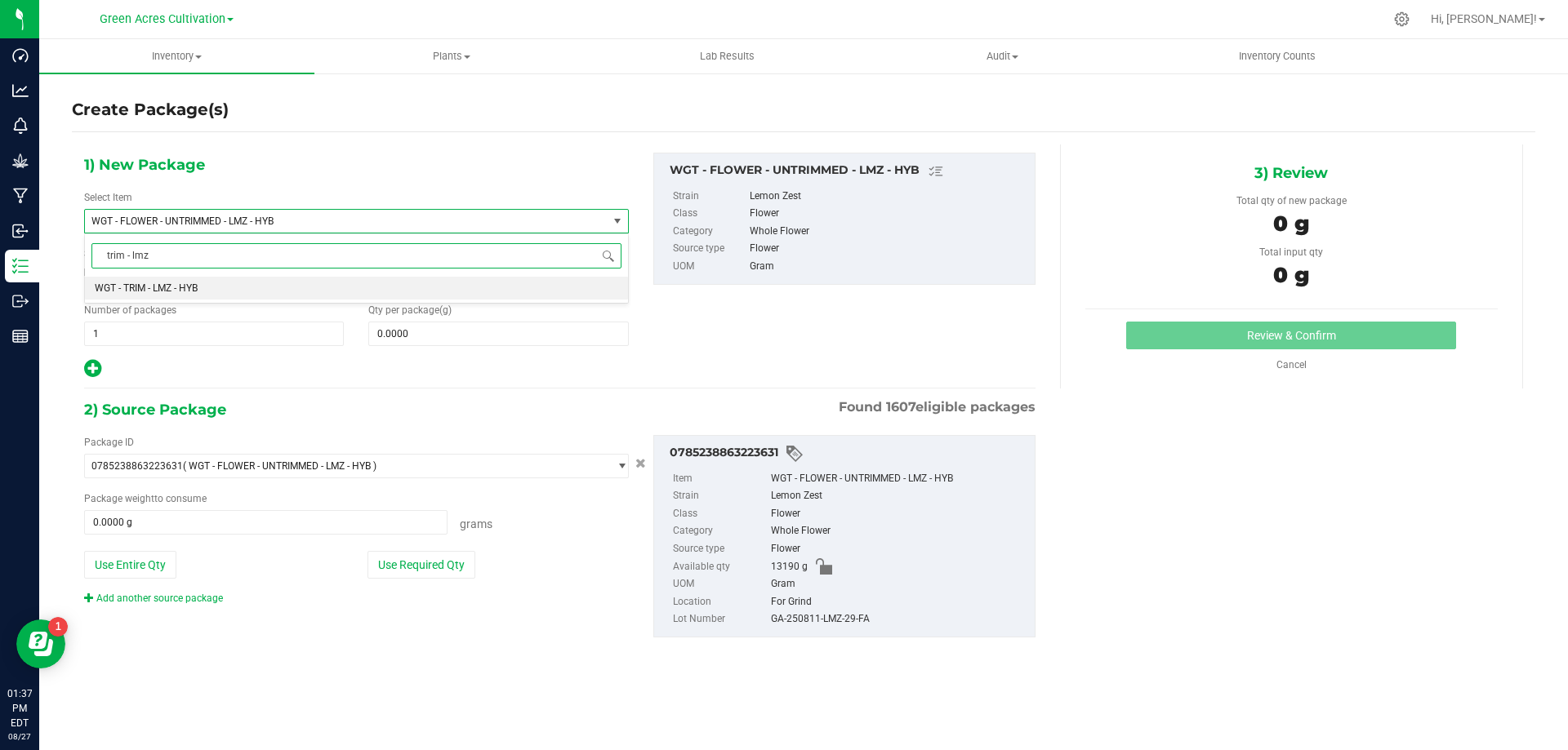
scroll to position [0, 0]
click at [535, 299] on li "WGT - TRIM - LMZ - HYB" at bounding box center [357, 288] width 543 height 23
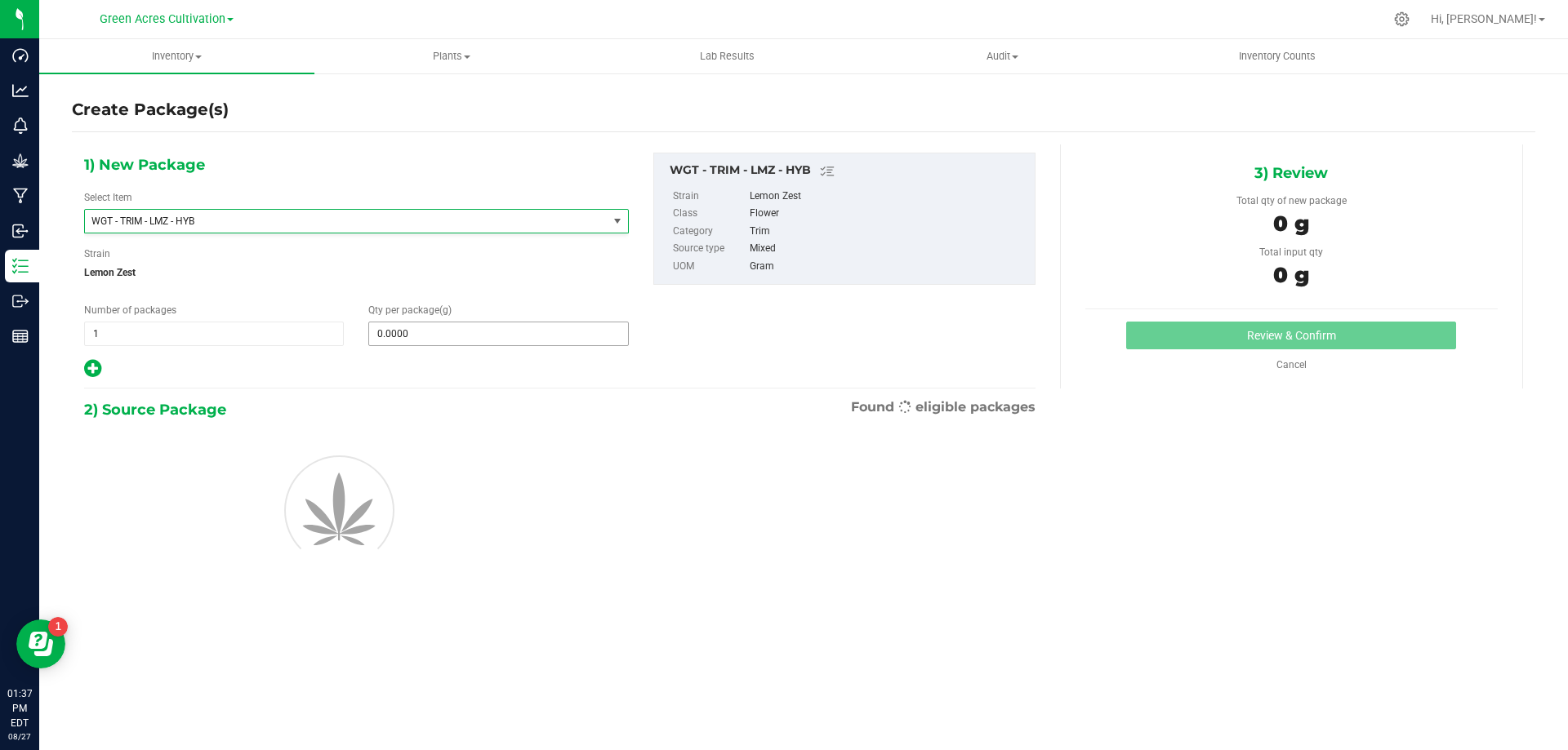
type input "0.0000"
click at [547, 328] on span at bounding box center [498, 334] width 260 height 25
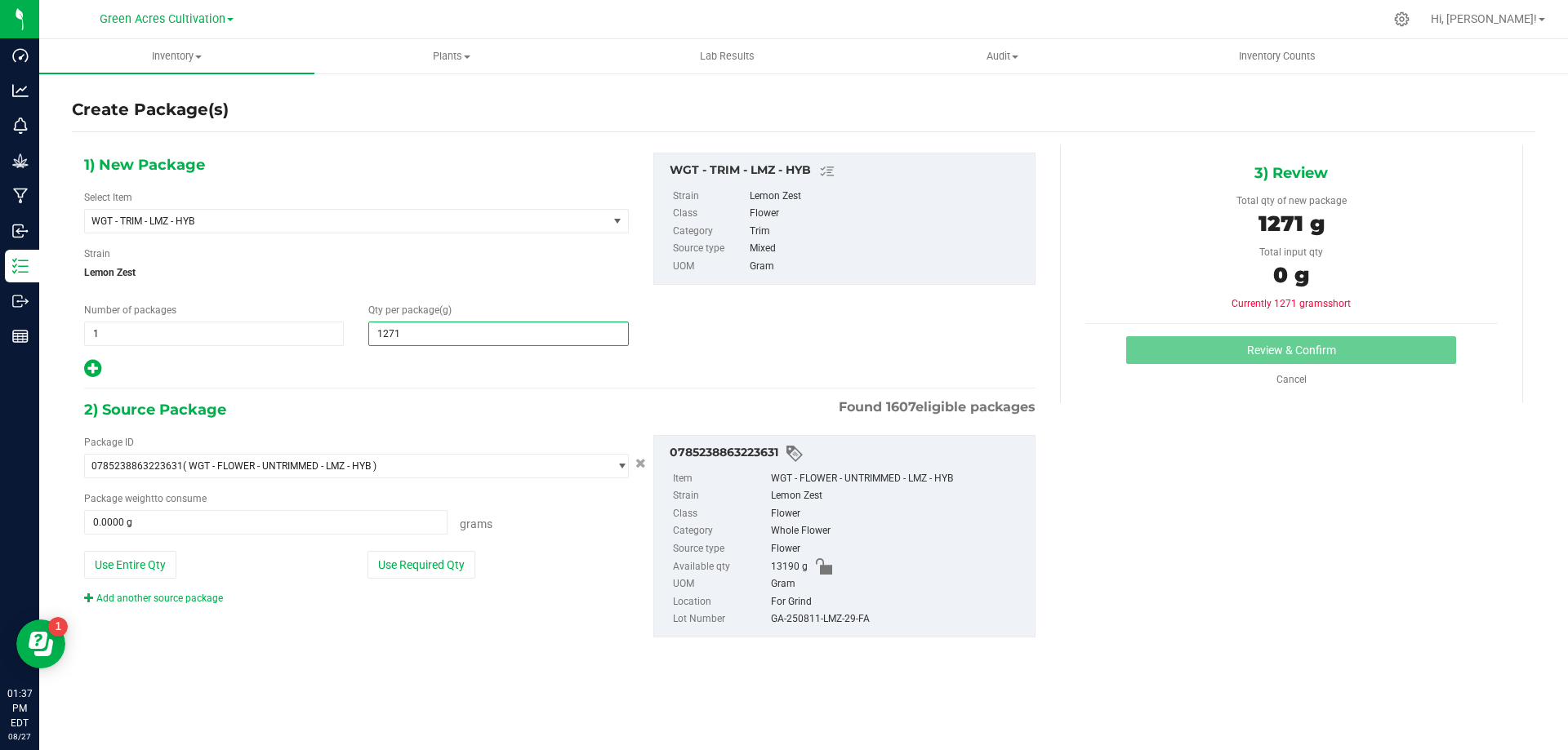
type input "12710"
type input "12,710.0000"
click at [442, 575] on button "Use Required Qty" at bounding box center [421, 564] width 107 height 28
type input "12710.0000 g"
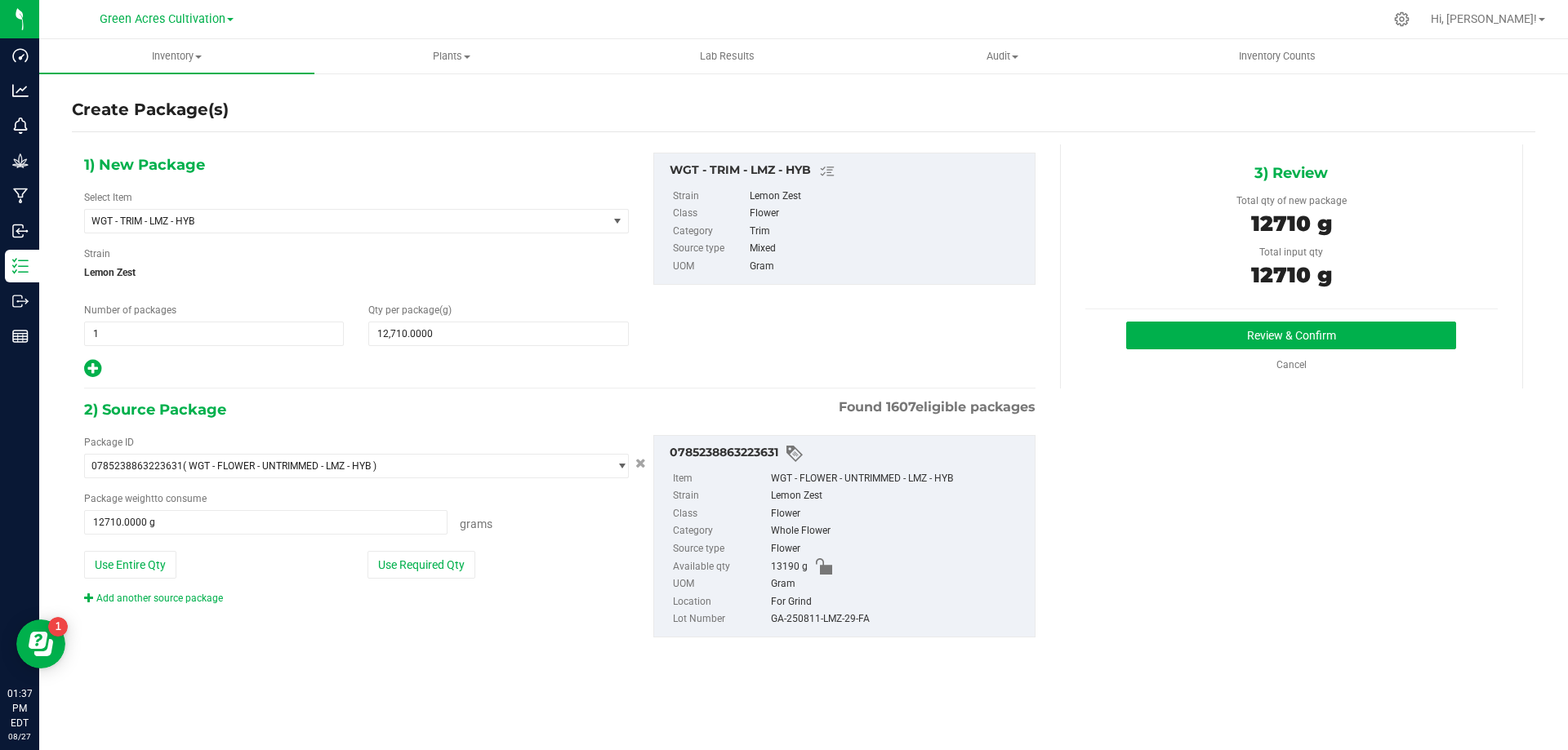
click at [825, 620] on div "GA-250811-LMZ-29-FA" at bounding box center [899, 620] width 256 height 18
copy div "GA-250811-LMZ-29-FA"
click at [1237, 342] on button "Review & Confirm" at bounding box center [1292, 335] width 330 height 28
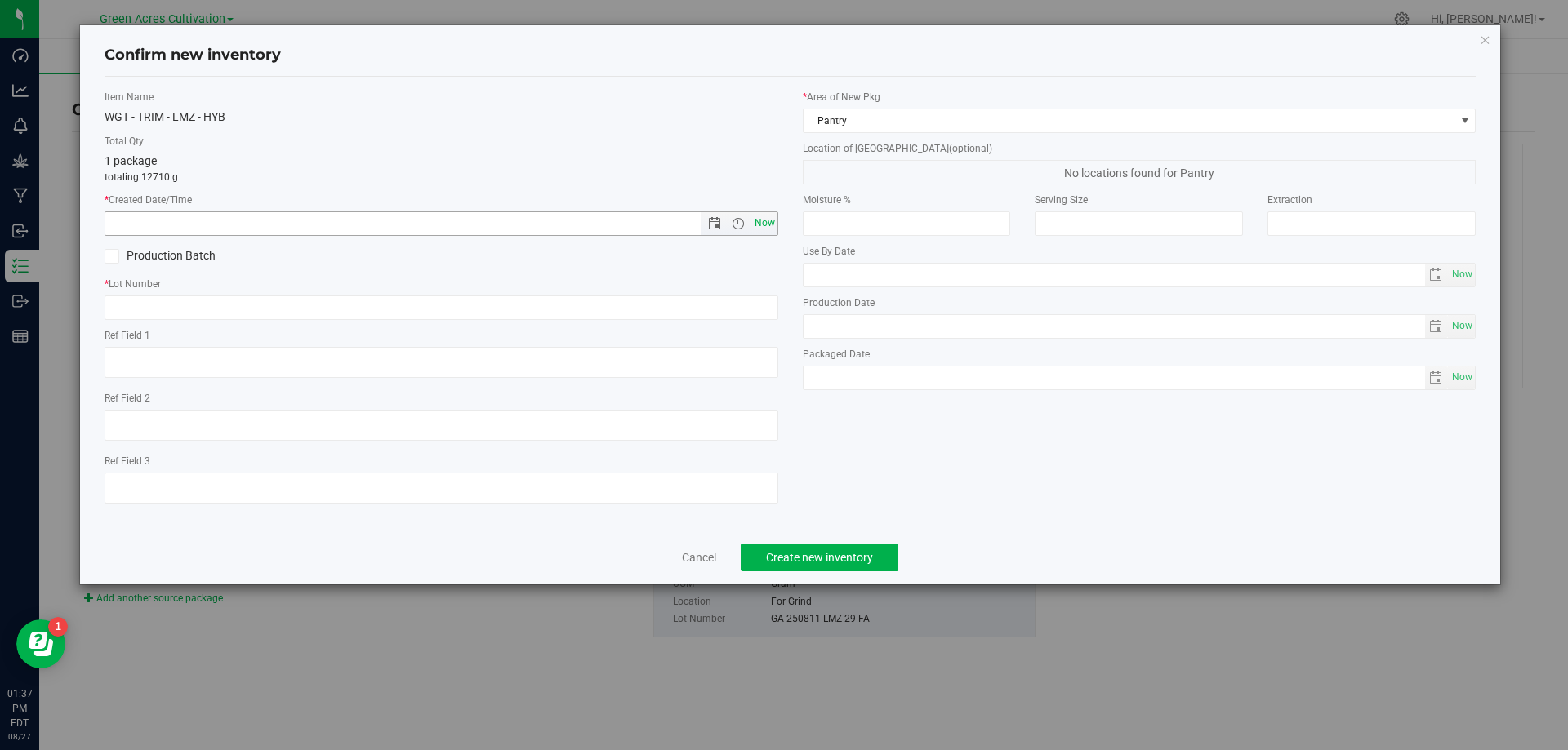
click at [764, 223] on span "Now" at bounding box center [764, 223] width 28 height 24
type input "[DATE] 1:37 PM"
click at [732, 299] on input "text" at bounding box center [441, 308] width 674 height 25
paste input "GA-250811-LMZ-29-FA"
type input "GA-250811-LMZ-29-TB"
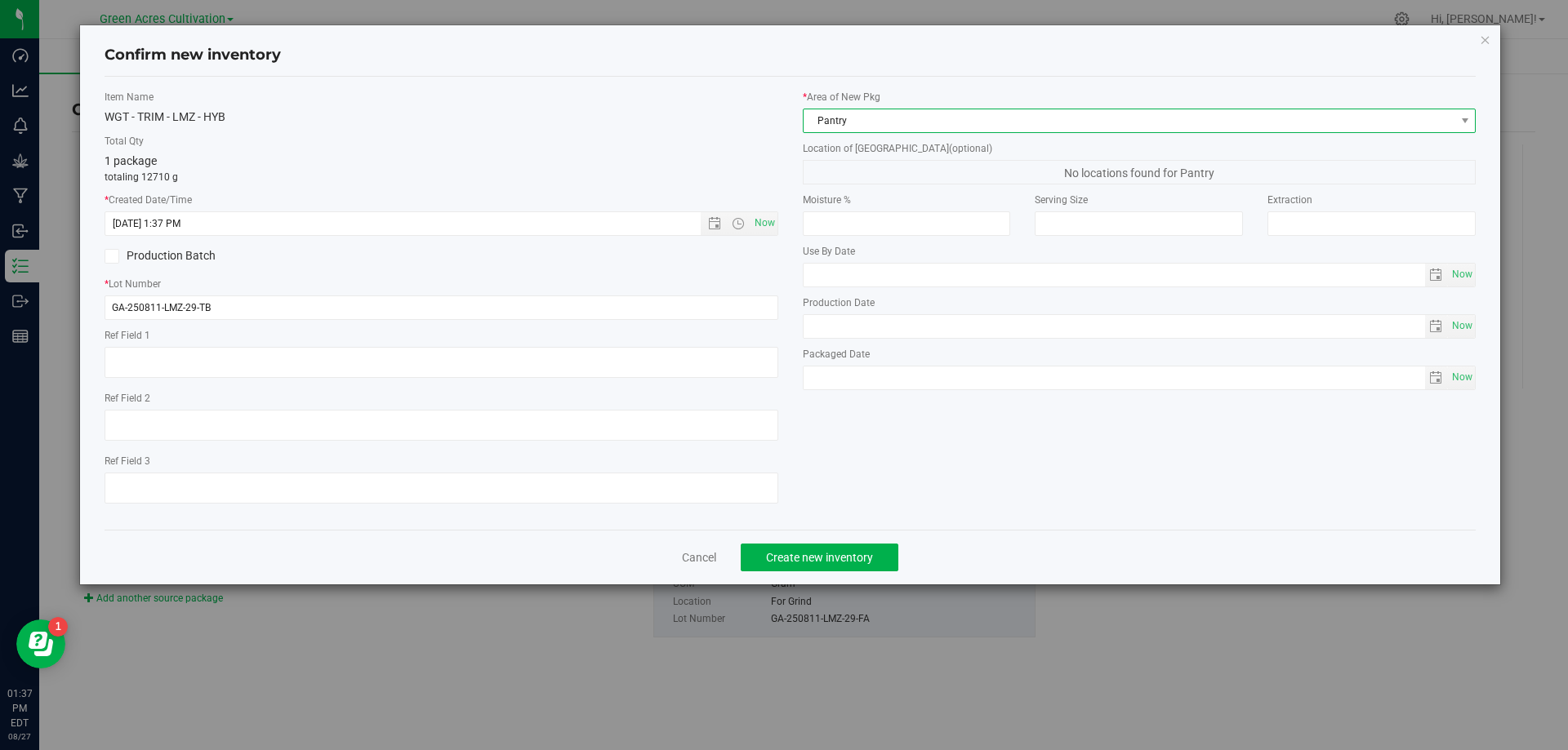
click at [934, 117] on span "Pantry" at bounding box center [1129, 121] width 652 height 23
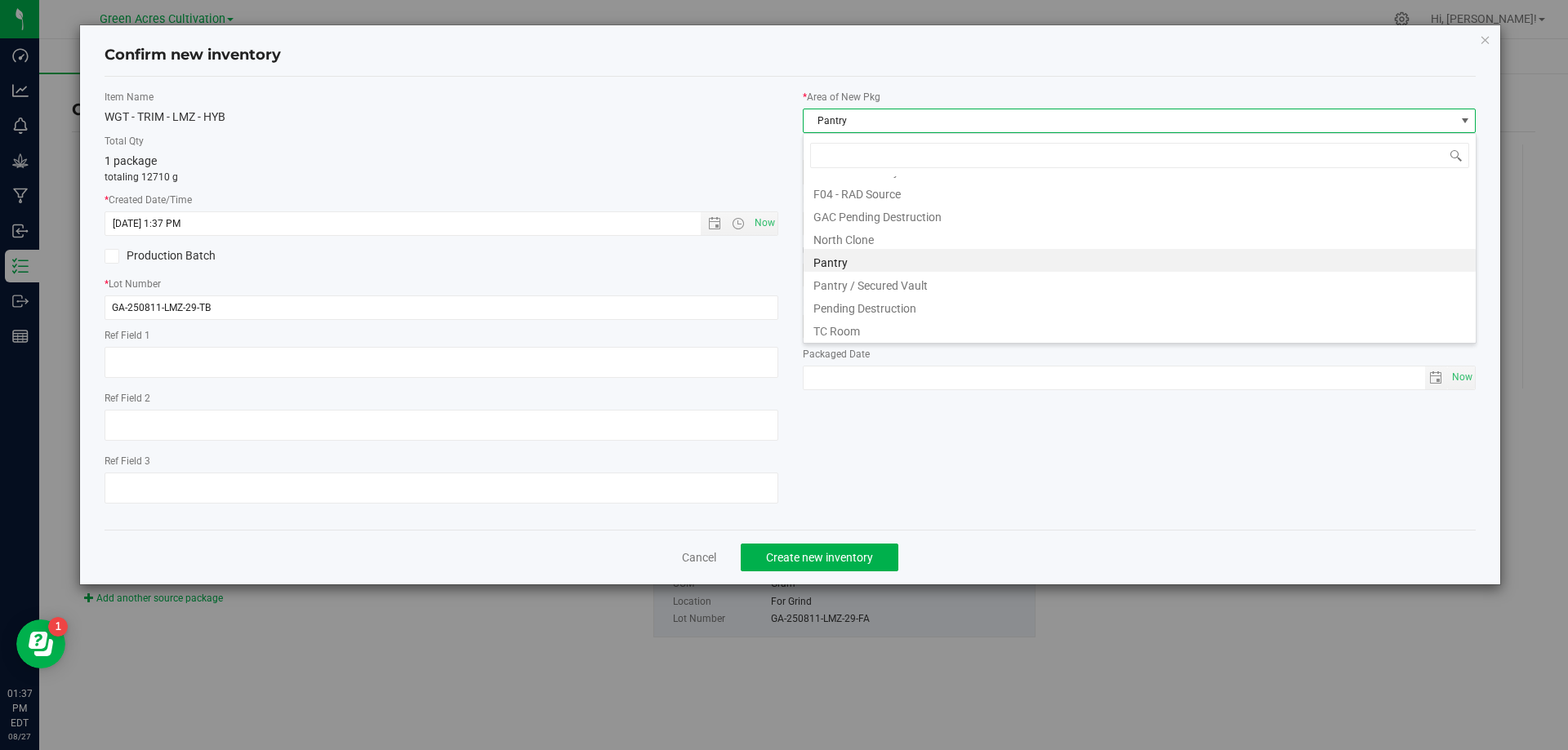
scroll to position [225, 0]
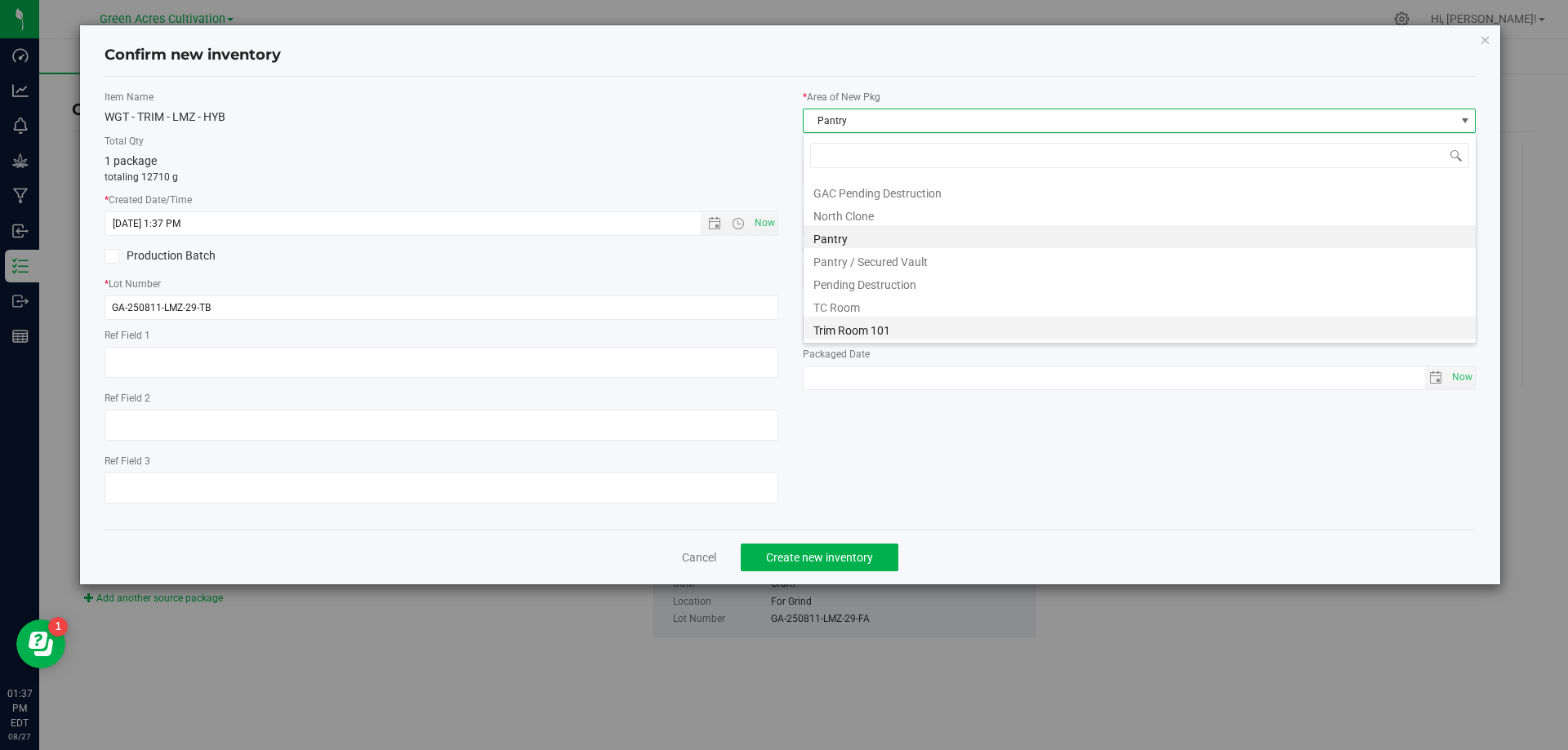
click at [910, 331] on li "Trim Room 101" at bounding box center [1139, 328] width 672 height 23
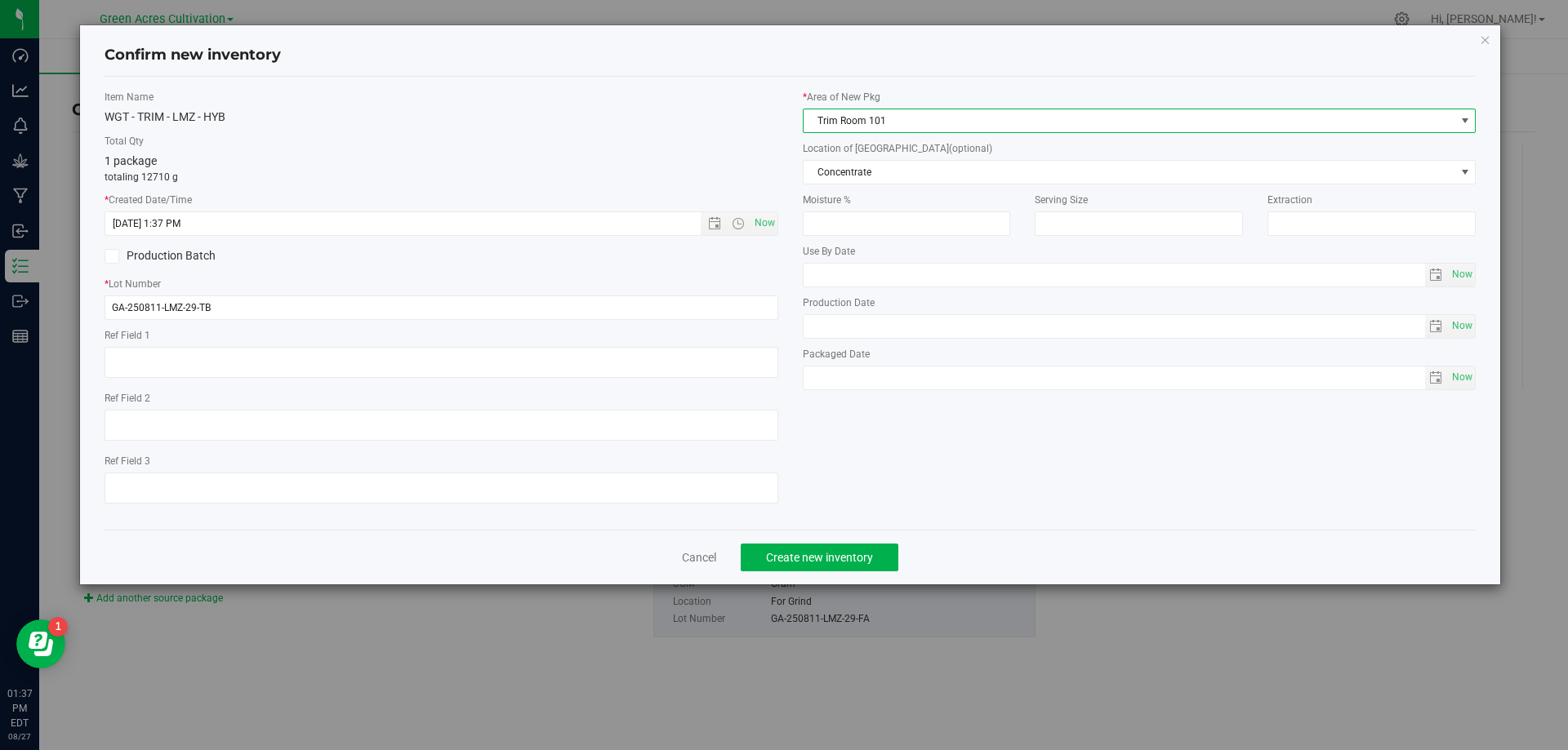
click at [907, 130] on span "Trim Room 101" at bounding box center [1129, 121] width 652 height 23
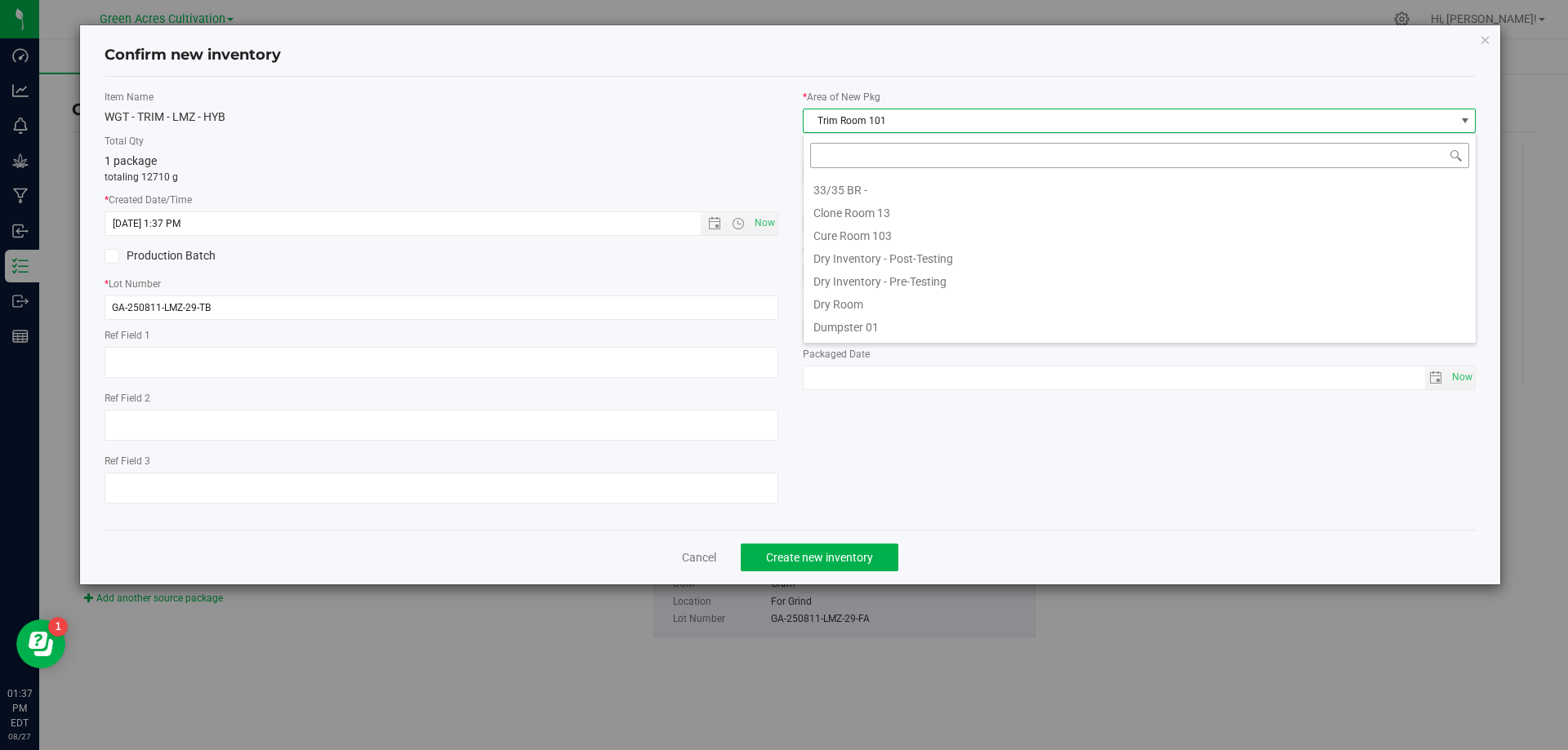
scroll to position [25, 674]
click at [900, 127] on span "Trim Room 101" at bounding box center [1129, 121] width 652 height 23
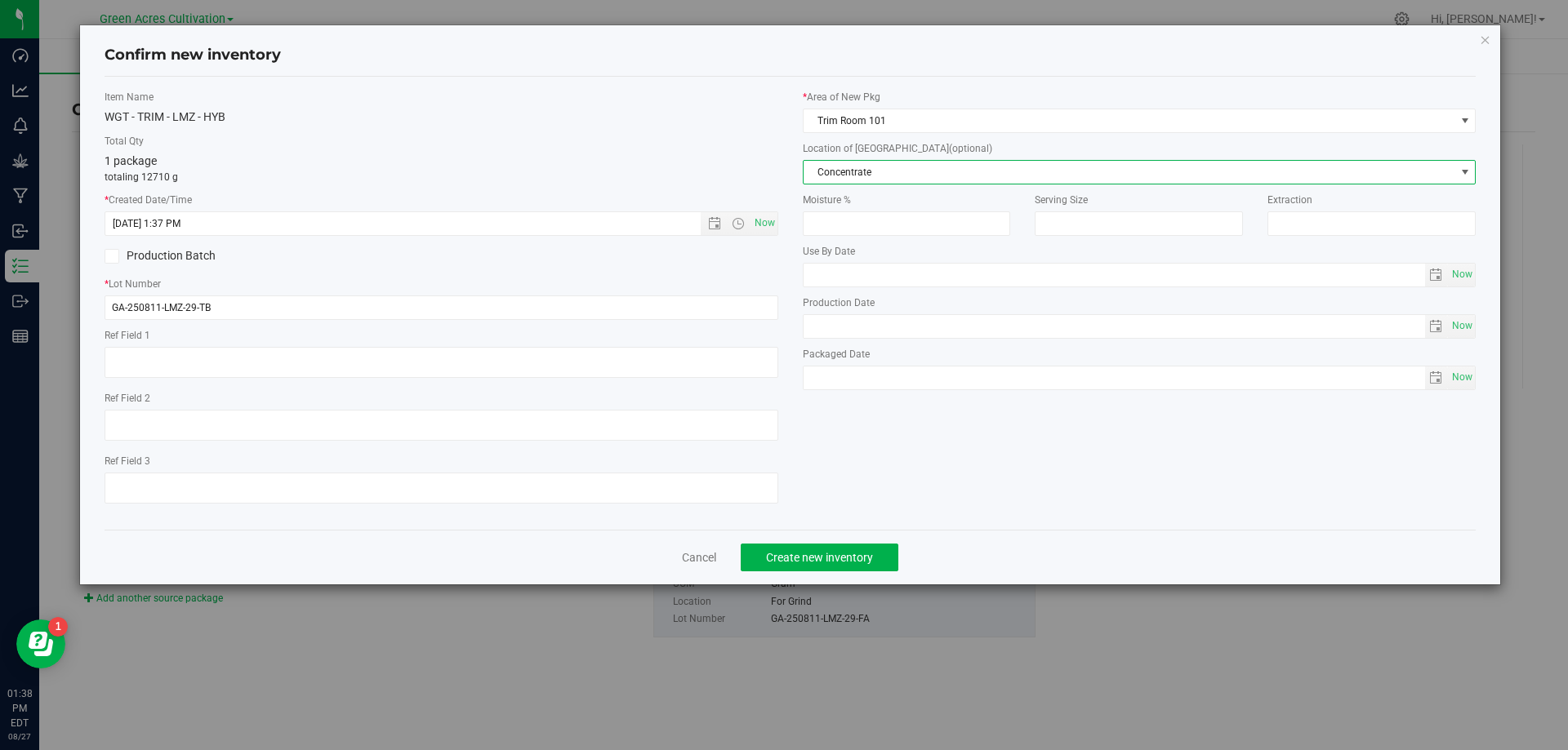
click at [929, 179] on span "Concentrate" at bounding box center [1129, 172] width 652 height 23
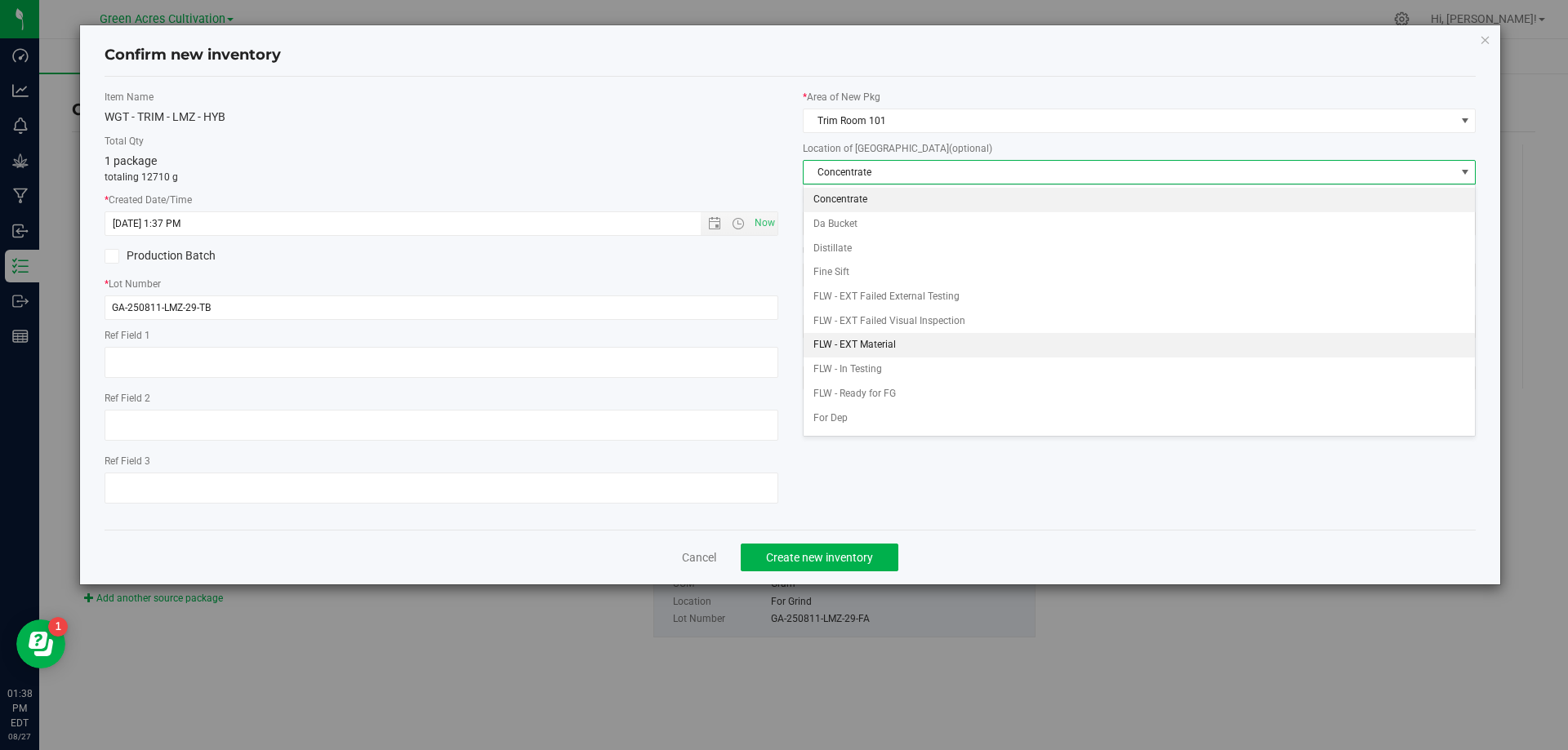
click at [891, 347] on li "FLW - EXT Material" at bounding box center [1139, 345] width 672 height 25
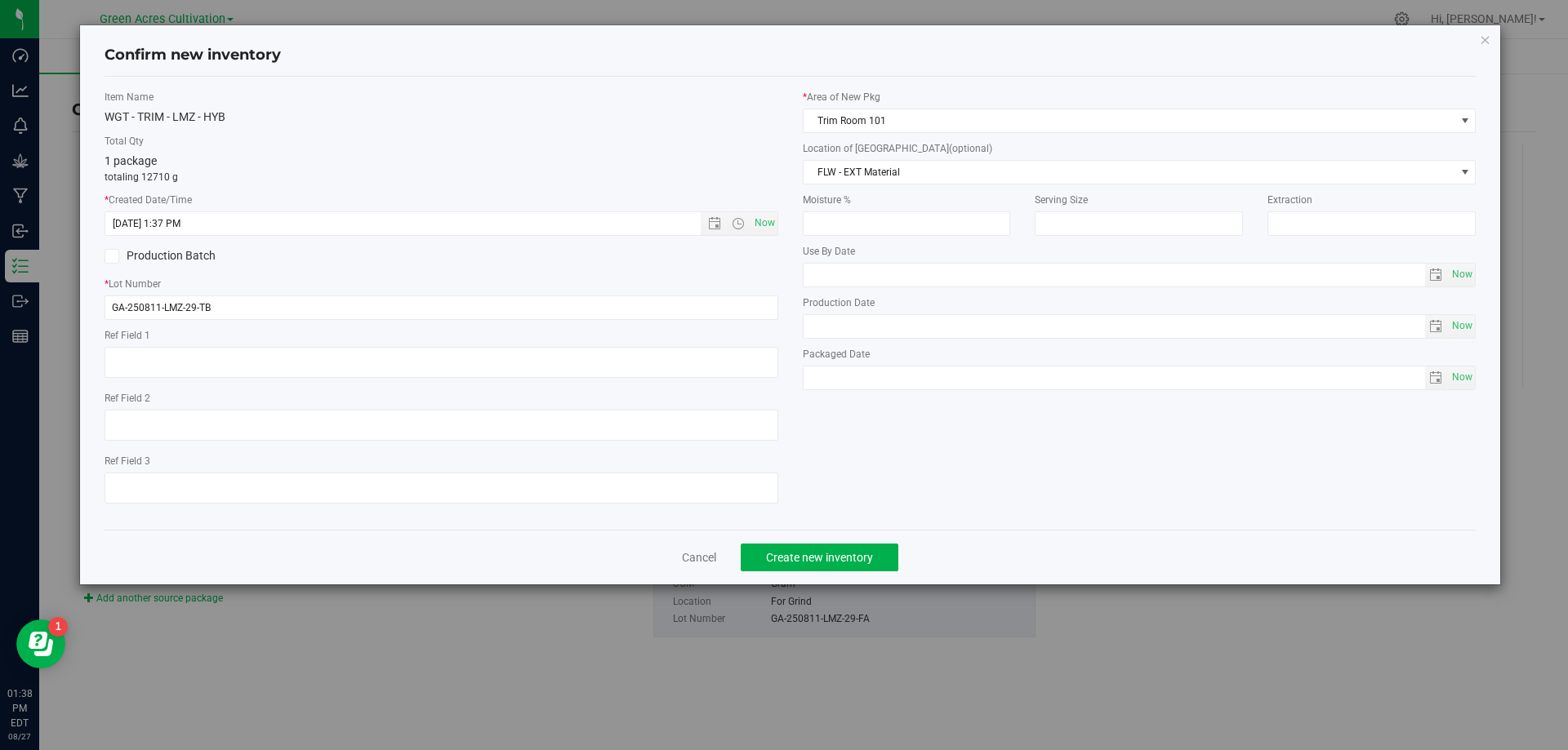
drag, startPoint x: 891, startPoint y: 532, endPoint x: 884, endPoint y: 572, distance: 40.6
click at [886, 555] on div "Cancel Create new inventory" at bounding box center [791, 557] width 1373 height 55
click at [884, 572] on div "Cancel Create new inventory" at bounding box center [791, 557] width 1373 height 55
click at [886, 559] on button "Create new inventory" at bounding box center [820, 557] width 158 height 28
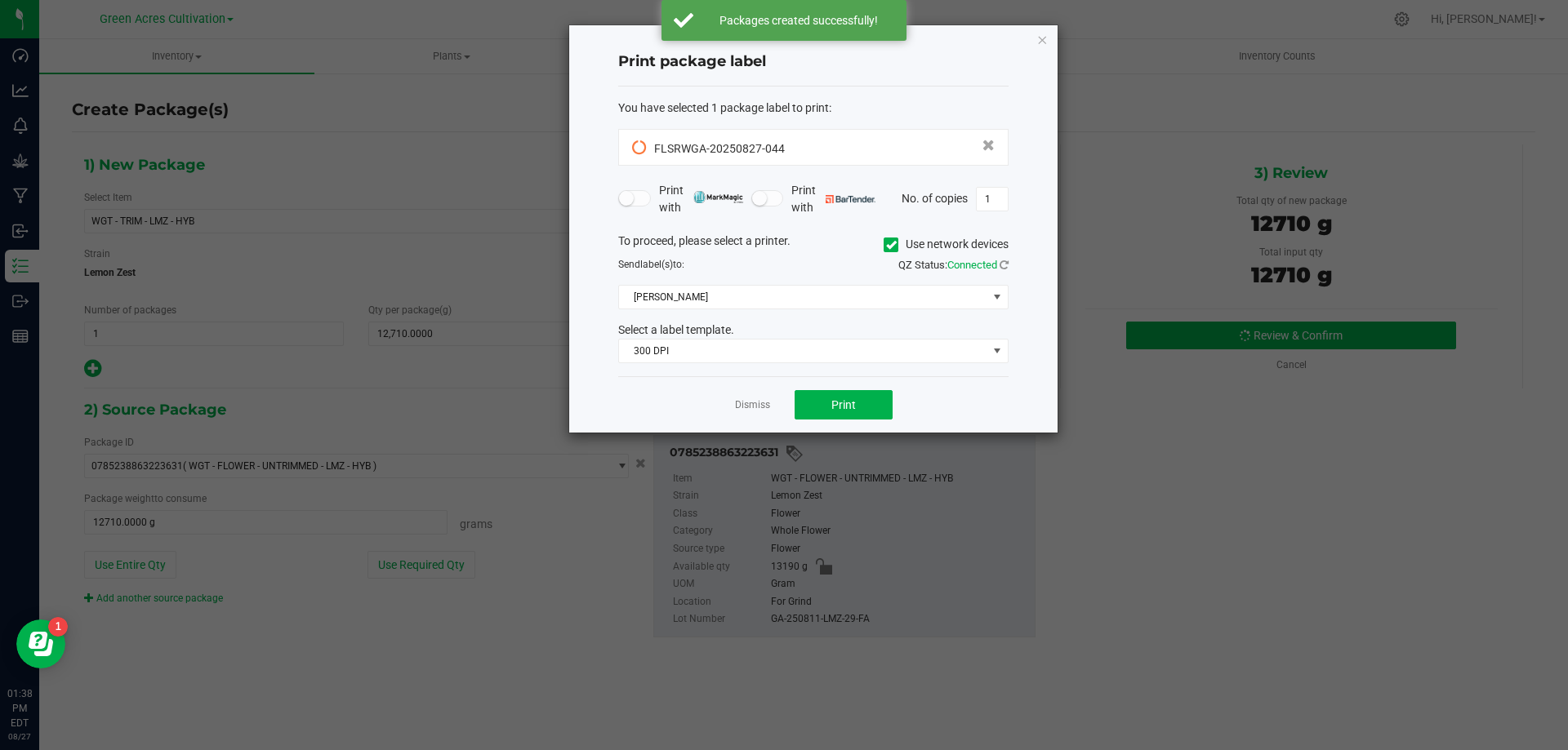
click at [880, 241] on div "To proceed, please select a printer. Use network devices" at bounding box center [813, 245] width 415 height 25
click at [893, 245] on icon at bounding box center [891, 245] width 11 height 0
click at [0, 0] on input "Use network devices" at bounding box center [0, 0] width 0 height 0
click at [889, 312] on div "To proceed, please select a printer. Use network devices Send label(s) to: QZ S…" at bounding box center [813, 298] width 391 height 131
click at [893, 306] on span at bounding box center [803, 297] width 368 height 23
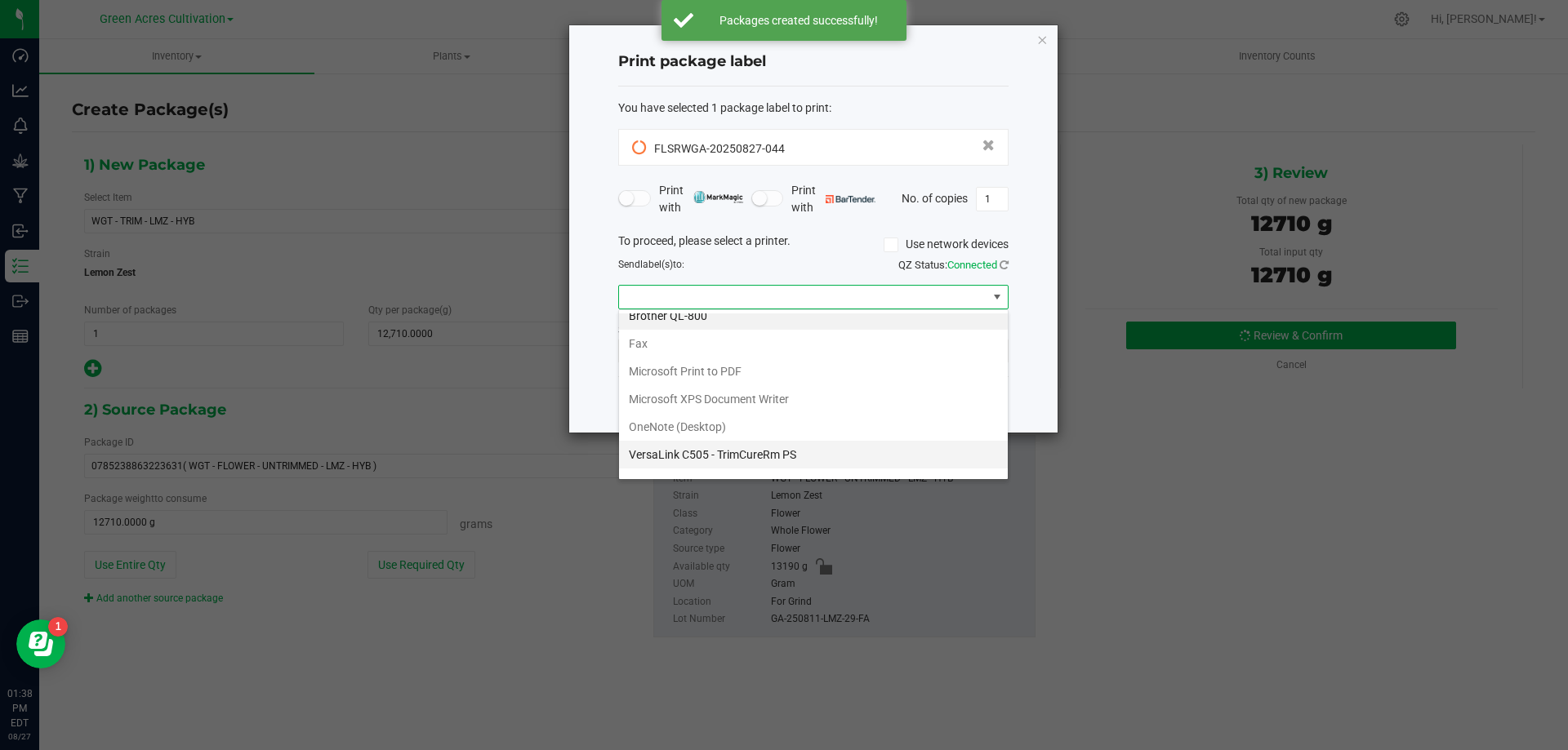
scroll to position [31, 0]
click at [815, 453] on ZPL "ZDesigner ZD420-203dpi ZPL" at bounding box center [813, 462] width 389 height 28
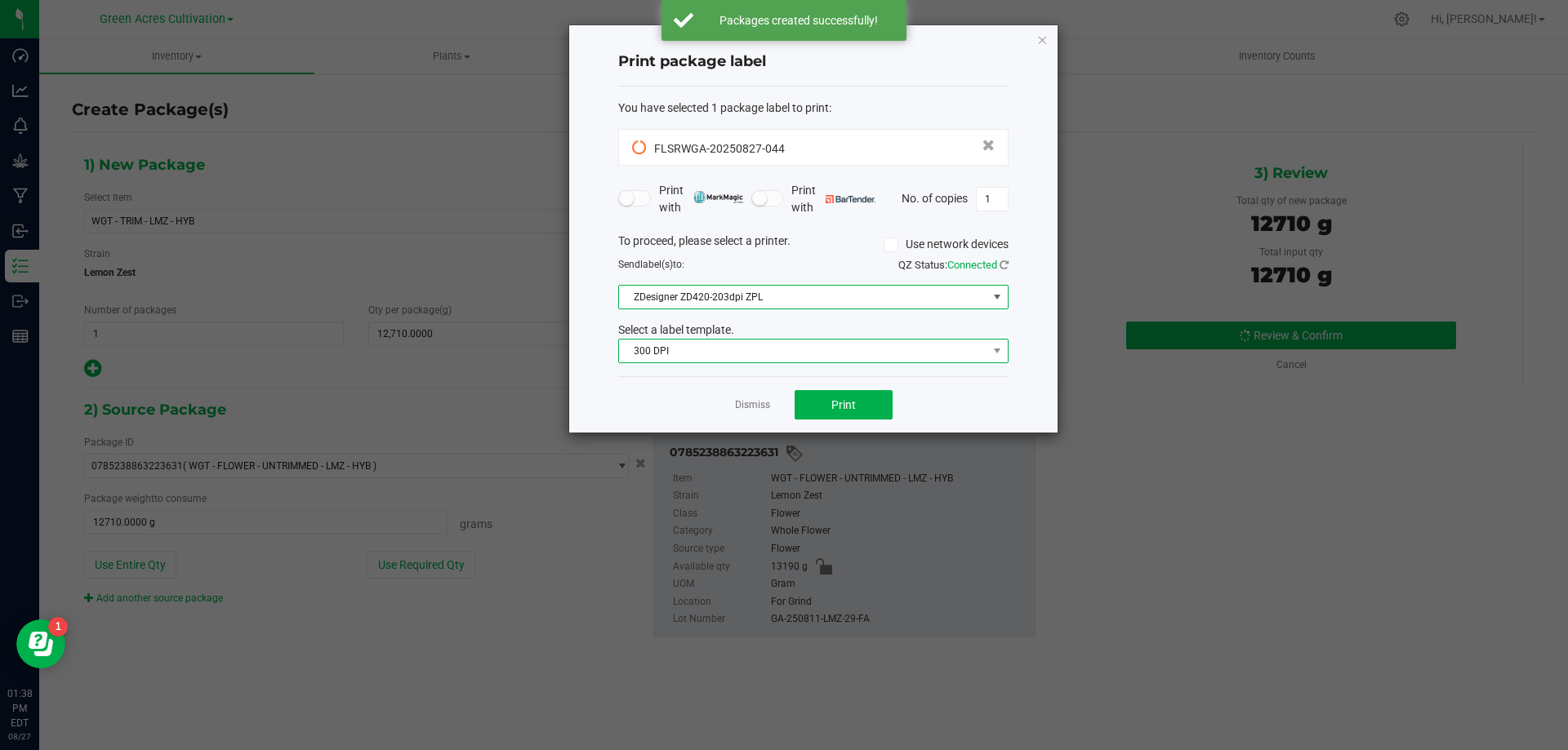
click at [835, 347] on span "300 DPI" at bounding box center [803, 351] width 368 height 23
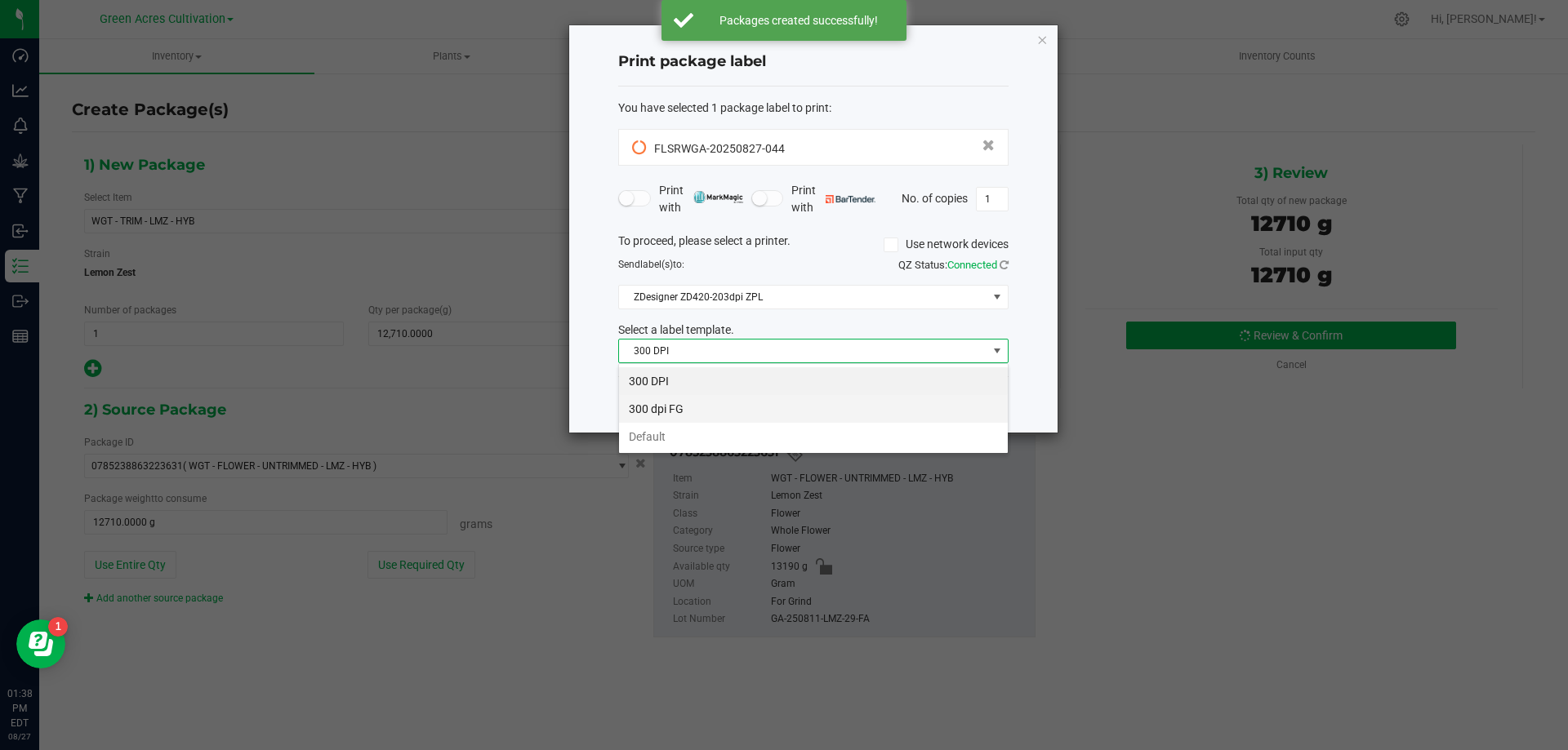
scroll to position [25, 391]
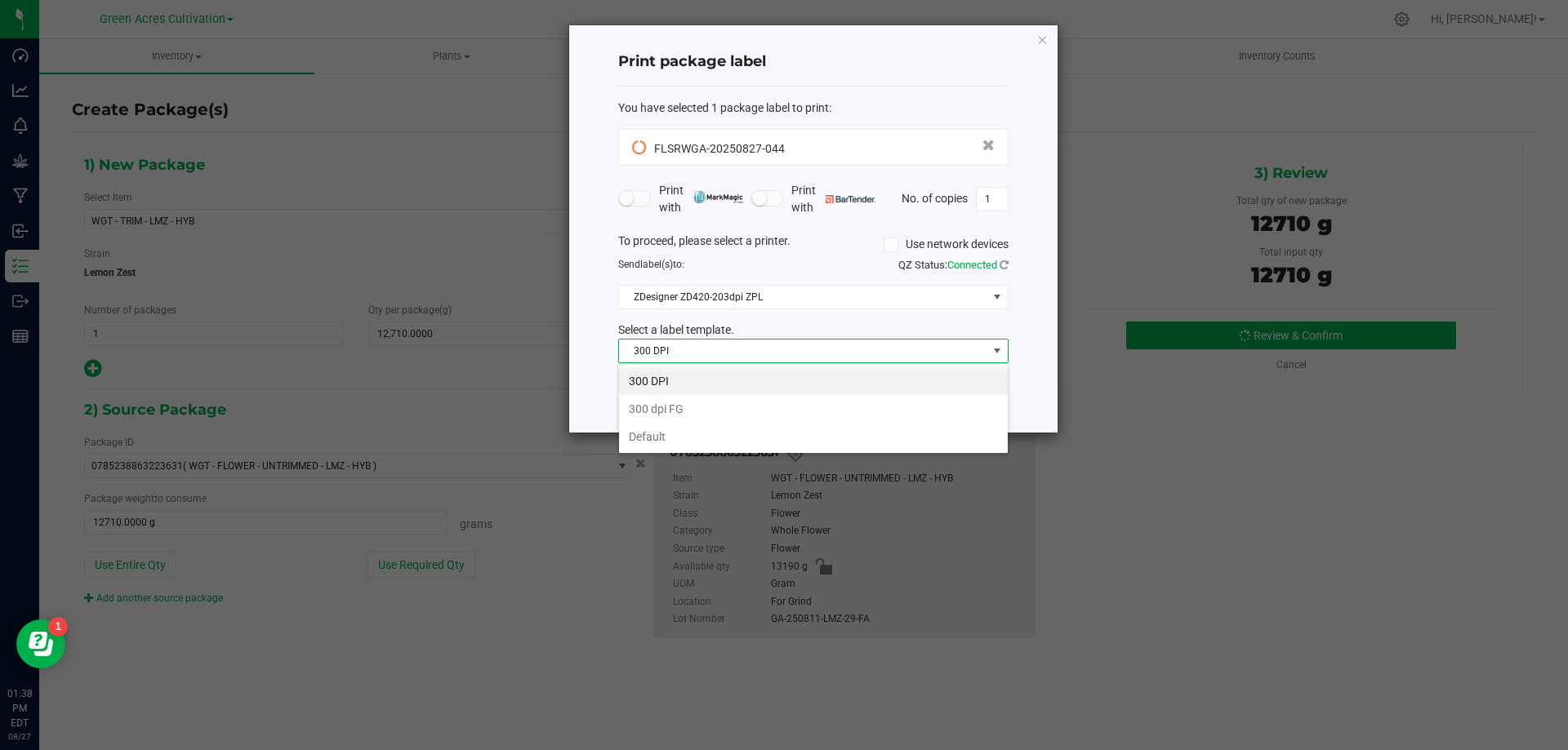
drag, startPoint x: 802, startPoint y: 431, endPoint x: 811, endPoint y: 421, distance: 13.5
click at [802, 431] on li "Default" at bounding box center [813, 437] width 389 height 28
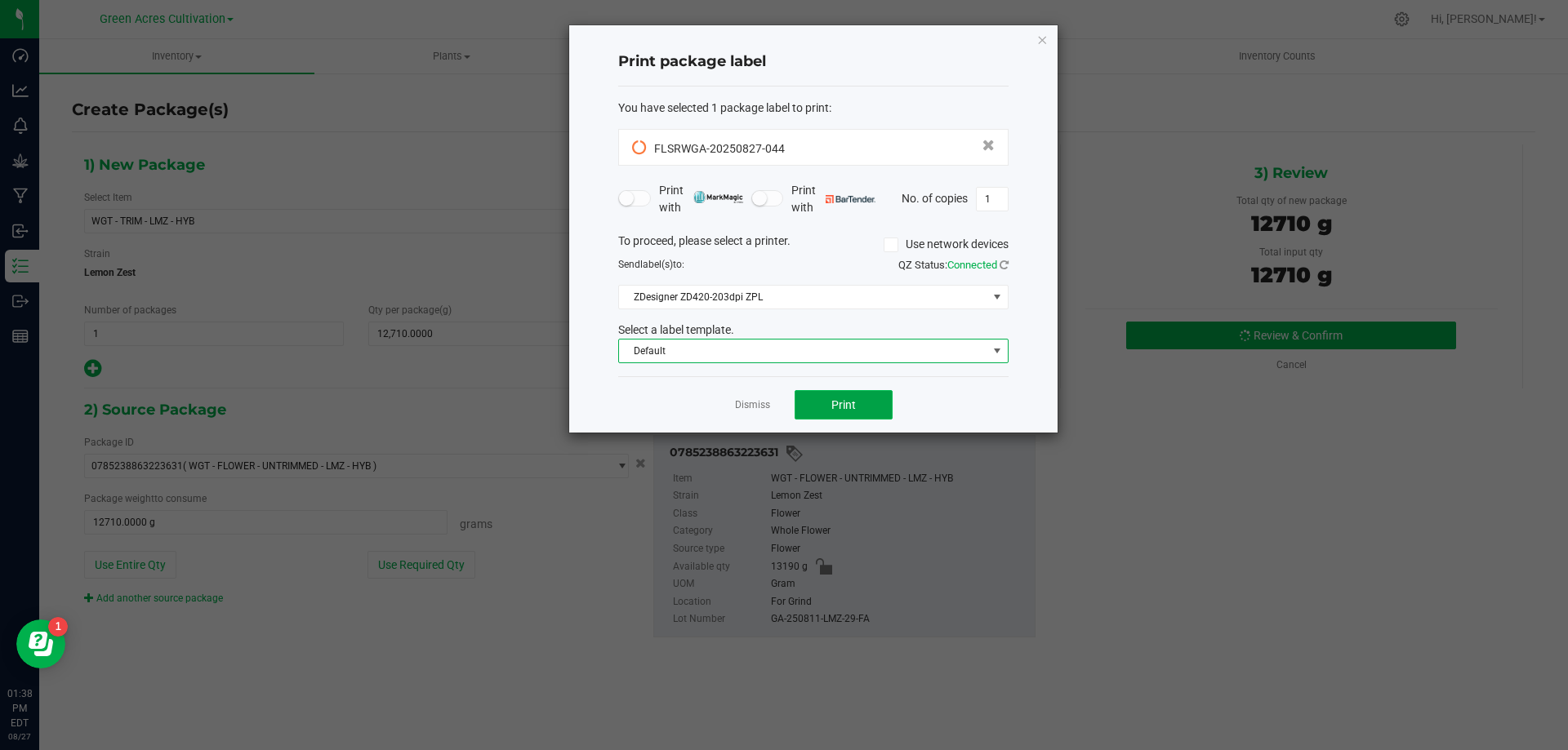
click at [834, 397] on button "Print" at bounding box center [843, 405] width 98 height 29
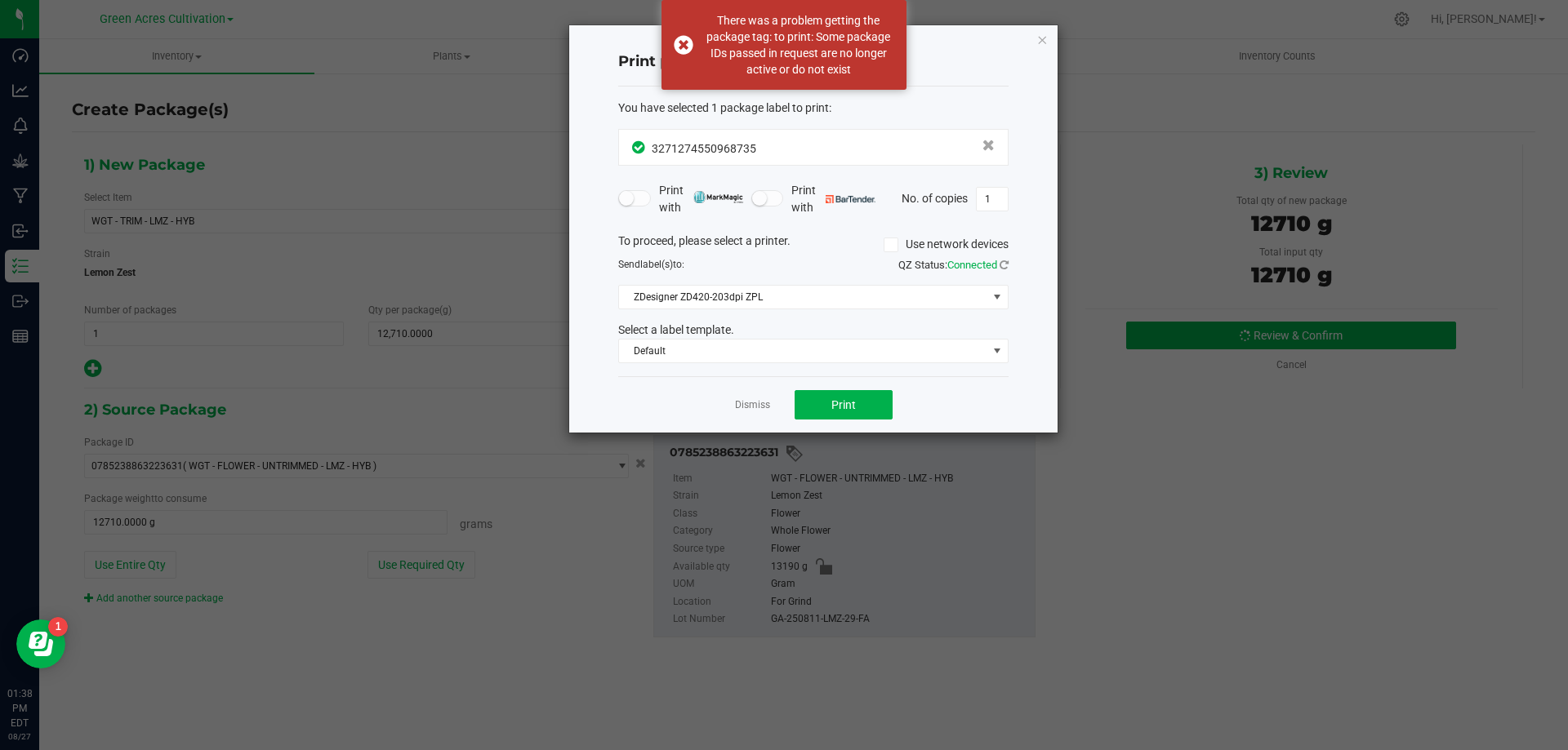
click at [828, 383] on div "Dismiss Print" at bounding box center [813, 404] width 391 height 56
click at [817, 399] on button "Print" at bounding box center [843, 405] width 98 height 29
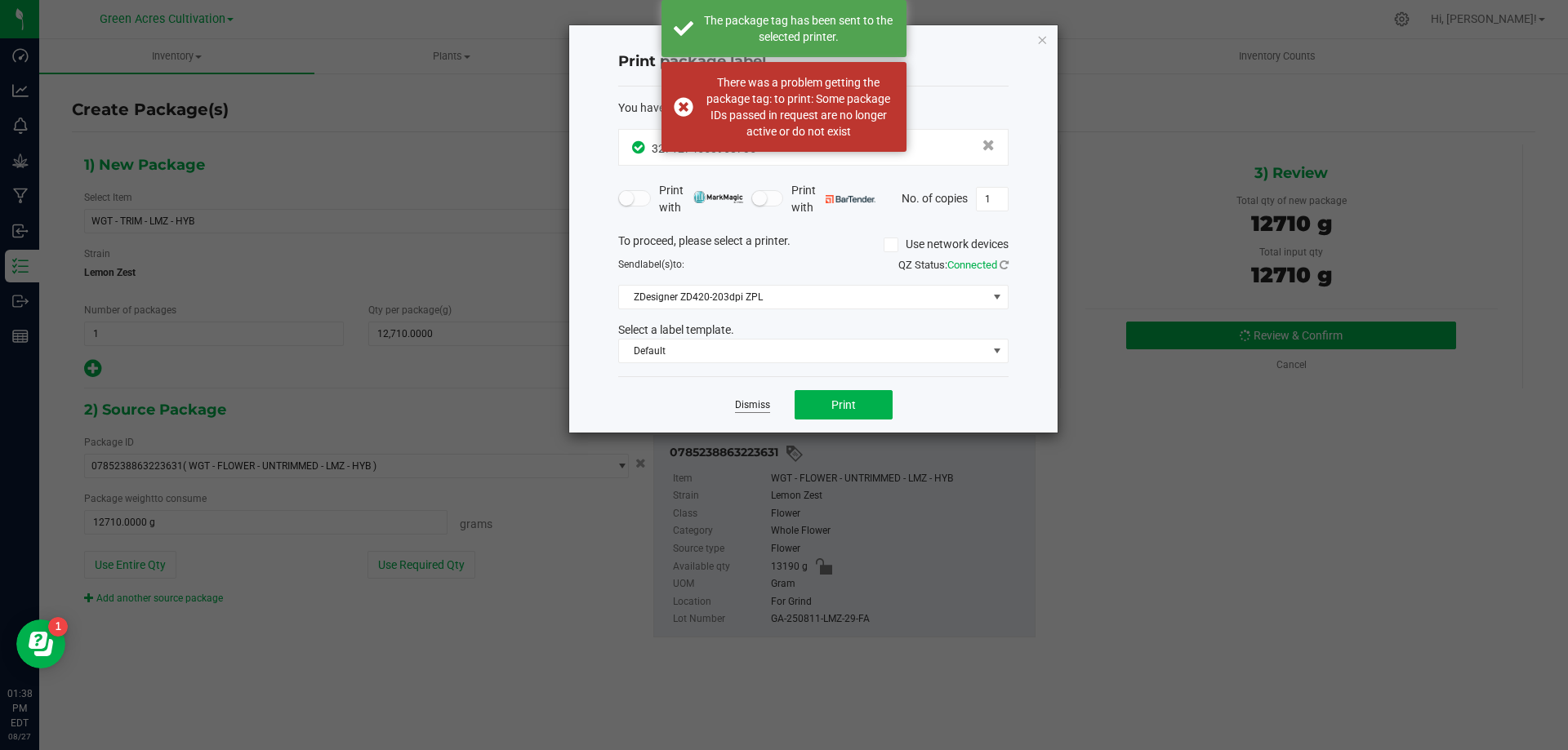
click at [738, 406] on link "Dismiss" at bounding box center [753, 406] width 36 height 14
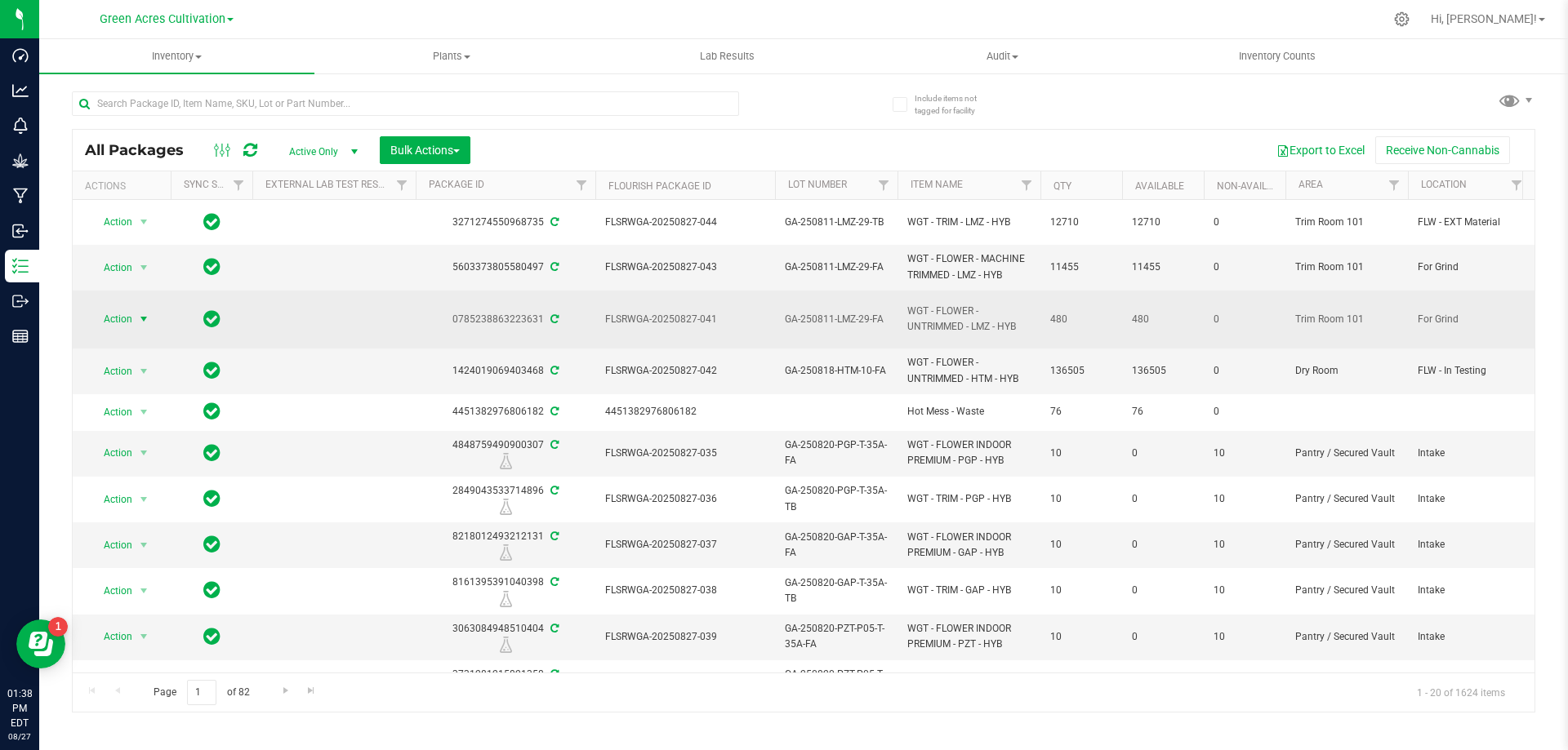
click at [129, 308] on span "Action" at bounding box center [111, 320] width 44 height 23
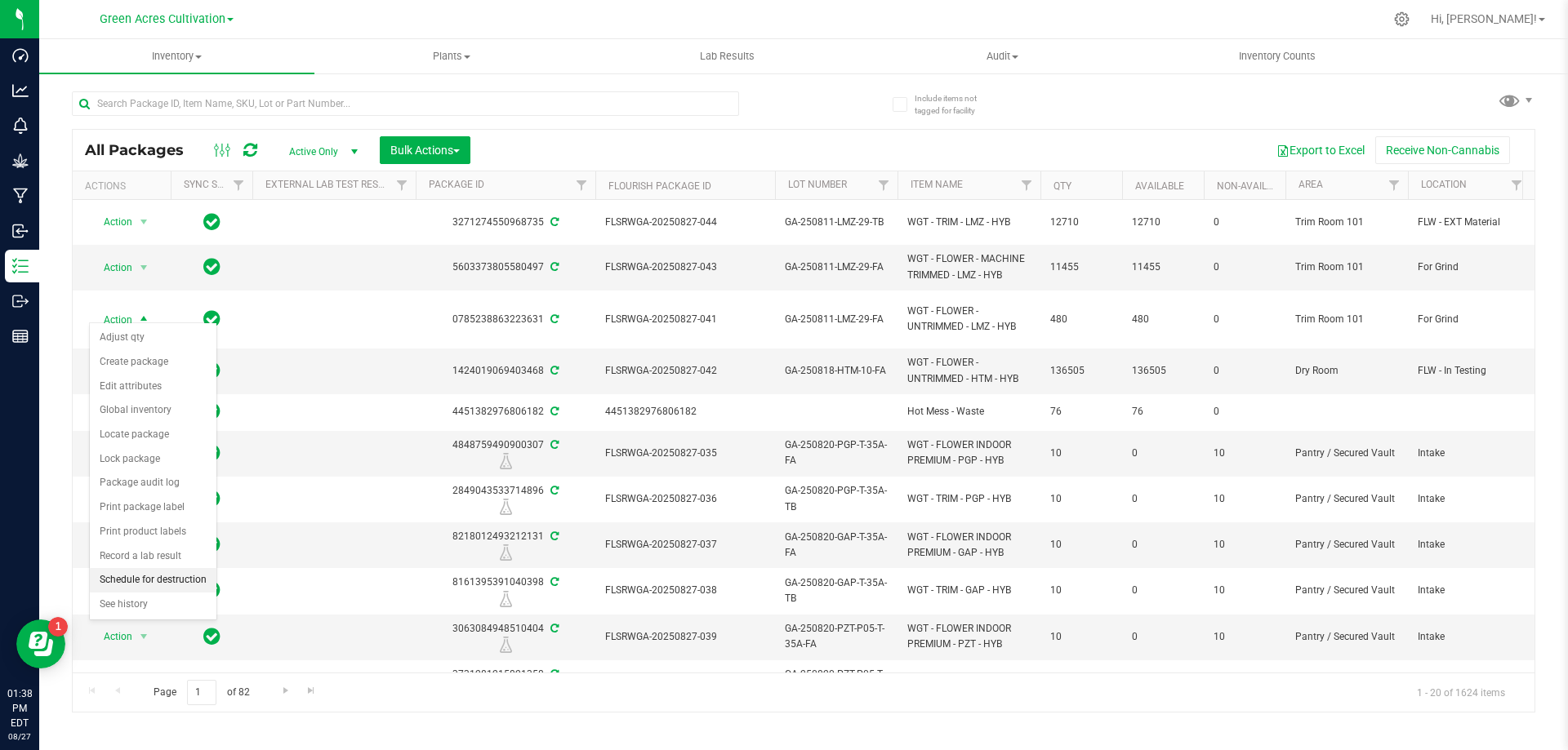
click at [181, 580] on li "Schedule for destruction" at bounding box center [153, 580] width 127 height 25
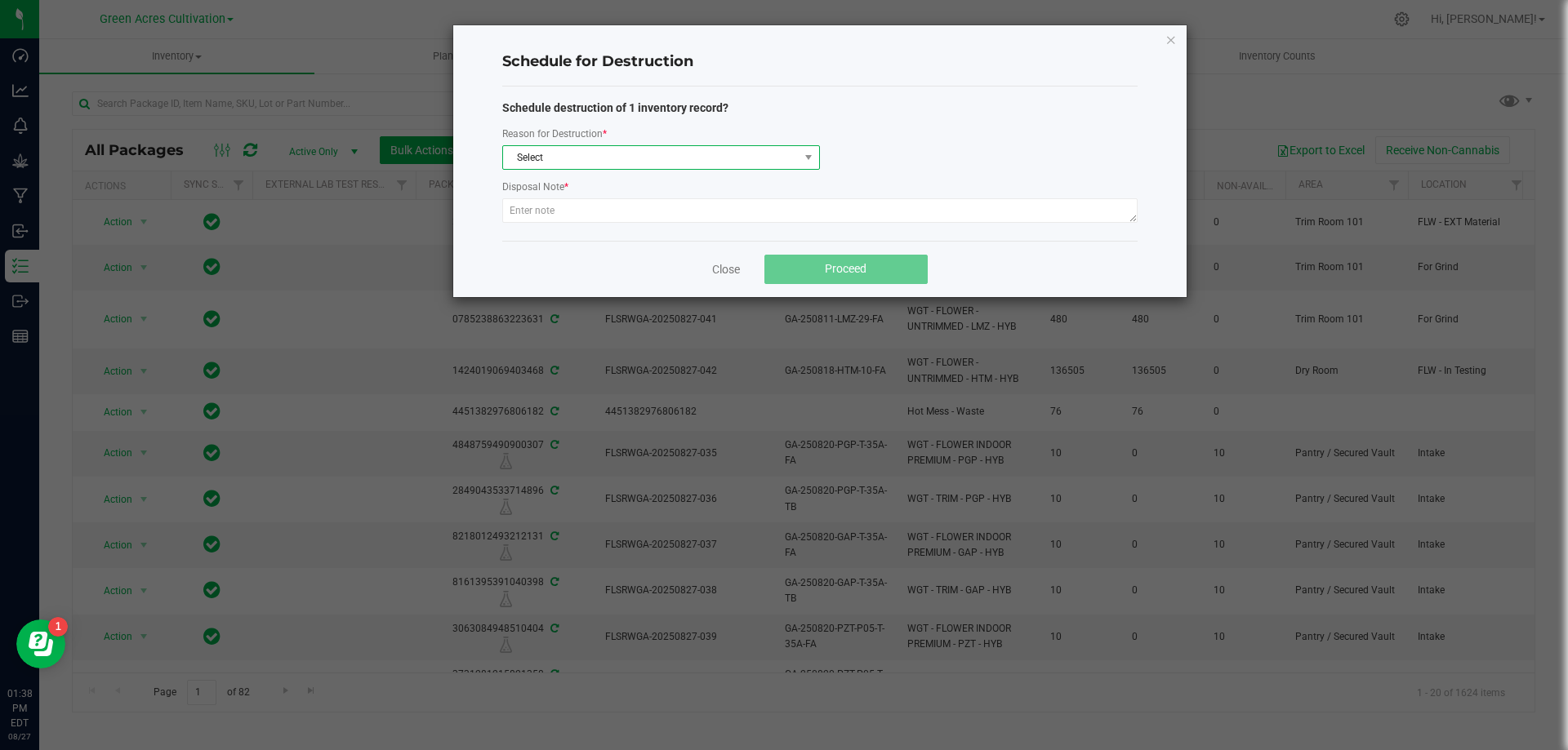
click at [631, 160] on span "Select" at bounding box center [651, 158] width 296 height 23
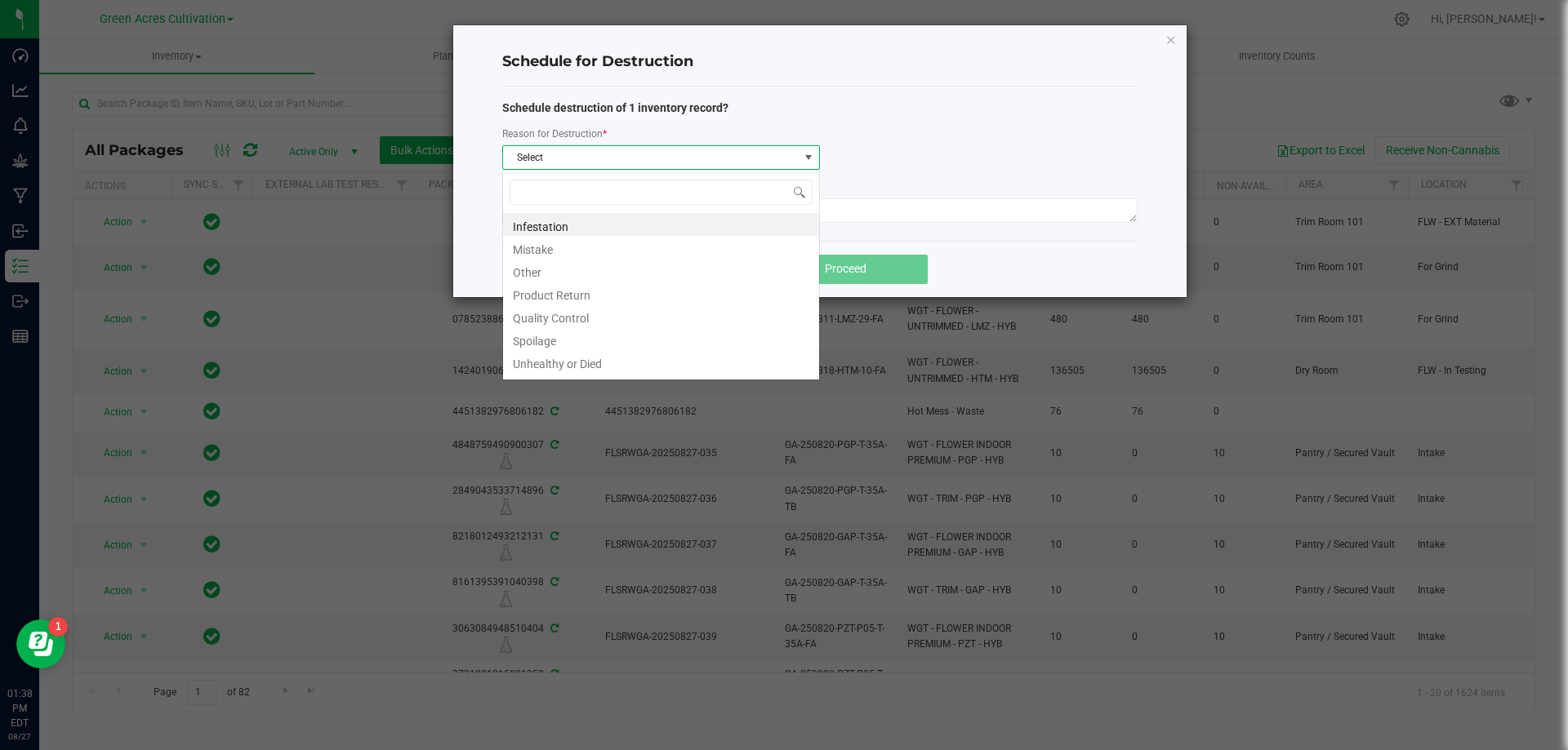
scroll to position [25, 318]
type input "W"
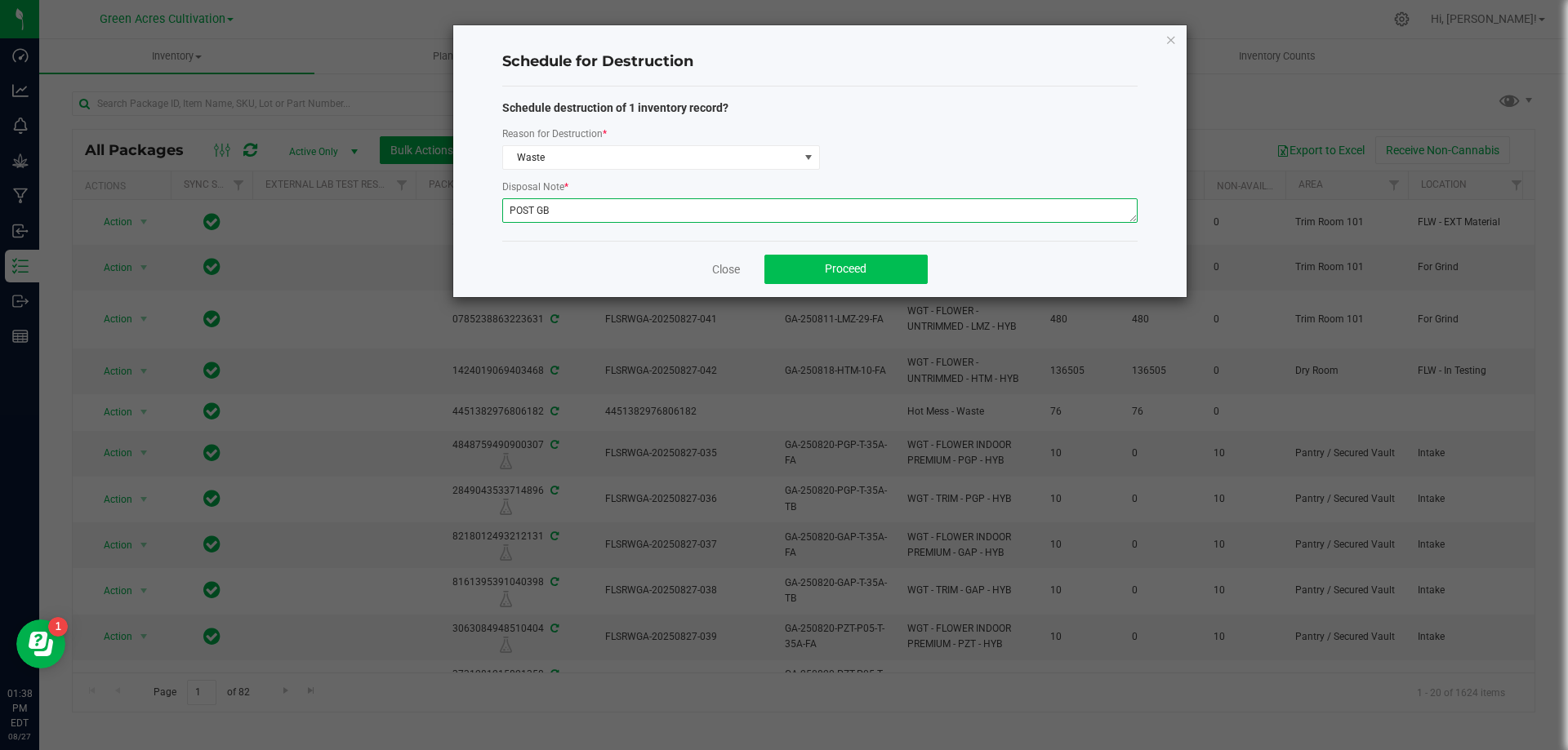
type textarea "POST GB"
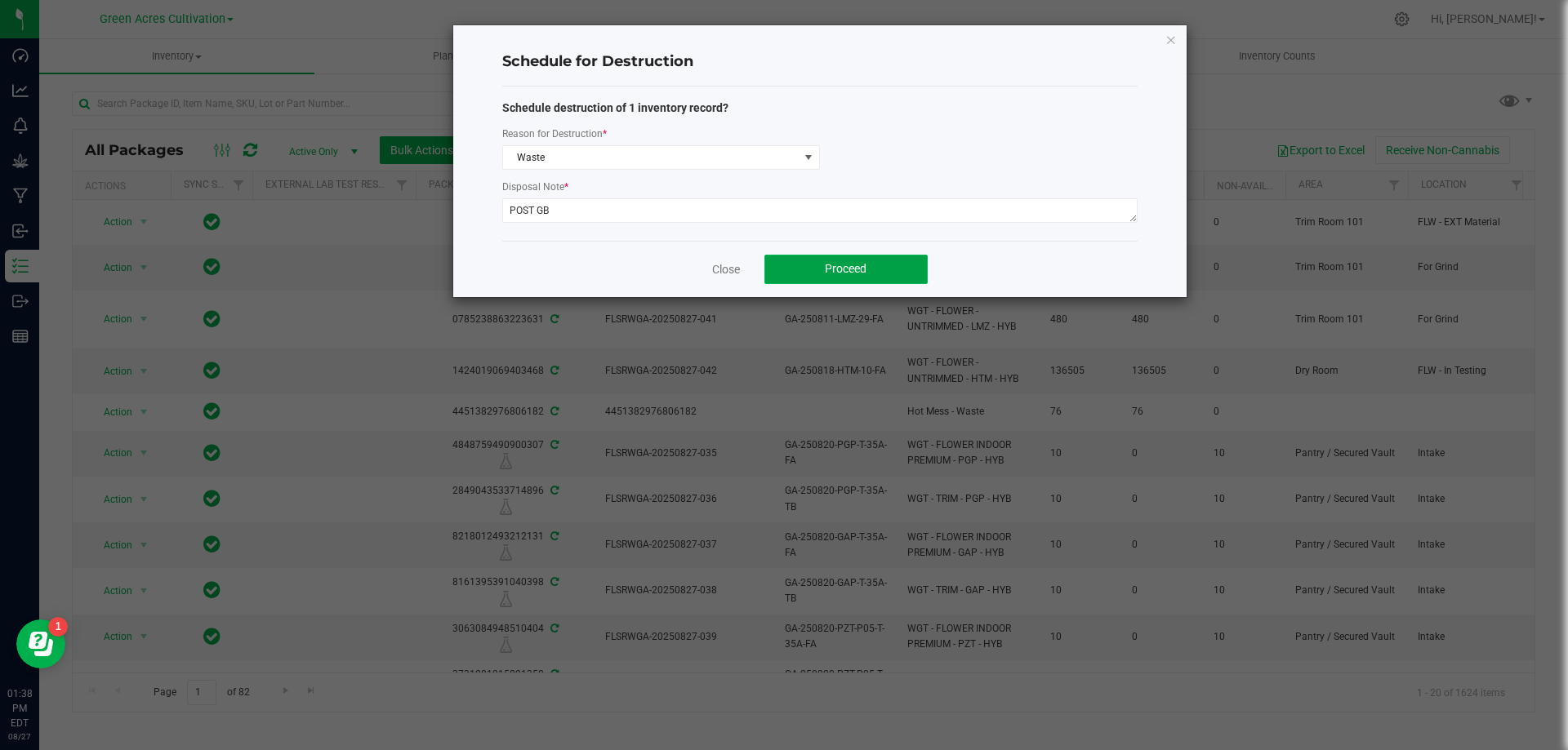
click at [851, 255] on button "Proceed" at bounding box center [846, 269] width 163 height 29
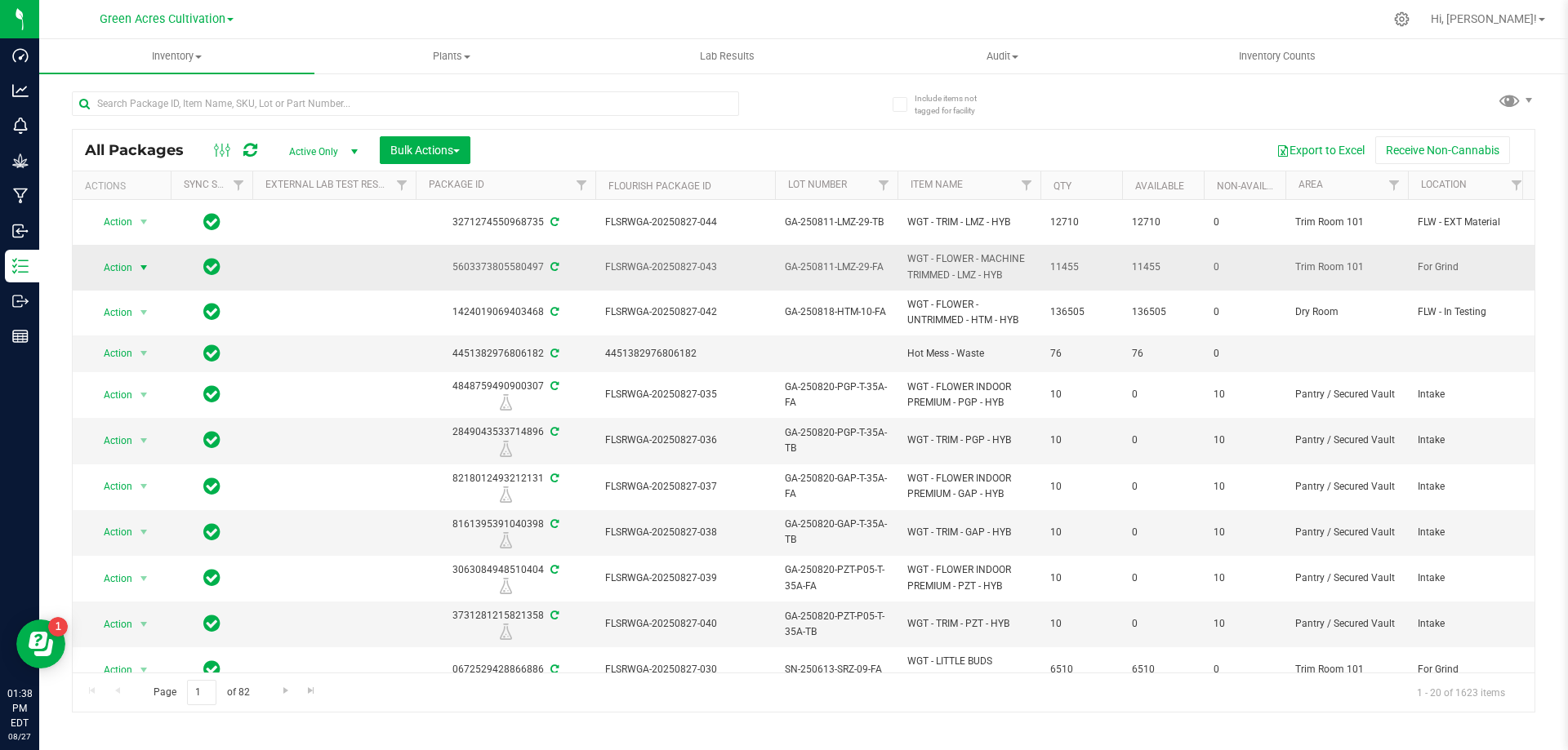
click at [128, 260] on span "Action" at bounding box center [111, 268] width 44 height 23
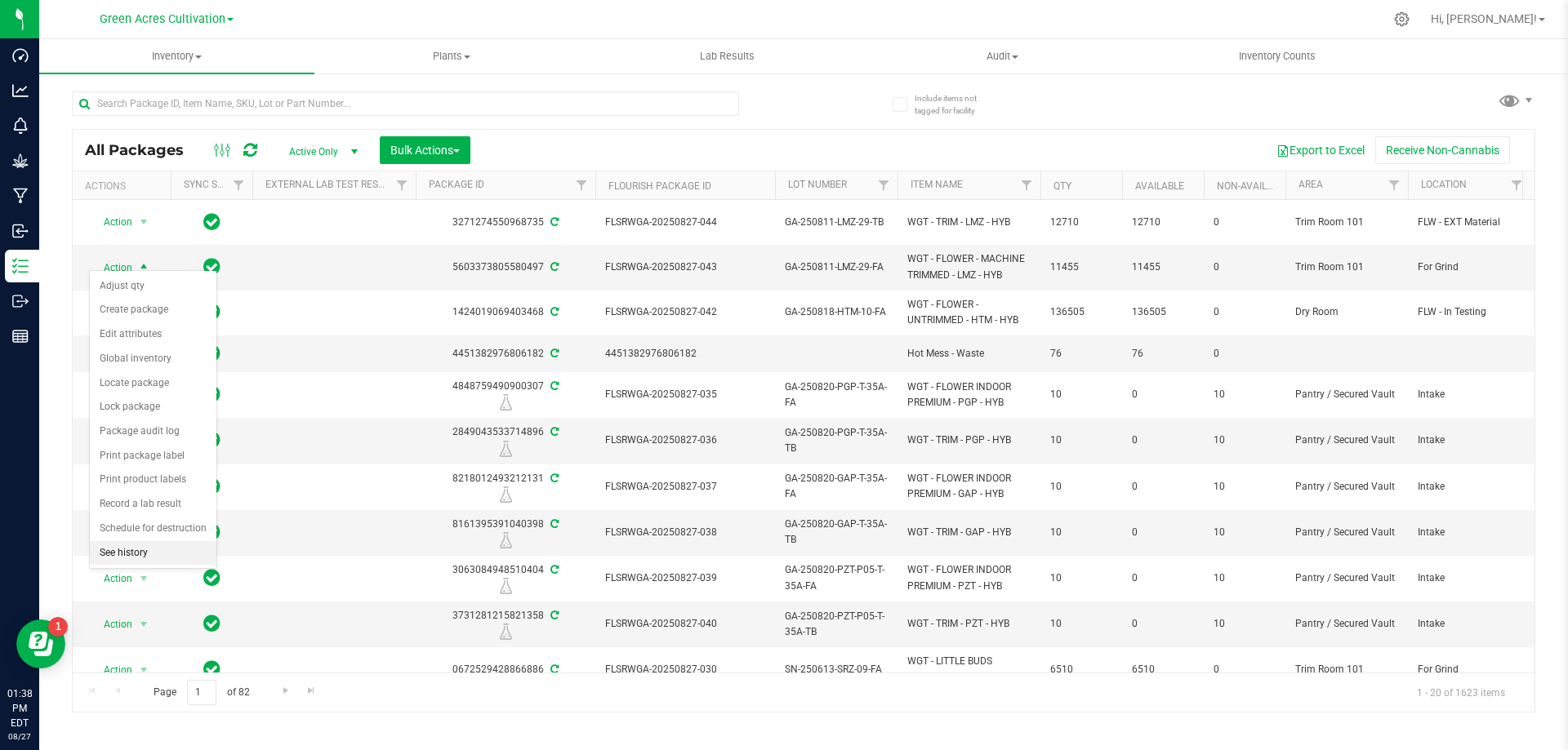
click at [148, 554] on li "See history" at bounding box center [153, 554] width 127 height 25
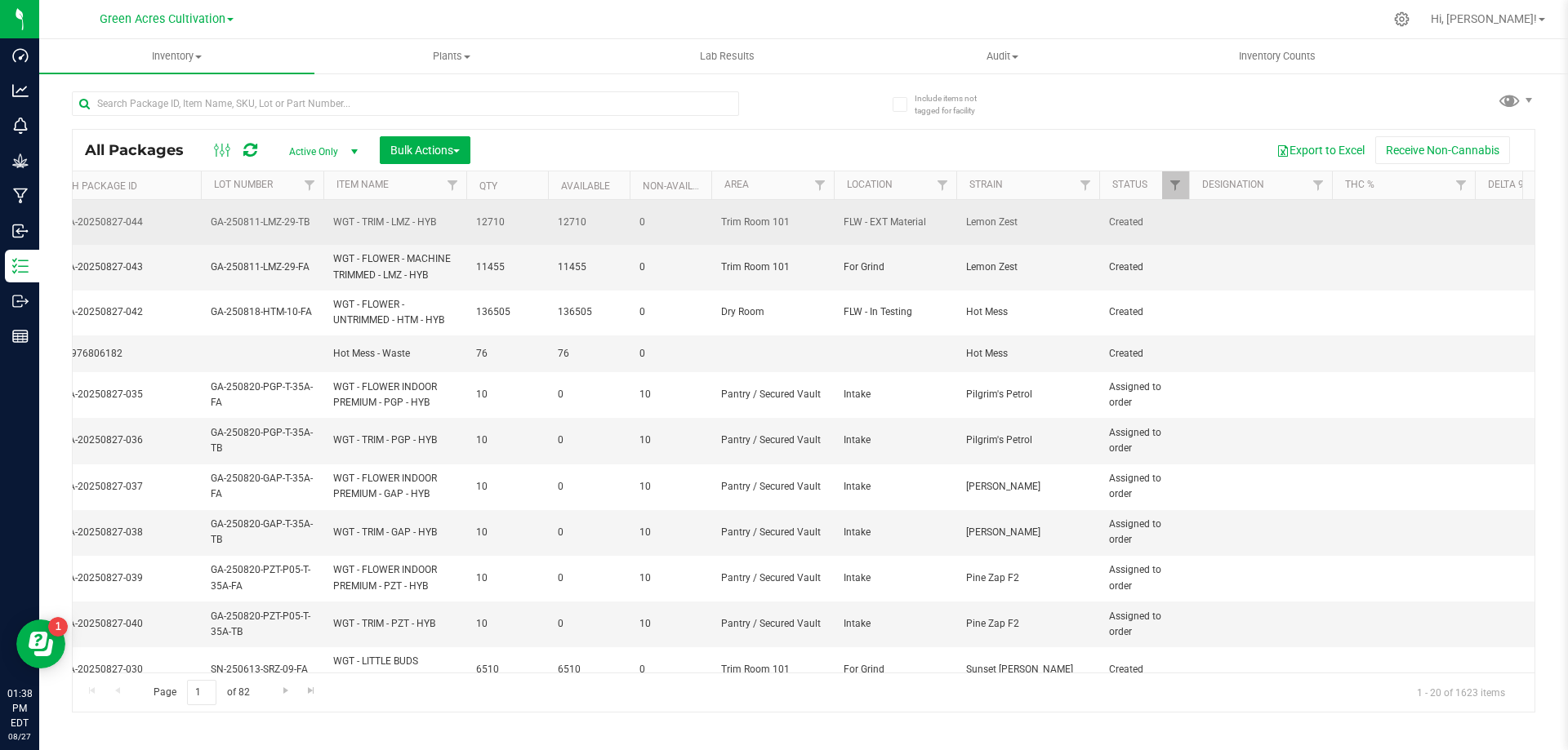
click at [1260, 220] on td at bounding box center [1261, 222] width 143 height 45
type input "364 PBO"
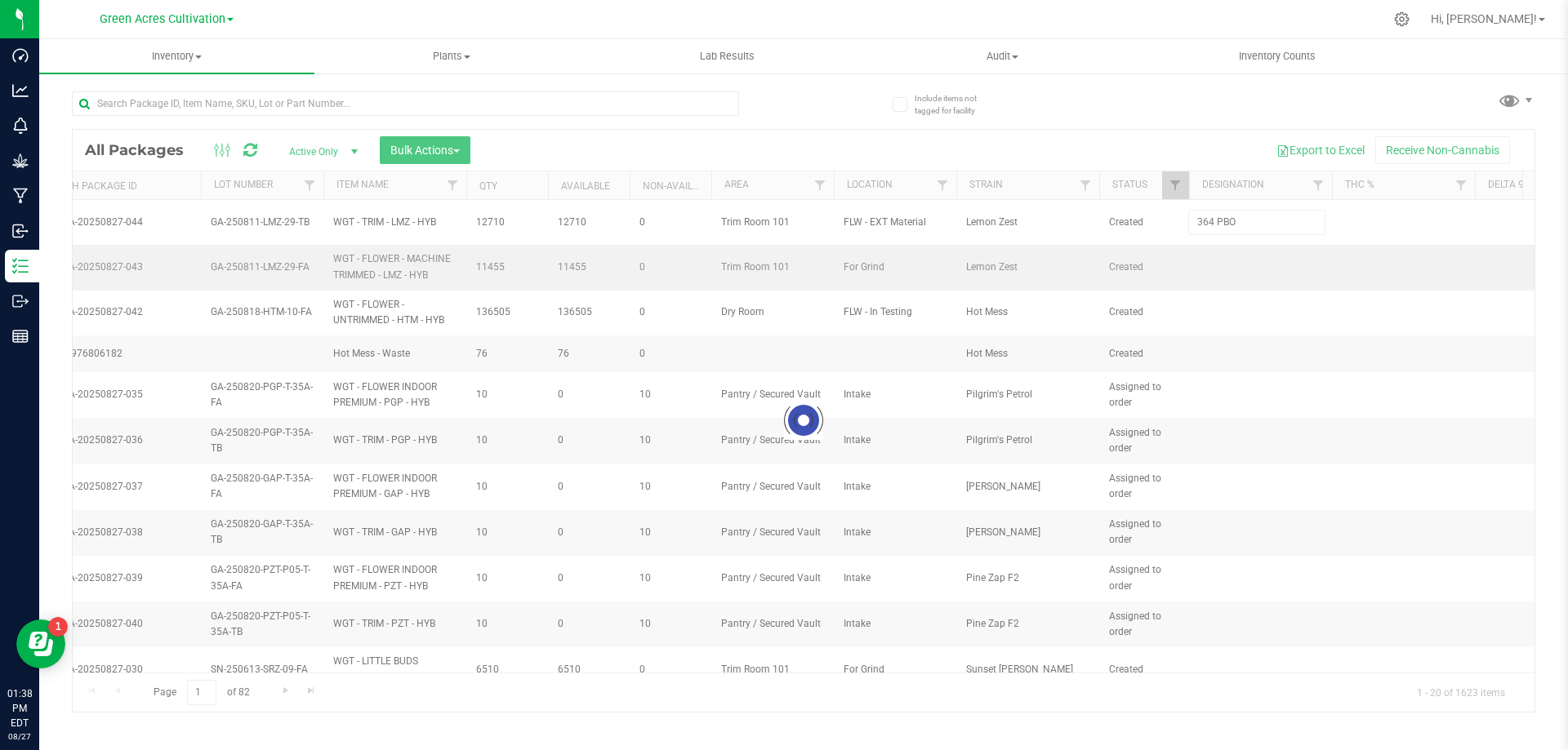
click at [1247, 251] on div "Loading... All Packages Active Only Active Only Lab Samples Locked All External…" at bounding box center [804, 421] width 1464 height 584
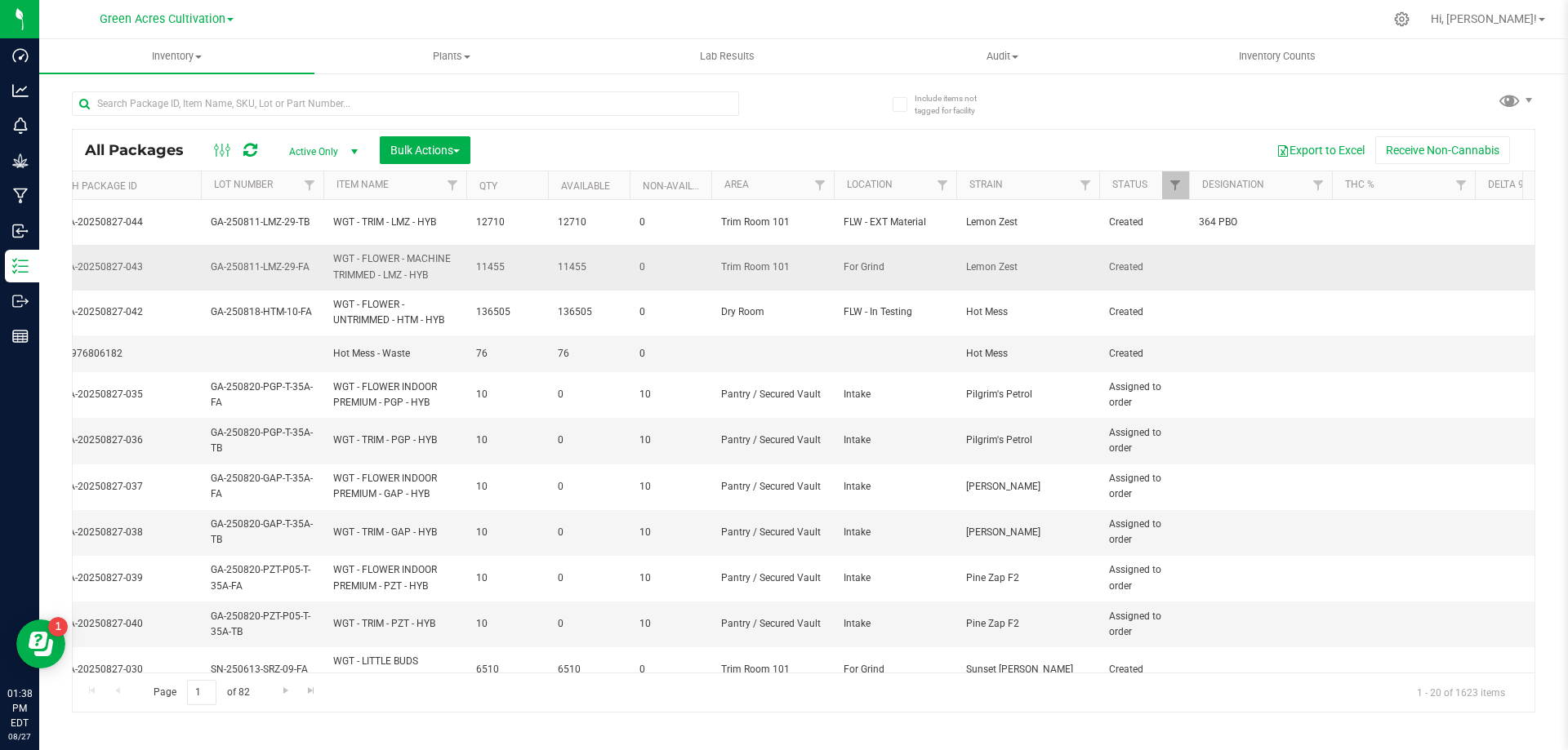
click at [1247, 257] on td at bounding box center [1261, 267] width 143 height 45
type input "110 PBO"
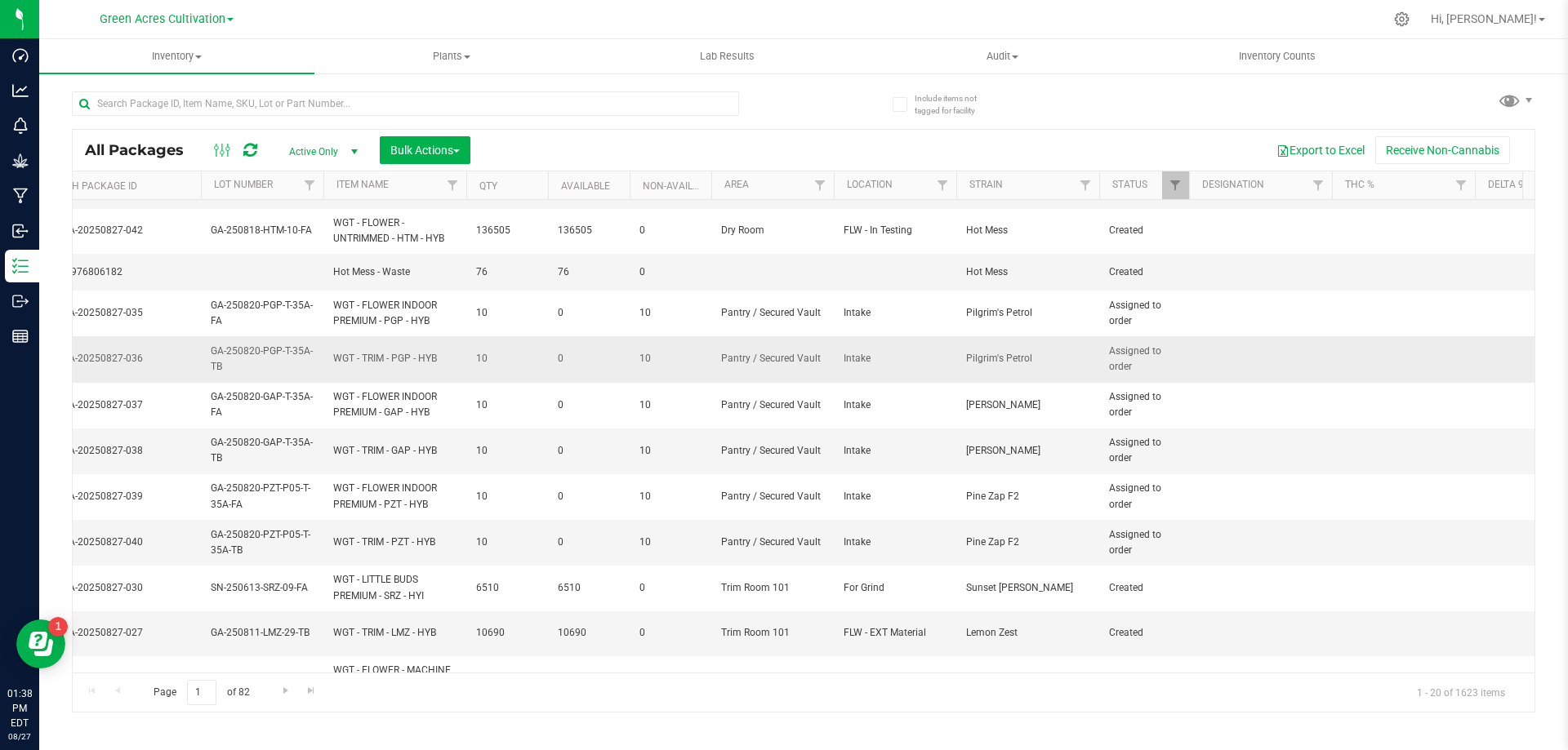
scroll to position [0, 574]
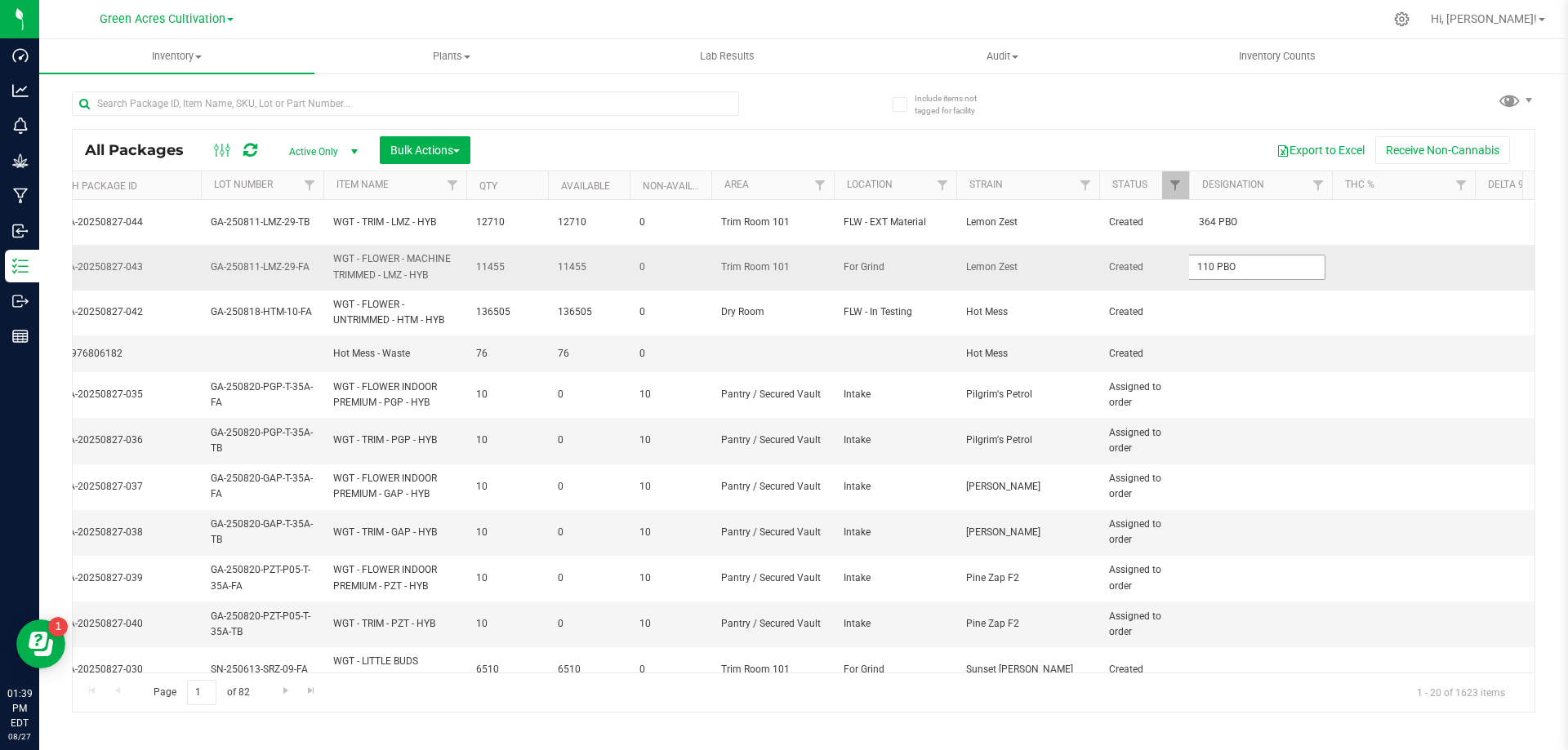
click at [1254, 264] on input "110 PBO" at bounding box center [1257, 267] width 138 height 26
click at [289, 263] on input "GA-250811-LMZ-29-FA" at bounding box center [258, 267] width 117 height 26
click at [353, 97] on input "text" at bounding box center [406, 104] width 668 height 25
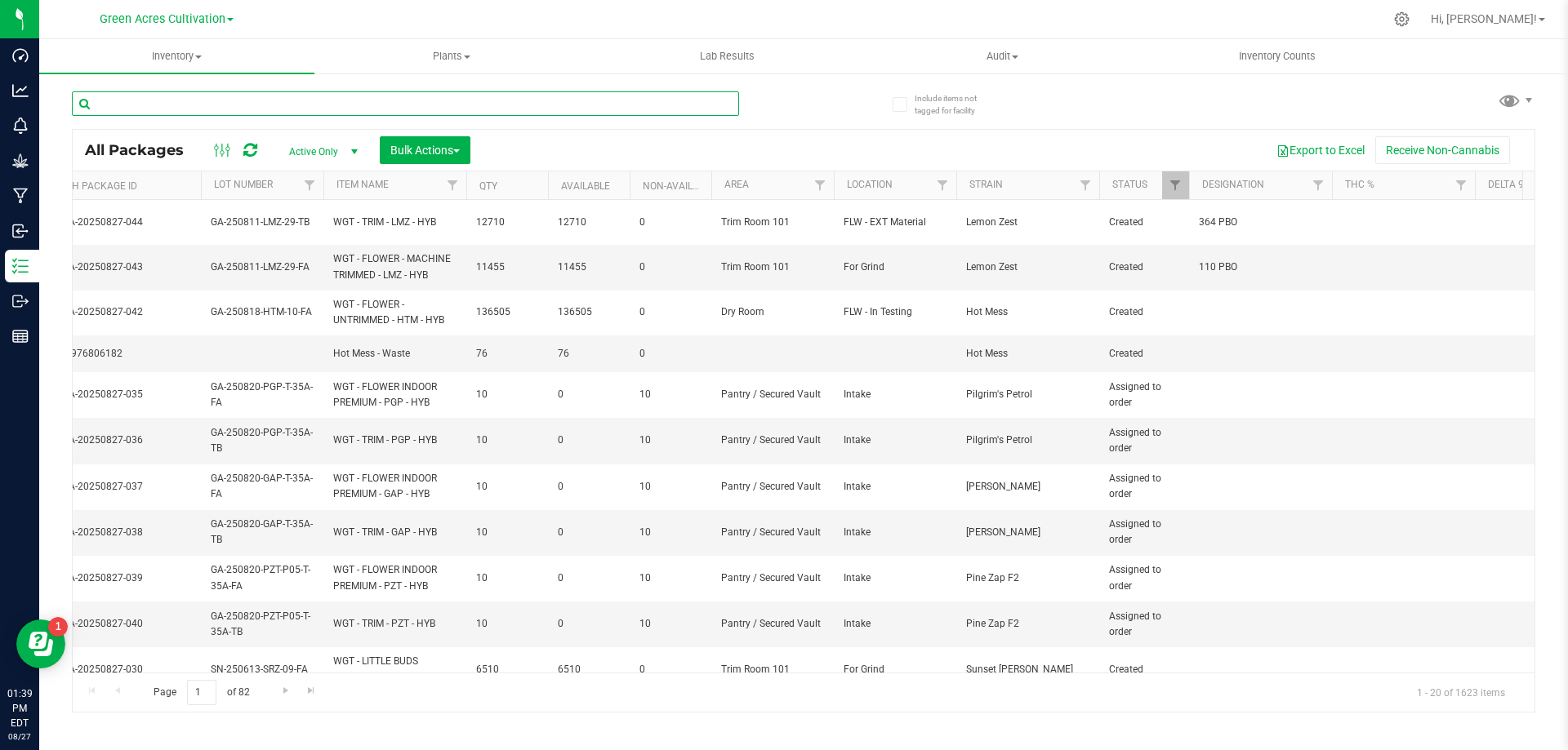
paste input "GA-250811-LMZ-29-FA"
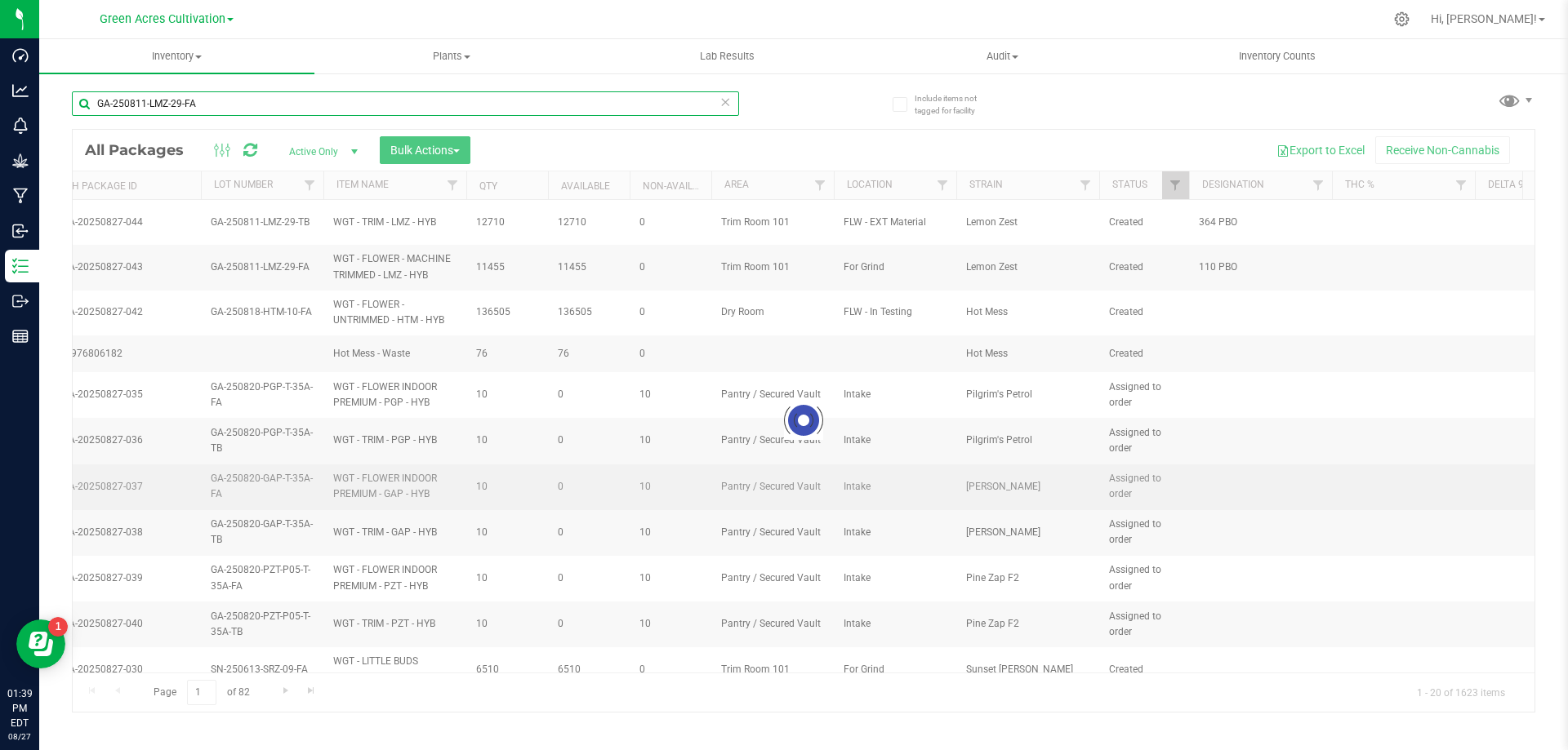
type input "GA-250811-LMZ-29-FA"
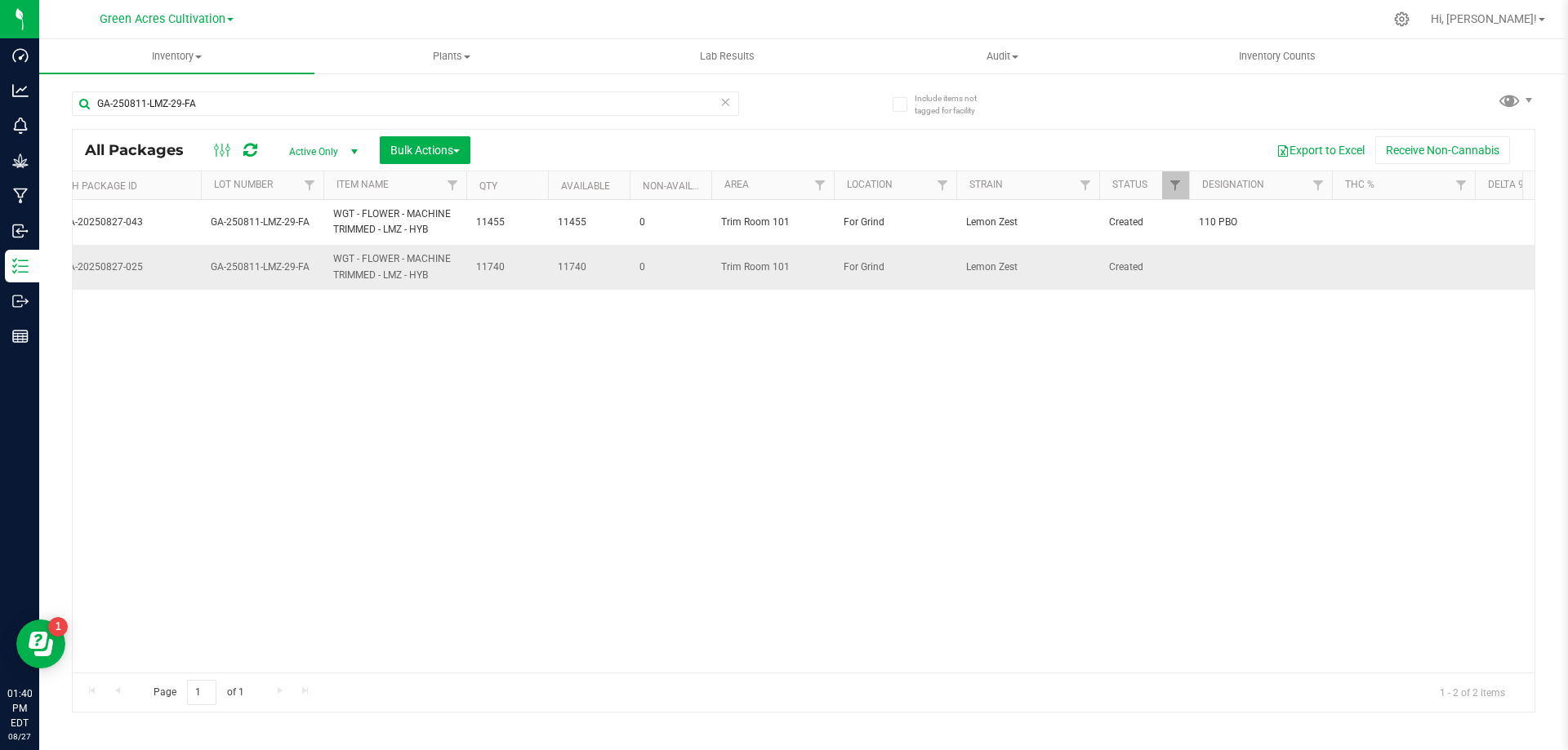
click at [1230, 259] on td at bounding box center [1261, 267] width 143 height 44
type input "110 PBO"
click at [497, 86] on div "GA-250811-LMZ-29-FA" at bounding box center [438, 102] width 732 height 52
click at [510, 99] on input "GA-250811-LMZ-29-FA" at bounding box center [406, 104] width 668 height 25
type input "GA-250811-LMZ-29-TB"
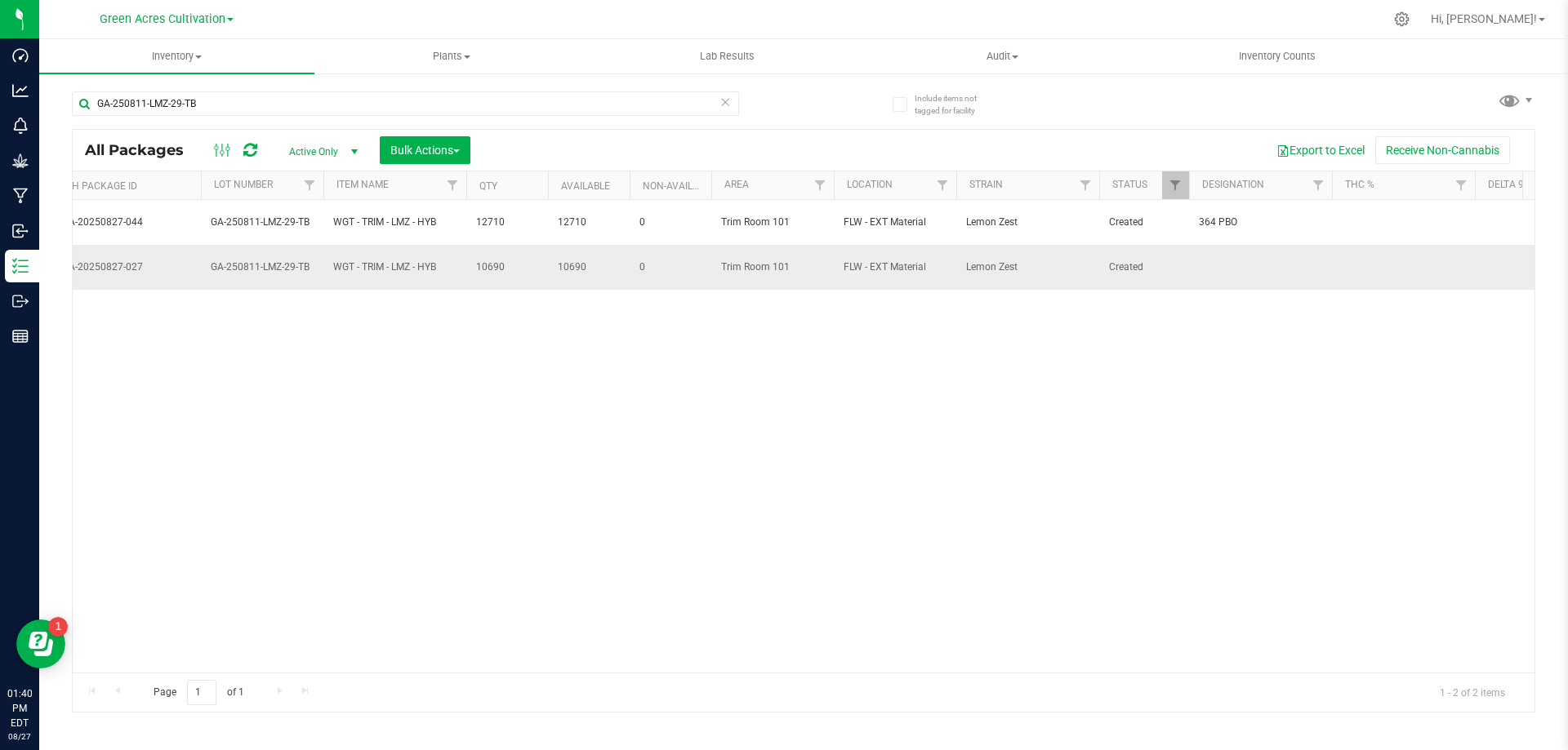
click at [1200, 250] on td at bounding box center [1261, 267] width 143 height 44
type input "364 PBO"
click at [511, 106] on input "GA-250811-LMZ-29-TB" at bounding box center [406, 104] width 668 height 25
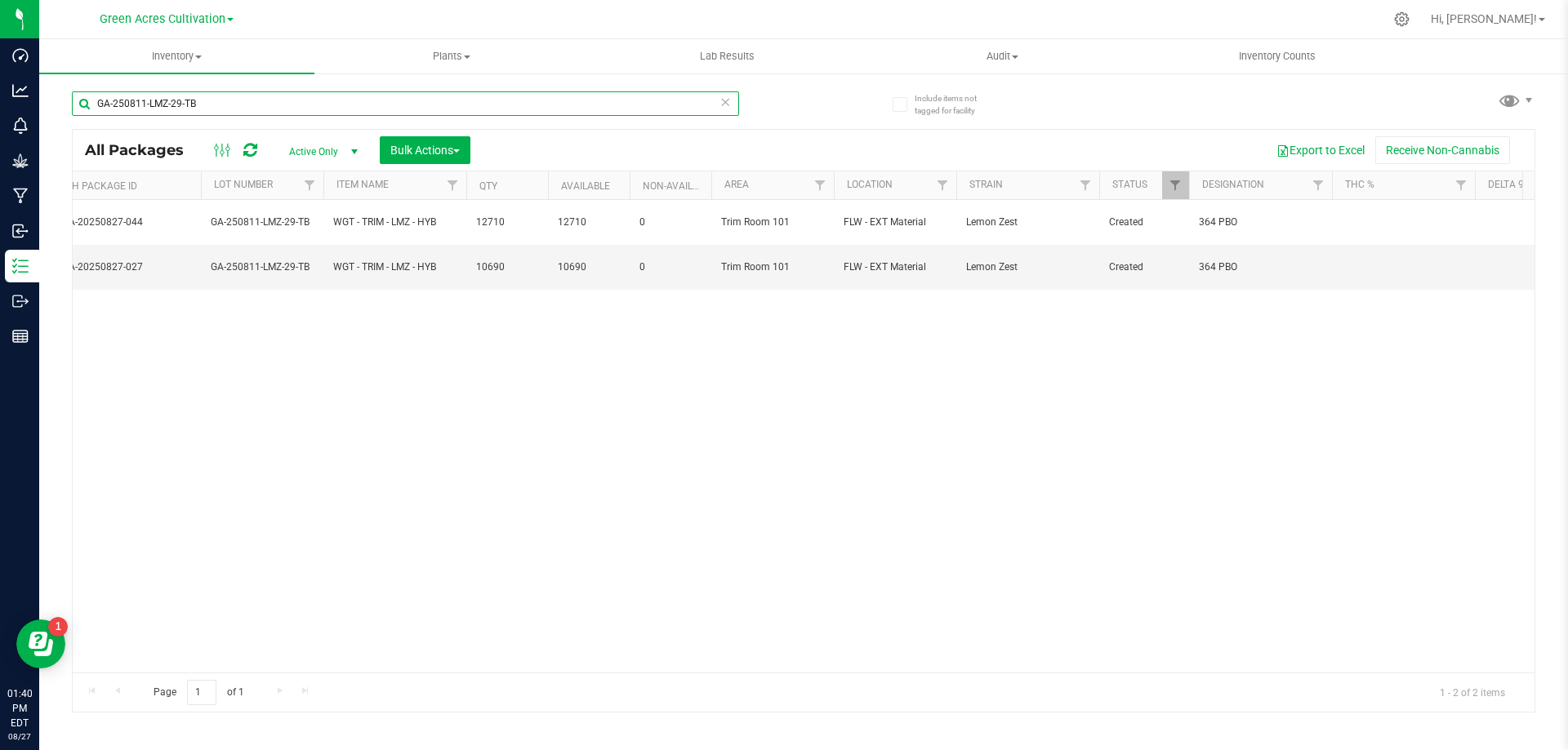
paste input "2-HTM-29-FA"
type input "GA-250812-HTM-29-FA"
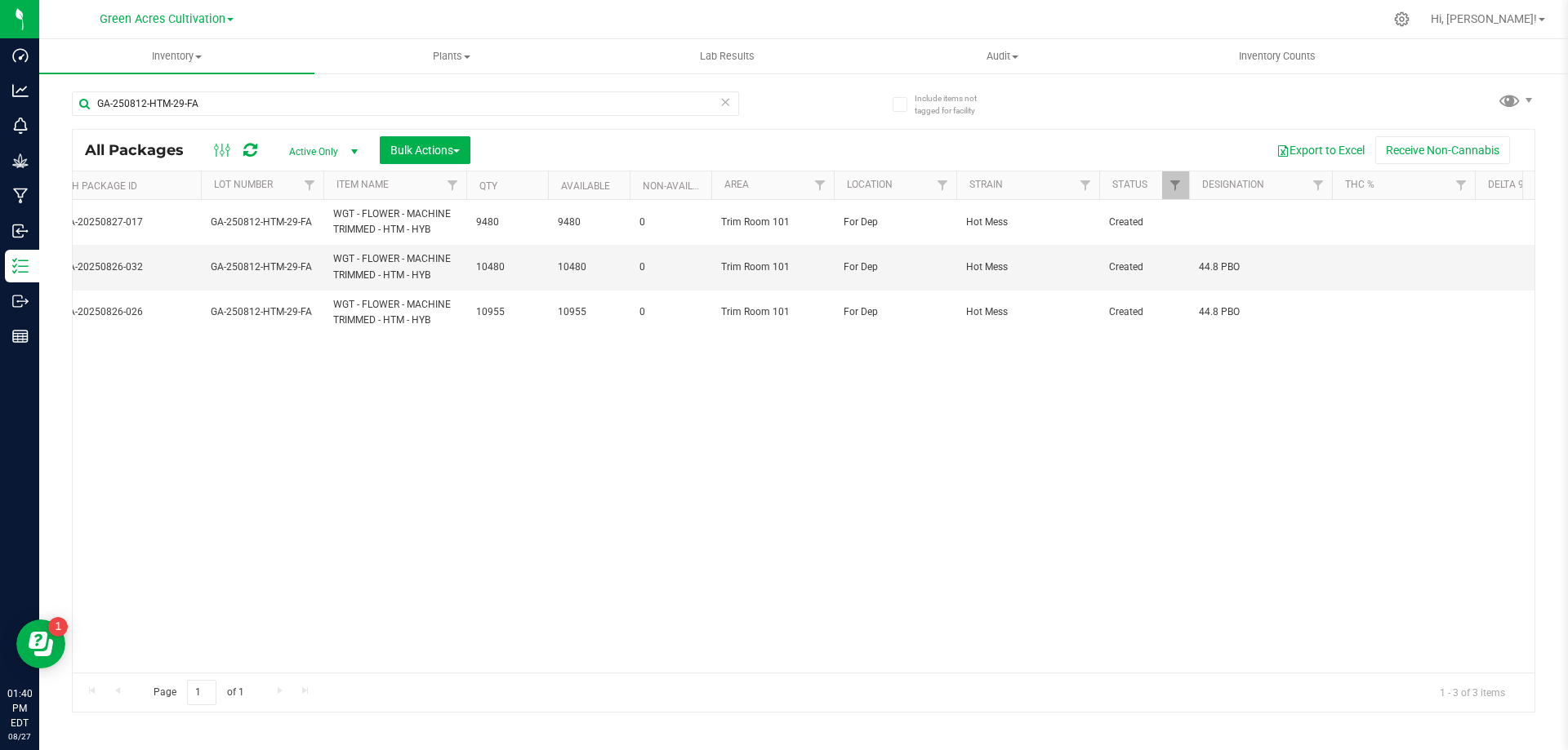
click at [1246, 221] on td at bounding box center [1261, 222] width 143 height 45
type input "44.8 PBO"
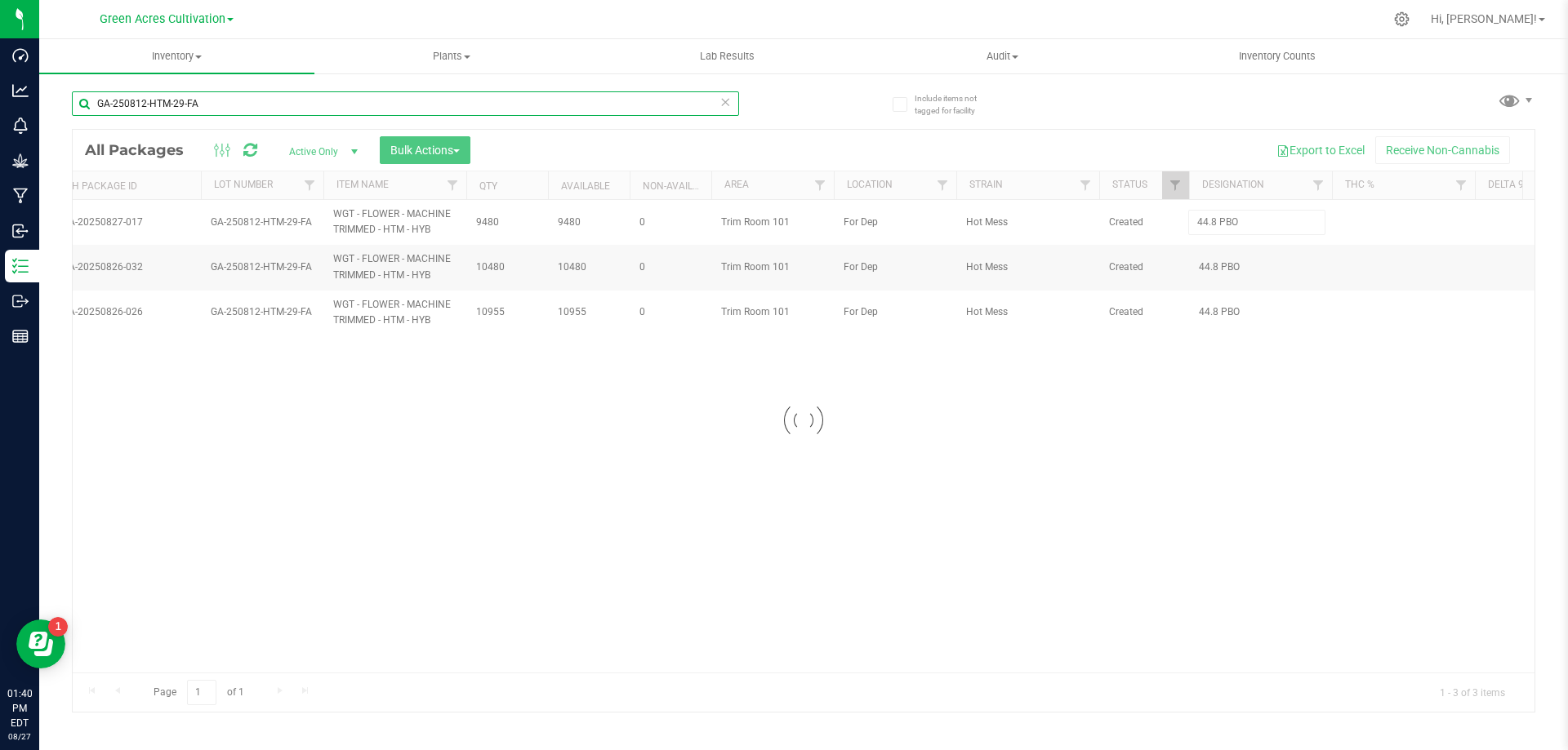
click at [440, 114] on input "GA-250812-HTM-29-FA" at bounding box center [406, 104] width 668 height 25
type input "GA-250812-HTM-29-TB"
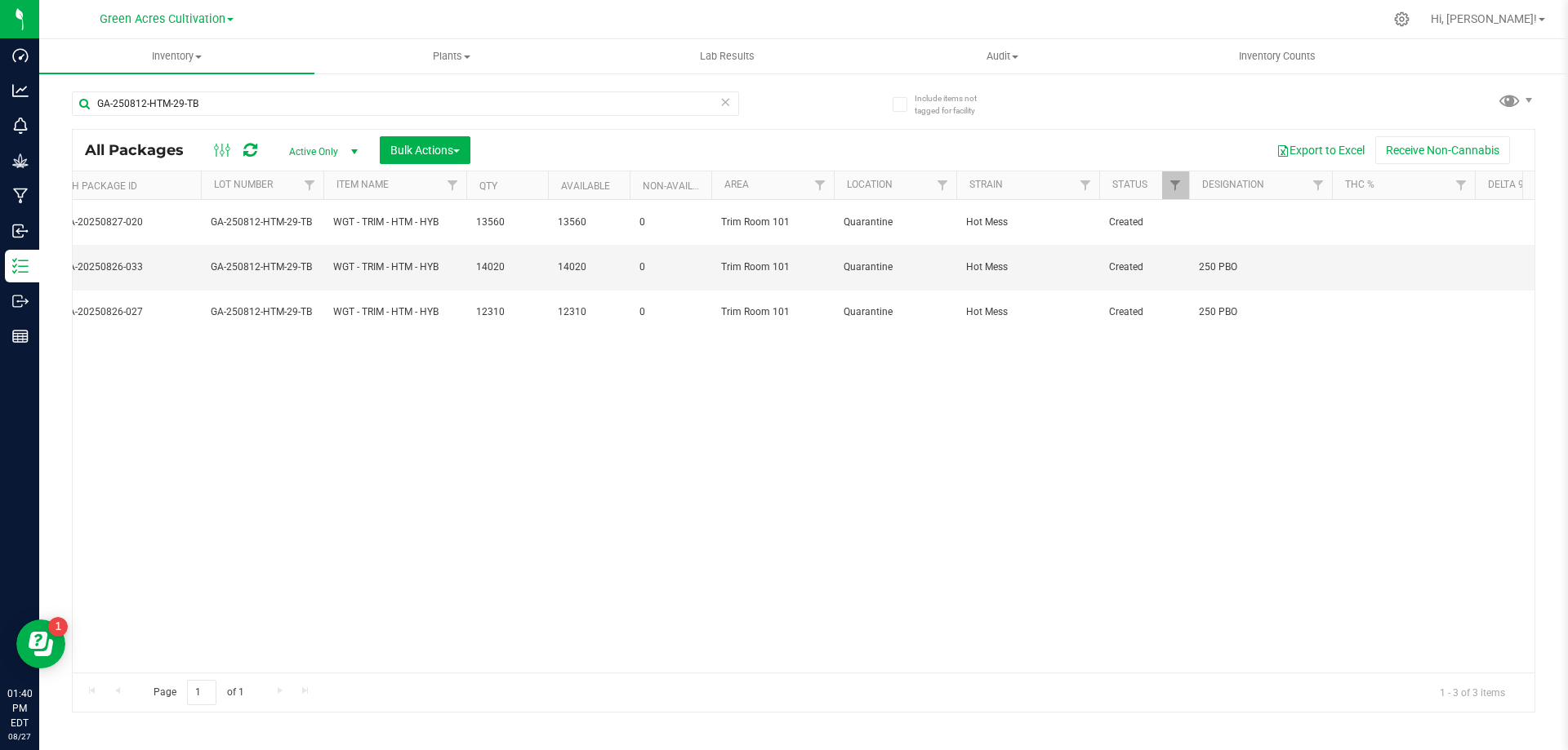
click at [1244, 223] on td at bounding box center [1261, 222] width 143 height 45
type input "250 PBO"
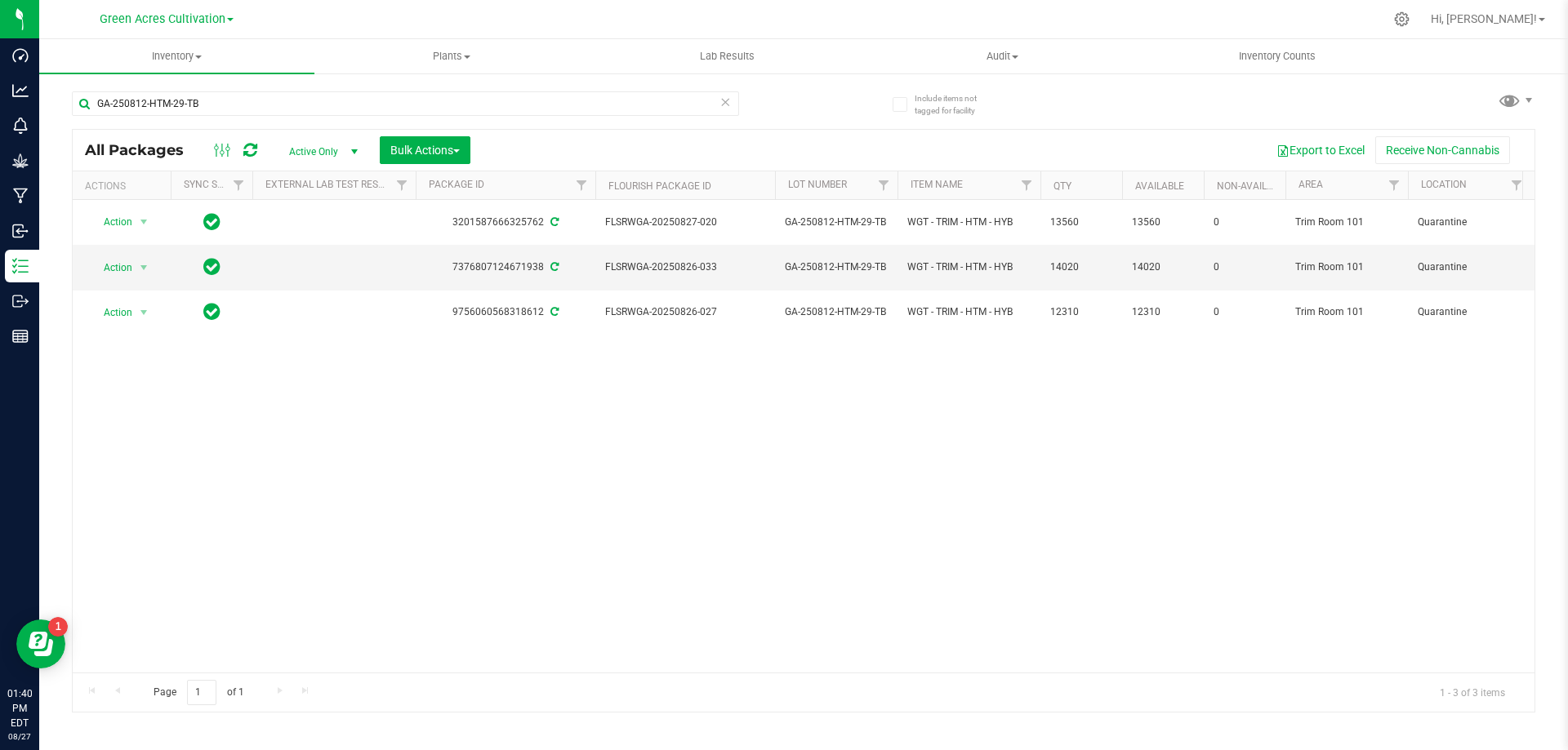
click at [720, 107] on icon at bounding box center [725, 101] width 12 height 20
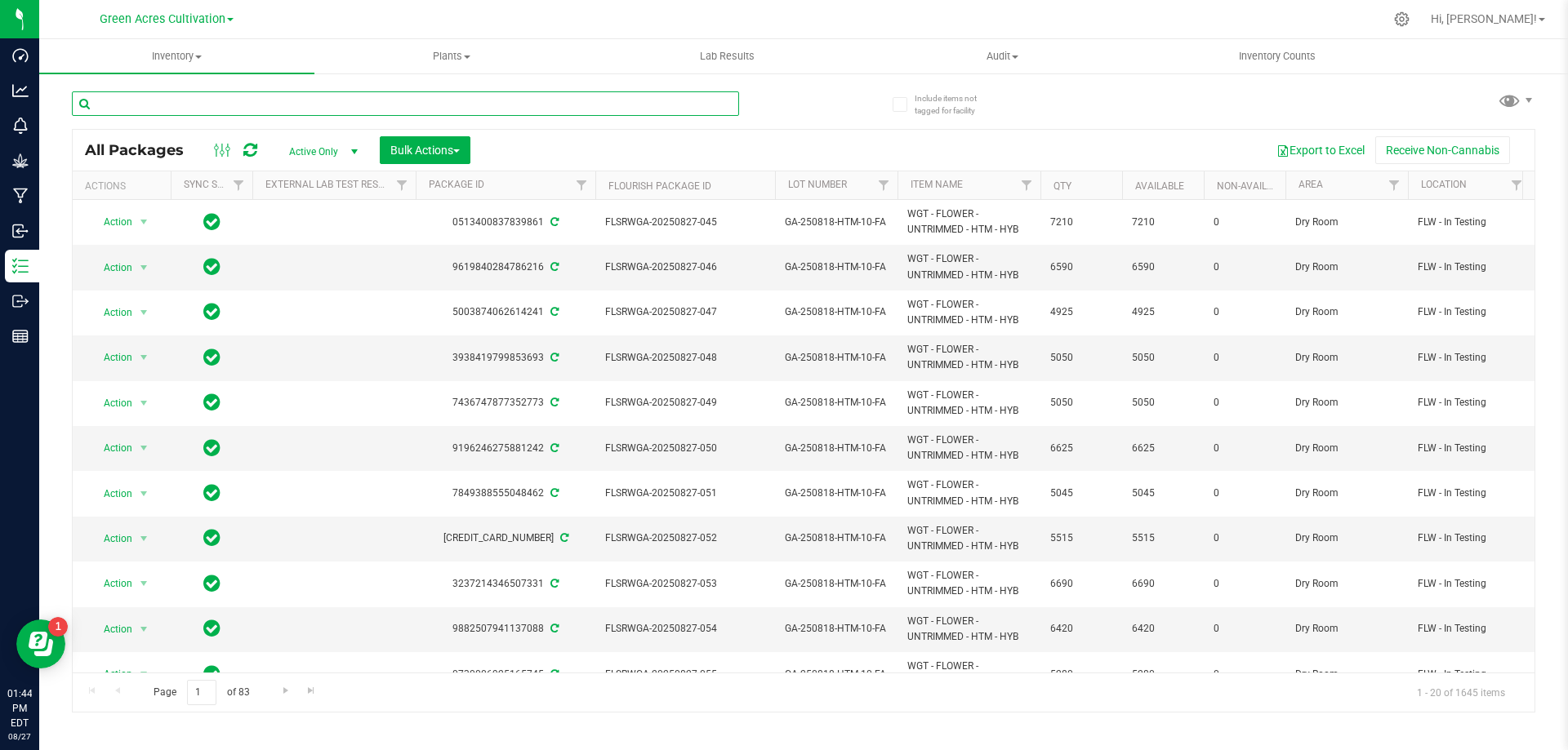
click at [481, 108] on input "text" at bounding box center [406, 104] width 668 height 25
paste input "GA-250811-CKZ-29-FA"
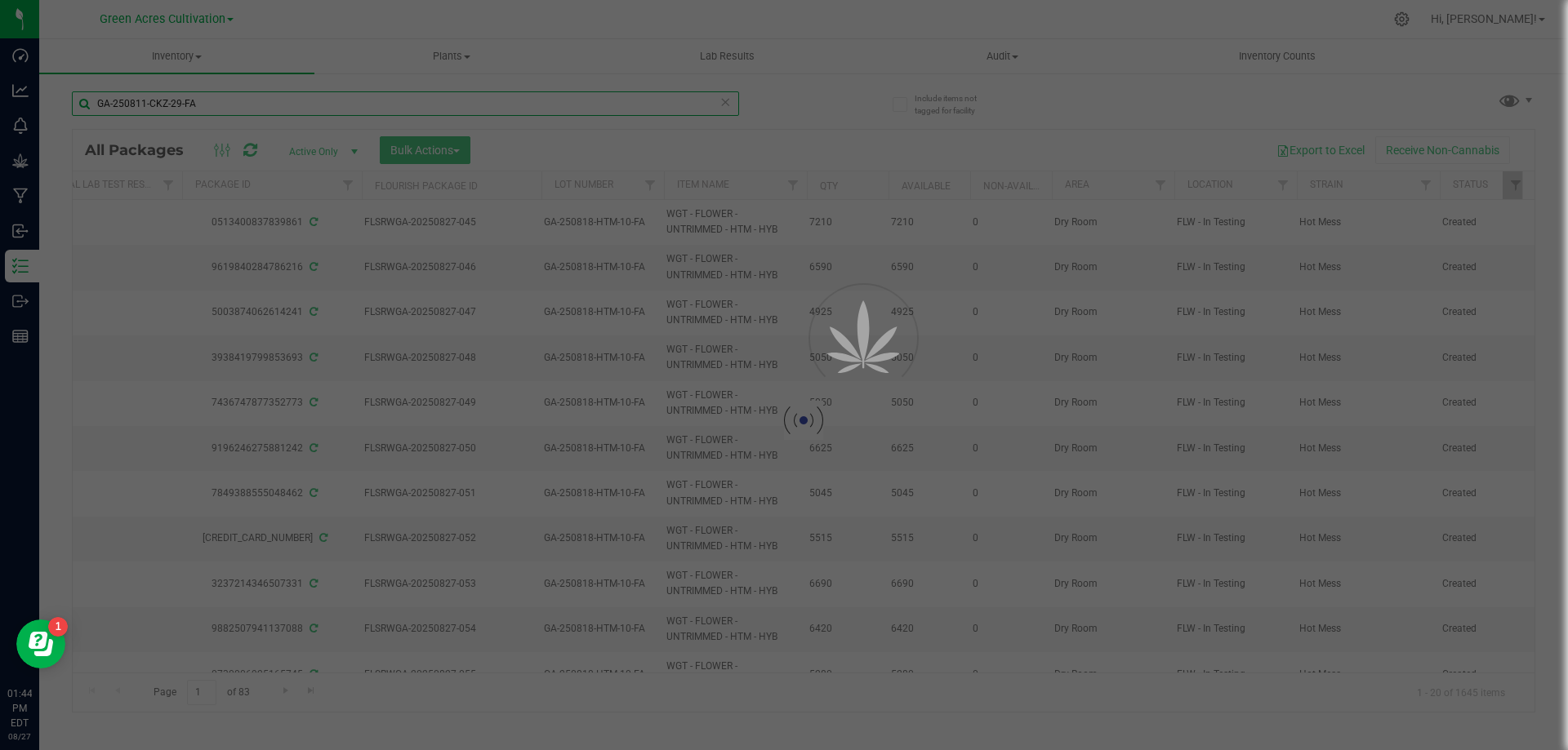
scroll to position [0, 241]
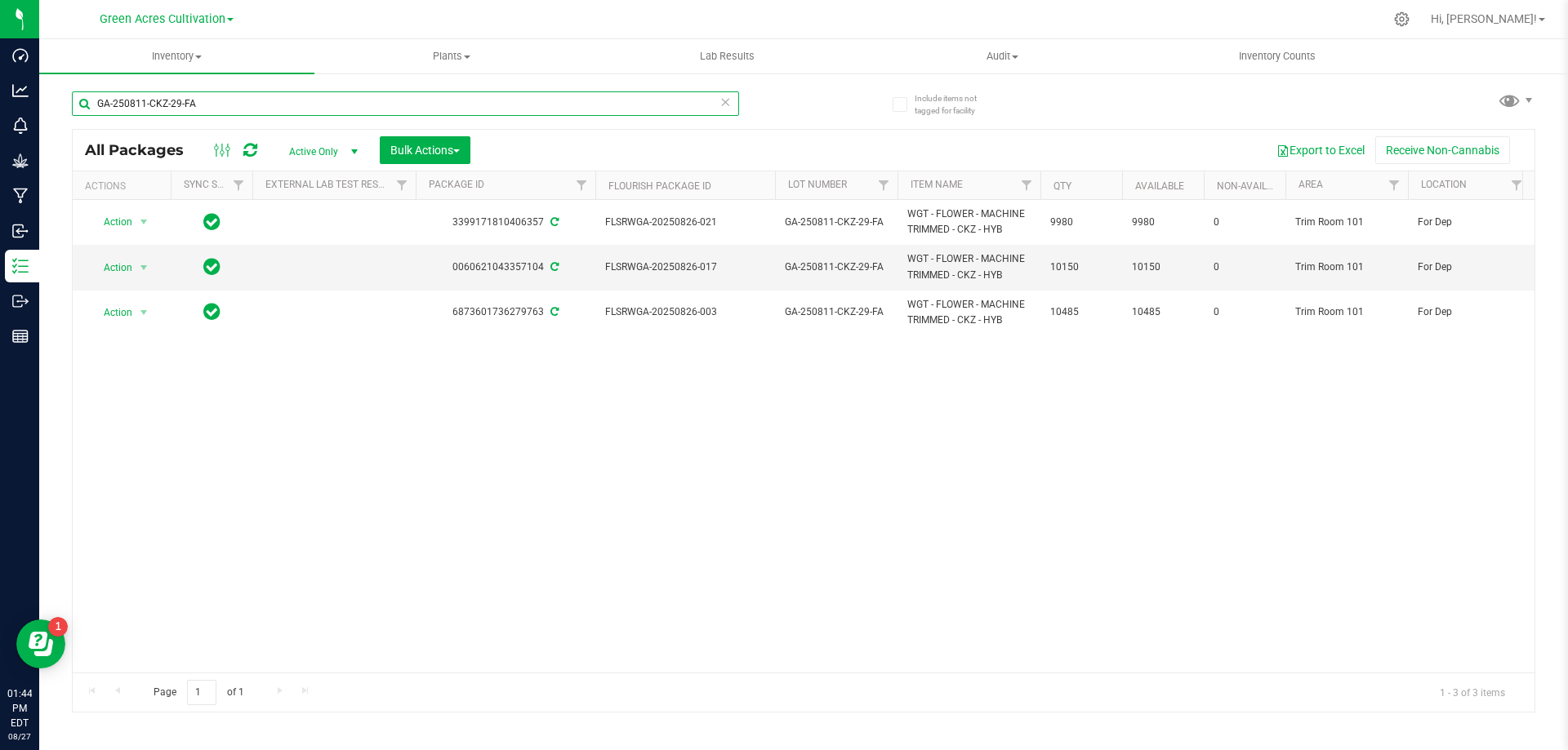
type input "GA-250811-CKZ-29-FA"
click at [722, 106] on icon at bounding box center [725, 101] width 12 height 20
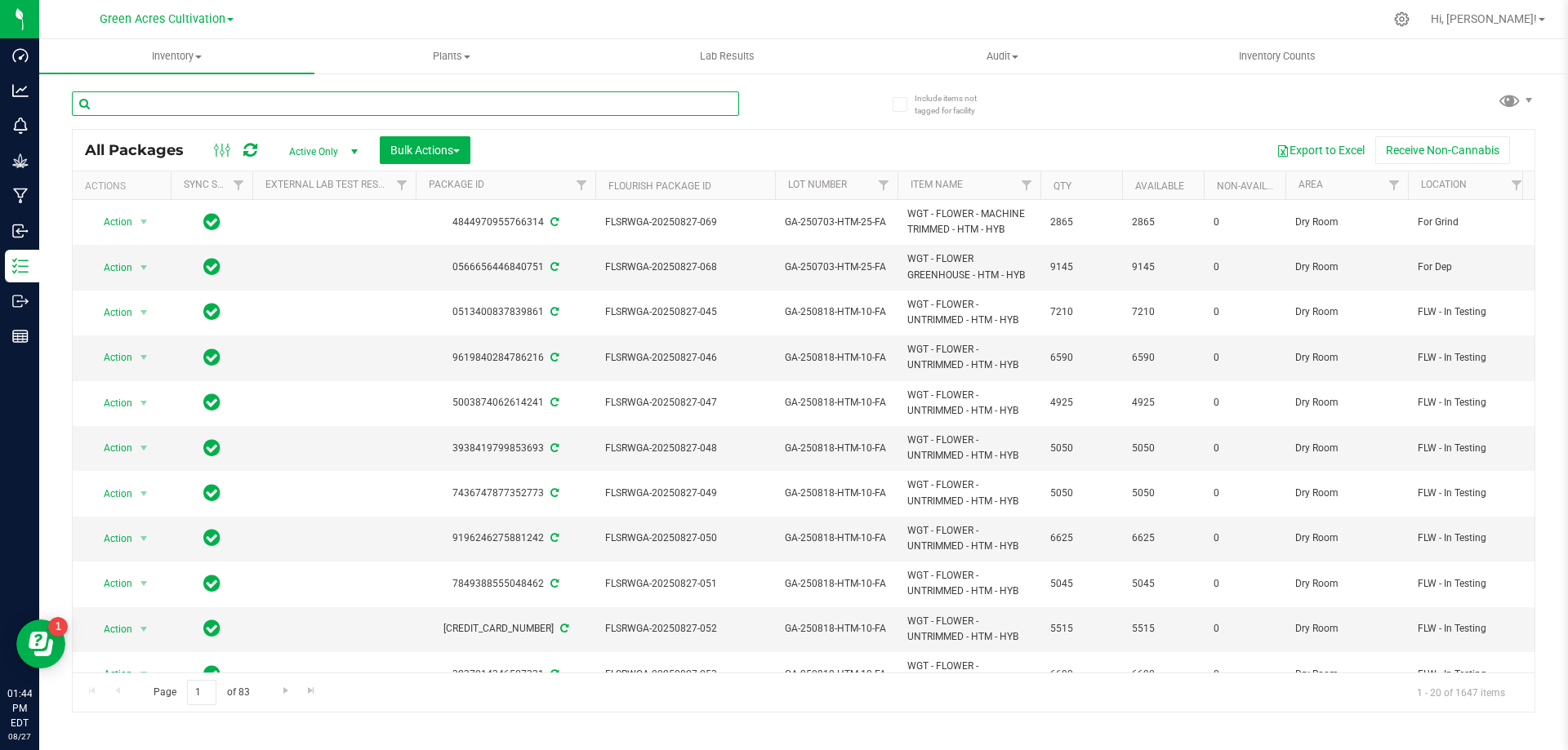
click at [502, 102] on input "text" at bounding box center [406, 104] width 668 height 25
paste input "GA-250811-LMZ-29-FA"
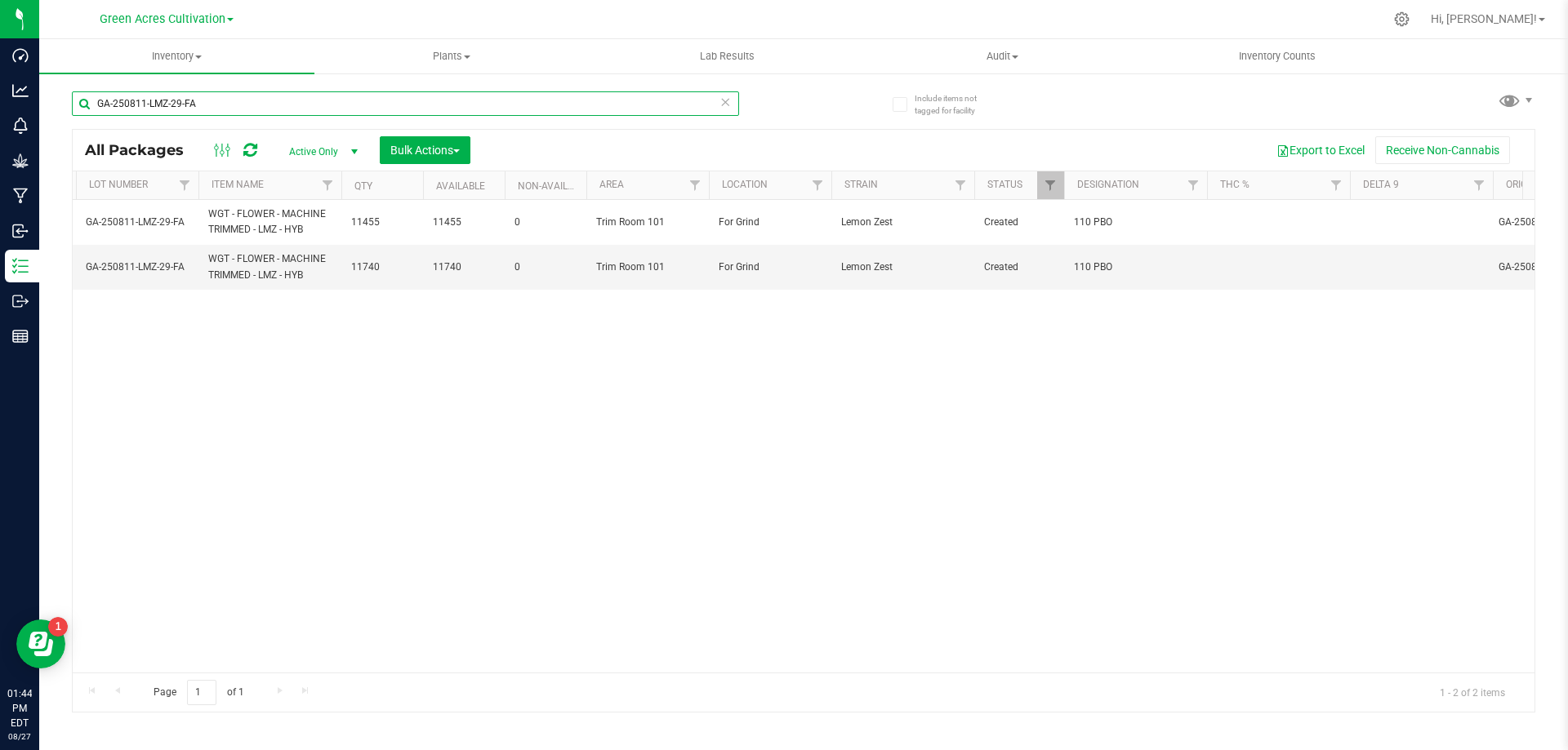
scroll to position [0, 699]
type input "GA-250811-LMZ-29-FA"
